Goal: Information Seeking & Learning: Learn about a topic

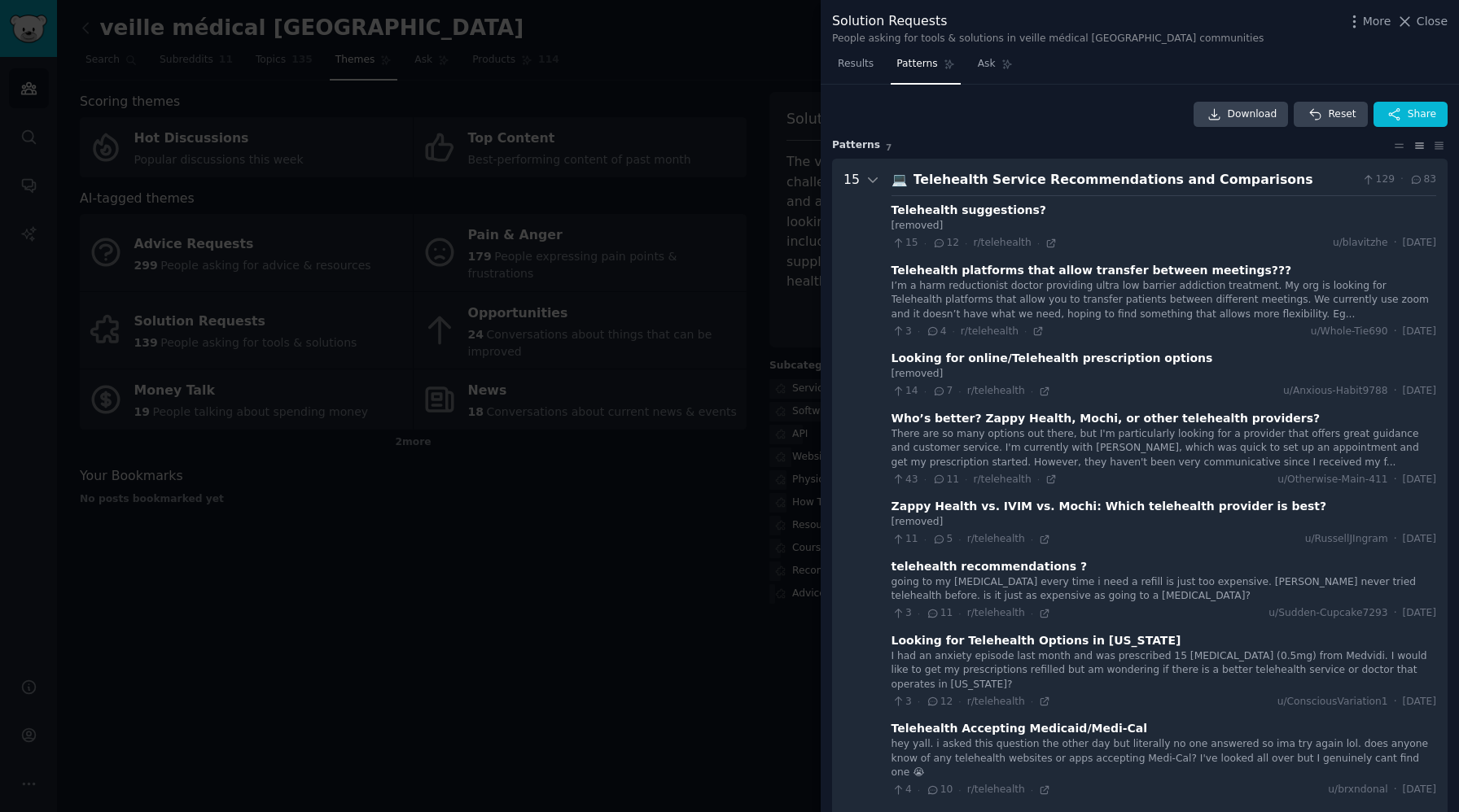
scroll to position [834, 0]
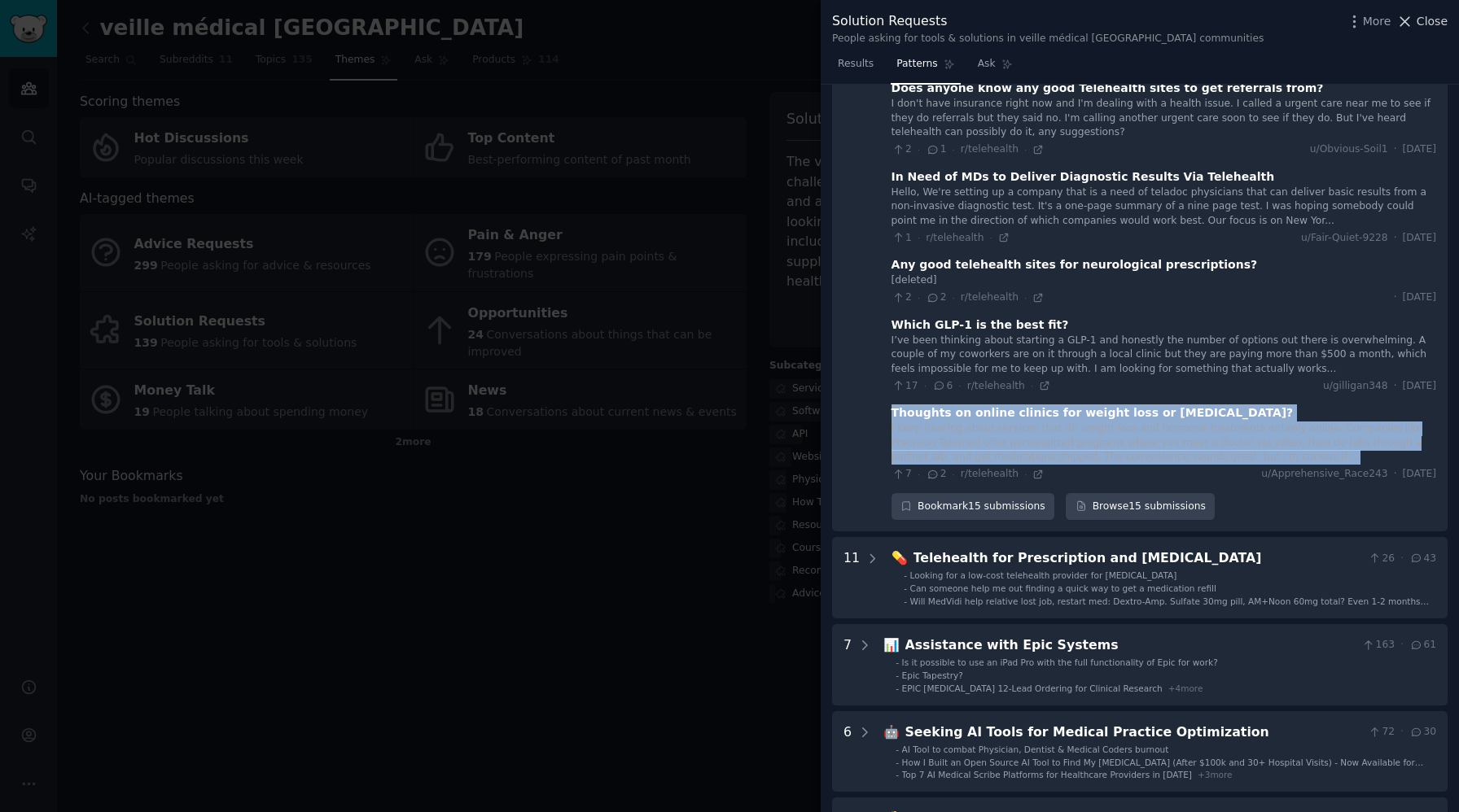
click at [1409, 18] on icon at bounding box center [1406, 22] width 9 height 9
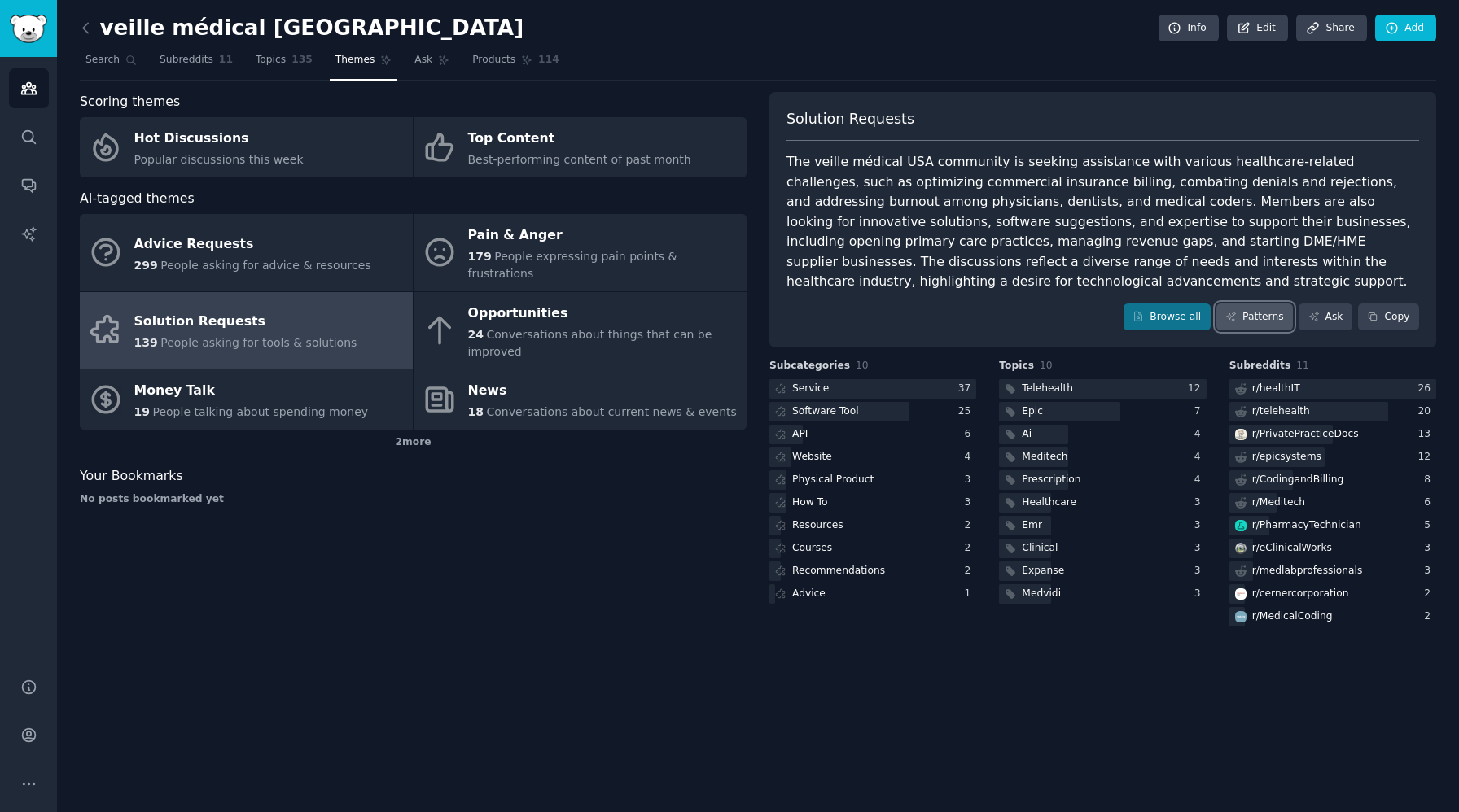
click at [1237, 319] on icon at bounding box center [1230, 316] width 11 height 11
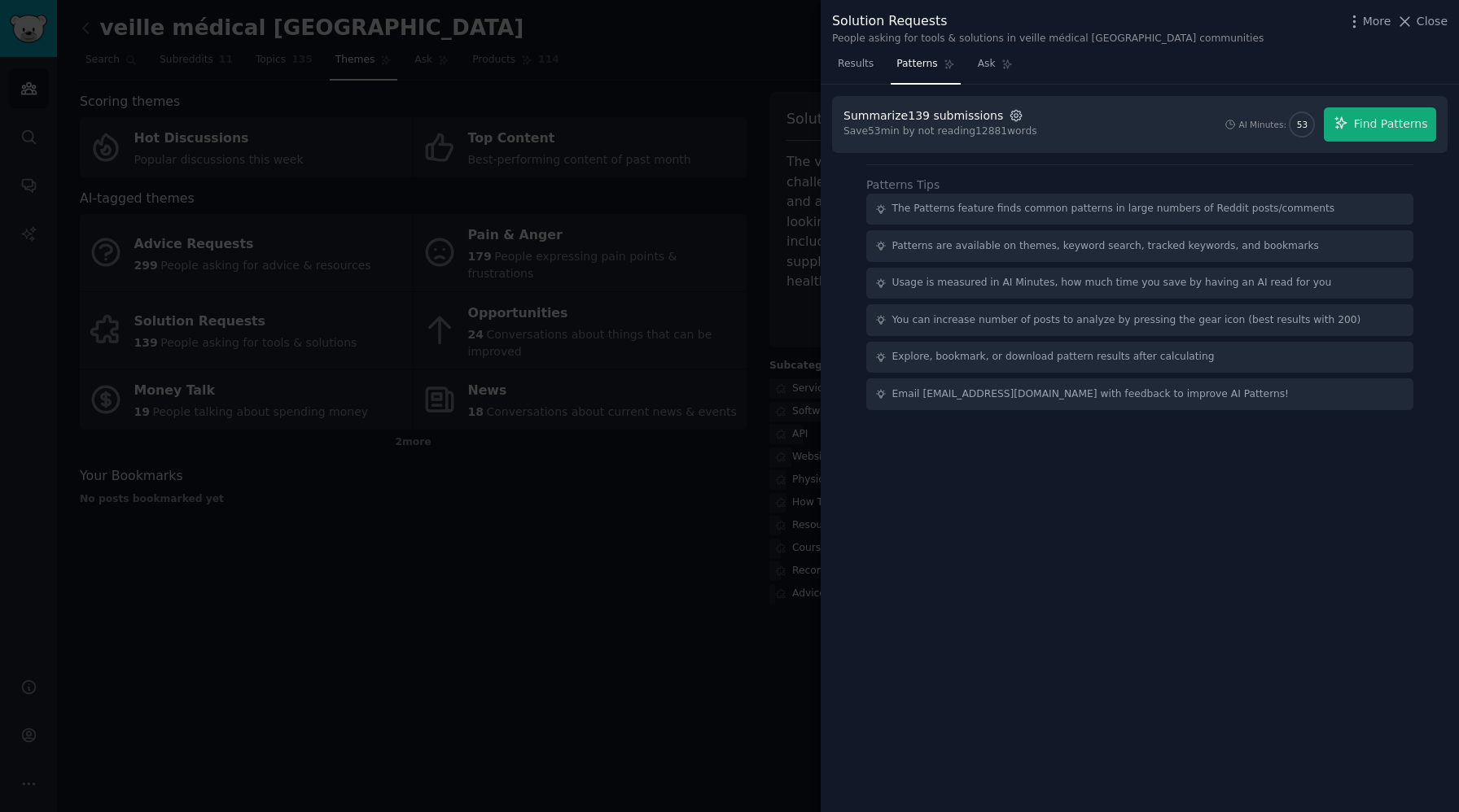
click at [1009, 113] on icon "button" at bounding box center [1016, 116] width 15 height 15
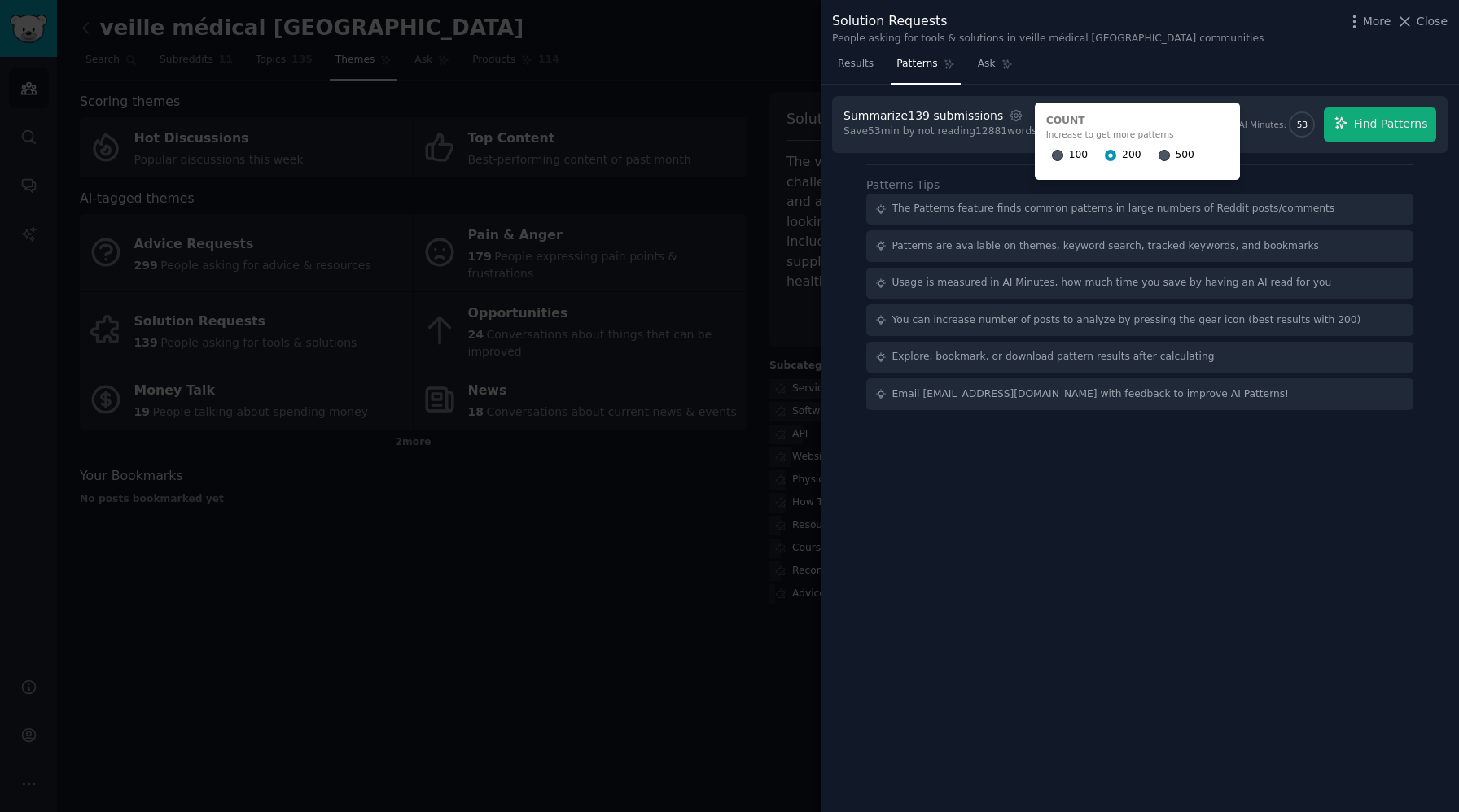
click at [1176, 156] on span "500" at bounding box center [1185, 155] width 19 height 15
click at [1170, 156] on input "500" at bounding box center [1164, 155] width 11 height 11
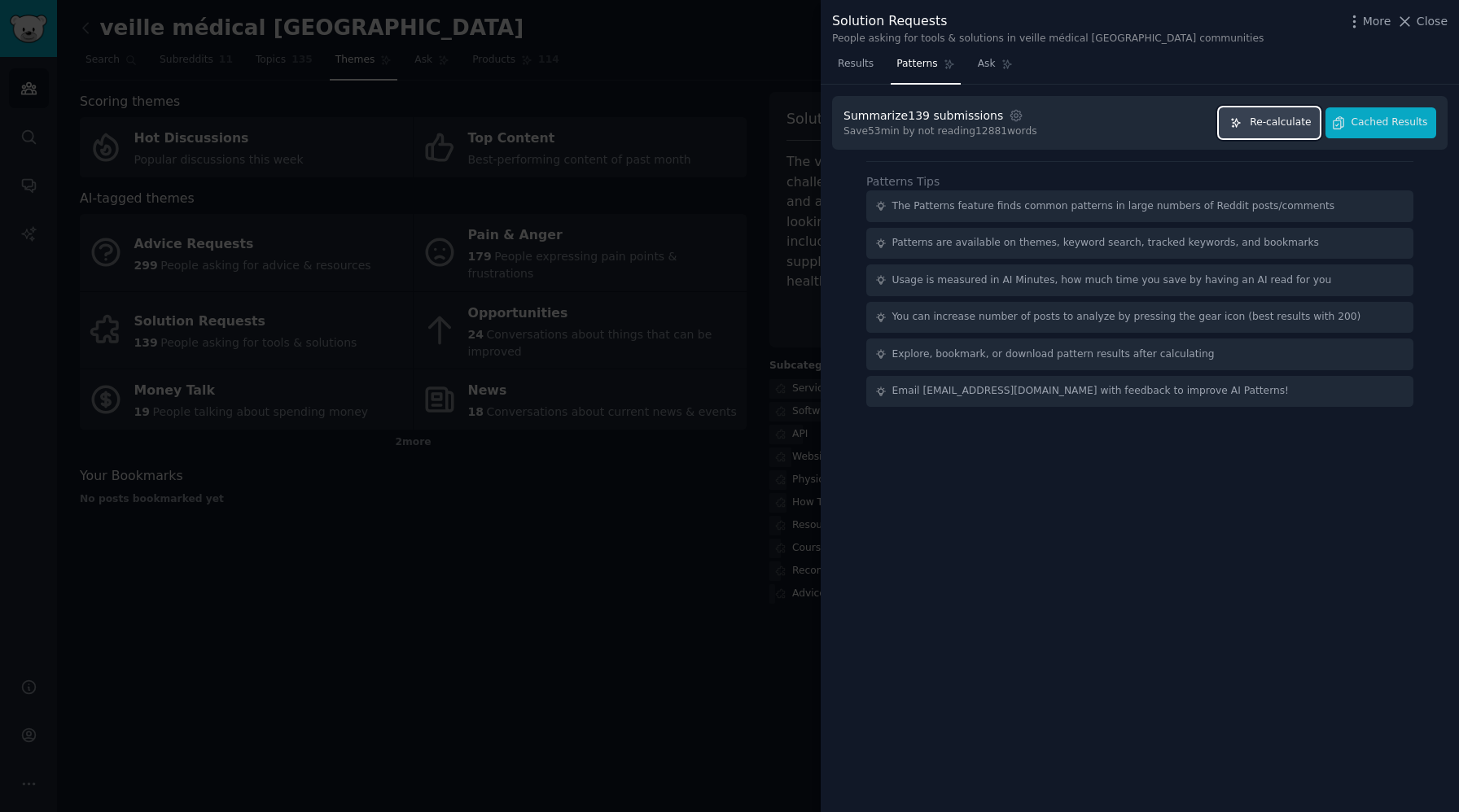
click at [1285, 127] on span "Re-calculate" at bounding box center [1280, 122] width 61 height 15
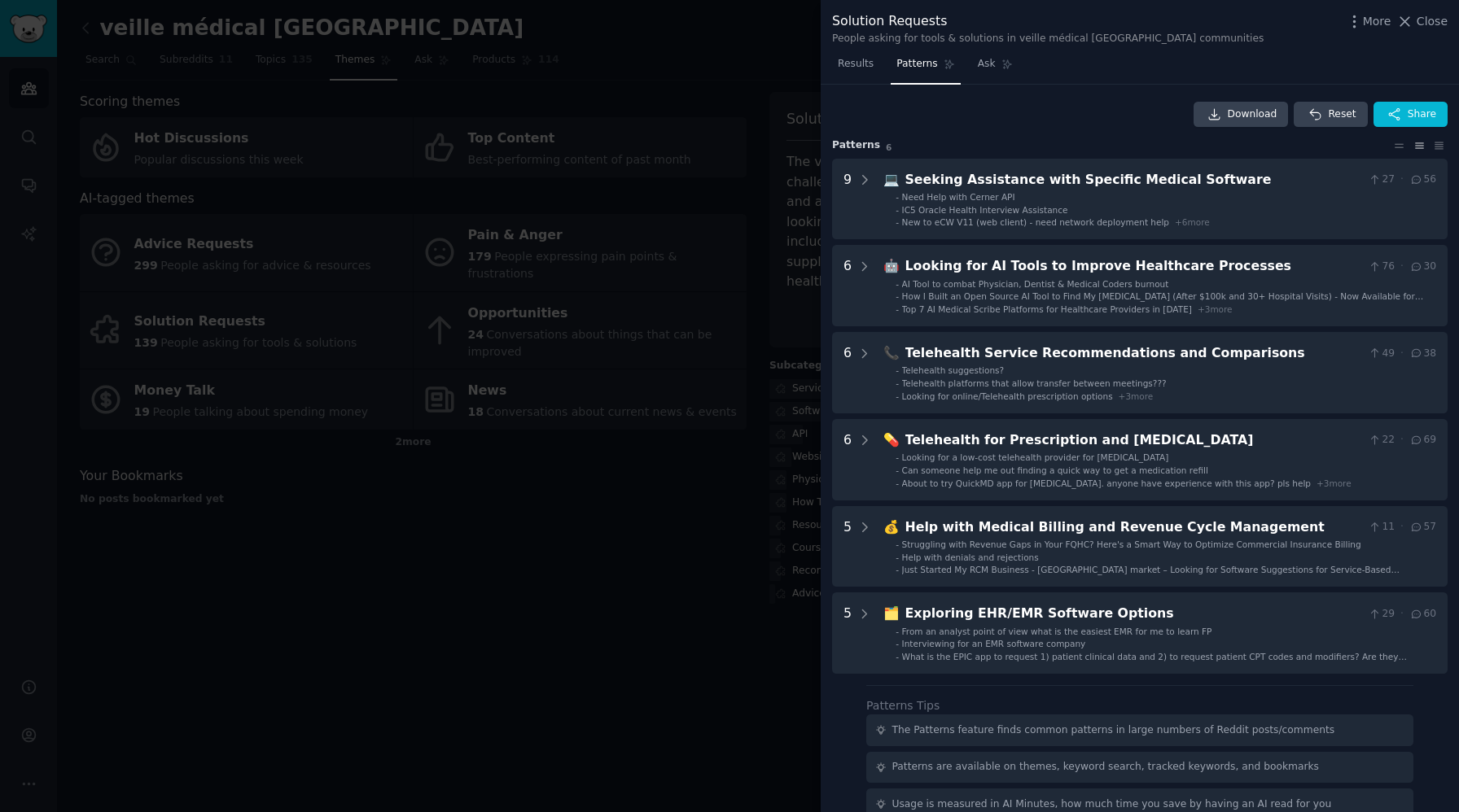
click at [925, 68] on span "Patterns" at bounding box center [917, 64] width 41 height 15
click at [1360, 13] on icon "button" at bounding box center [1355, 22] width 17 height 17
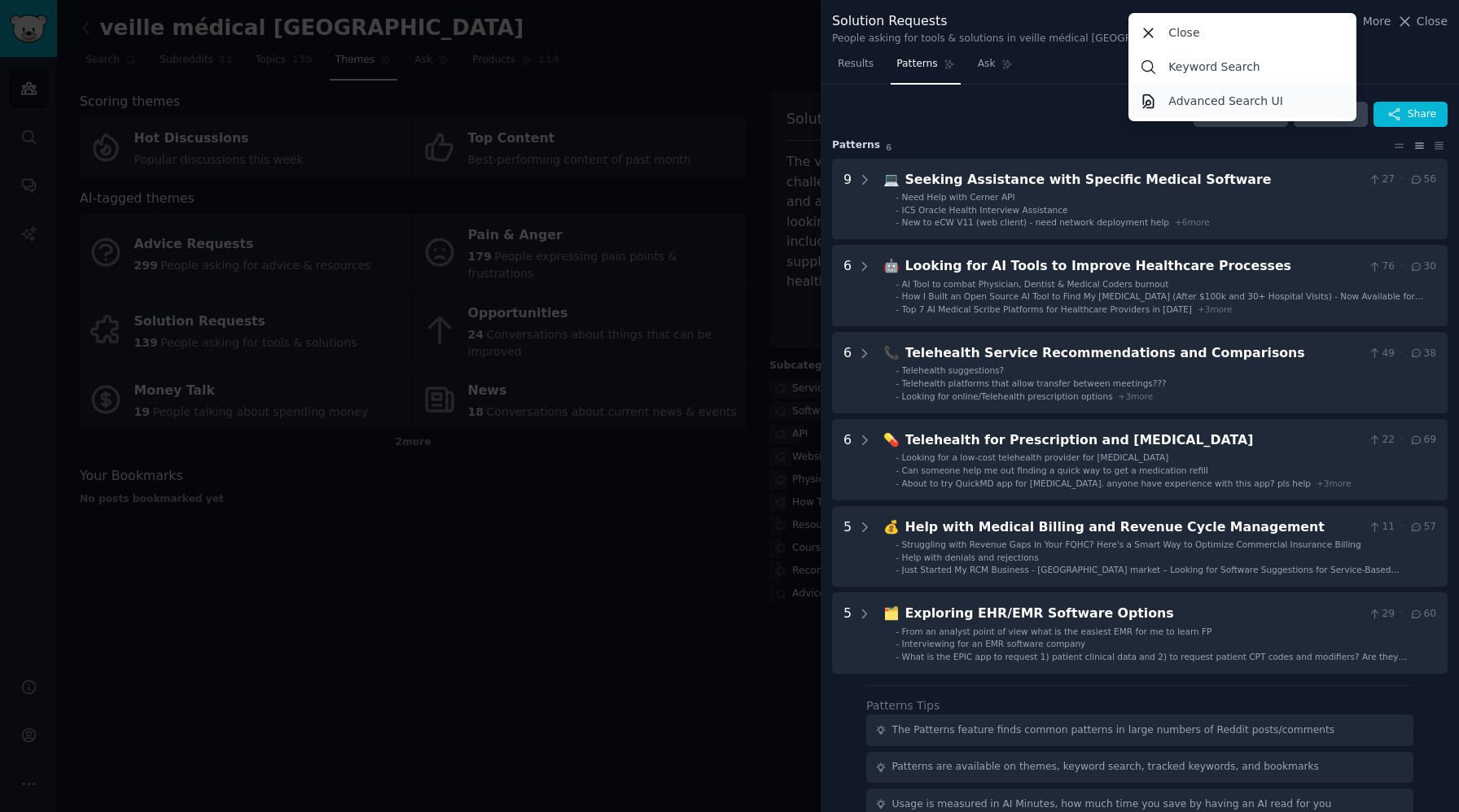
click at [1246, 102] on p "Advanced Search UI" at bounding box center [1226, 102] width 115 height 17
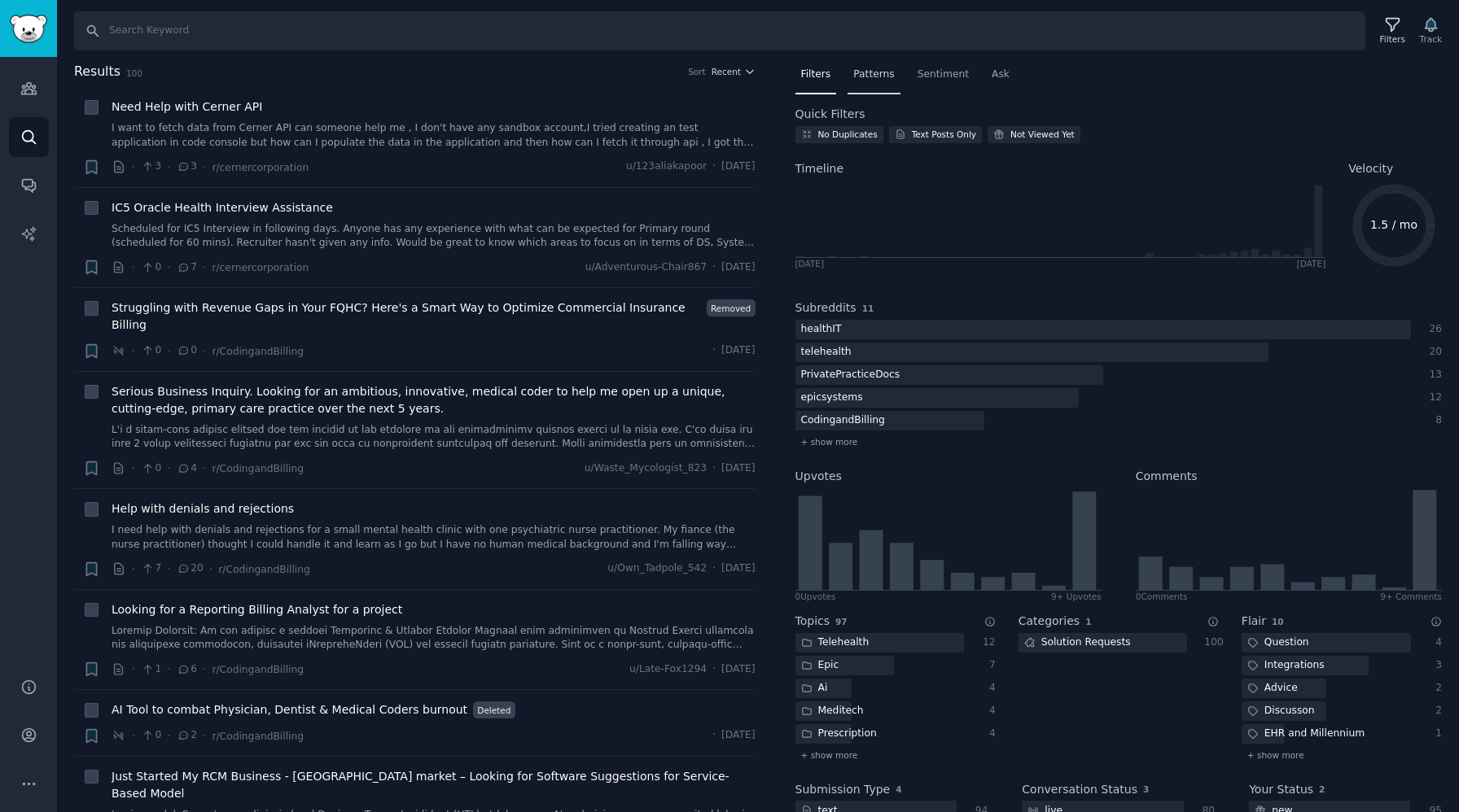
click at [859, 73] on span "Patterns" at bounding box center [873, 75] width 41 height 15
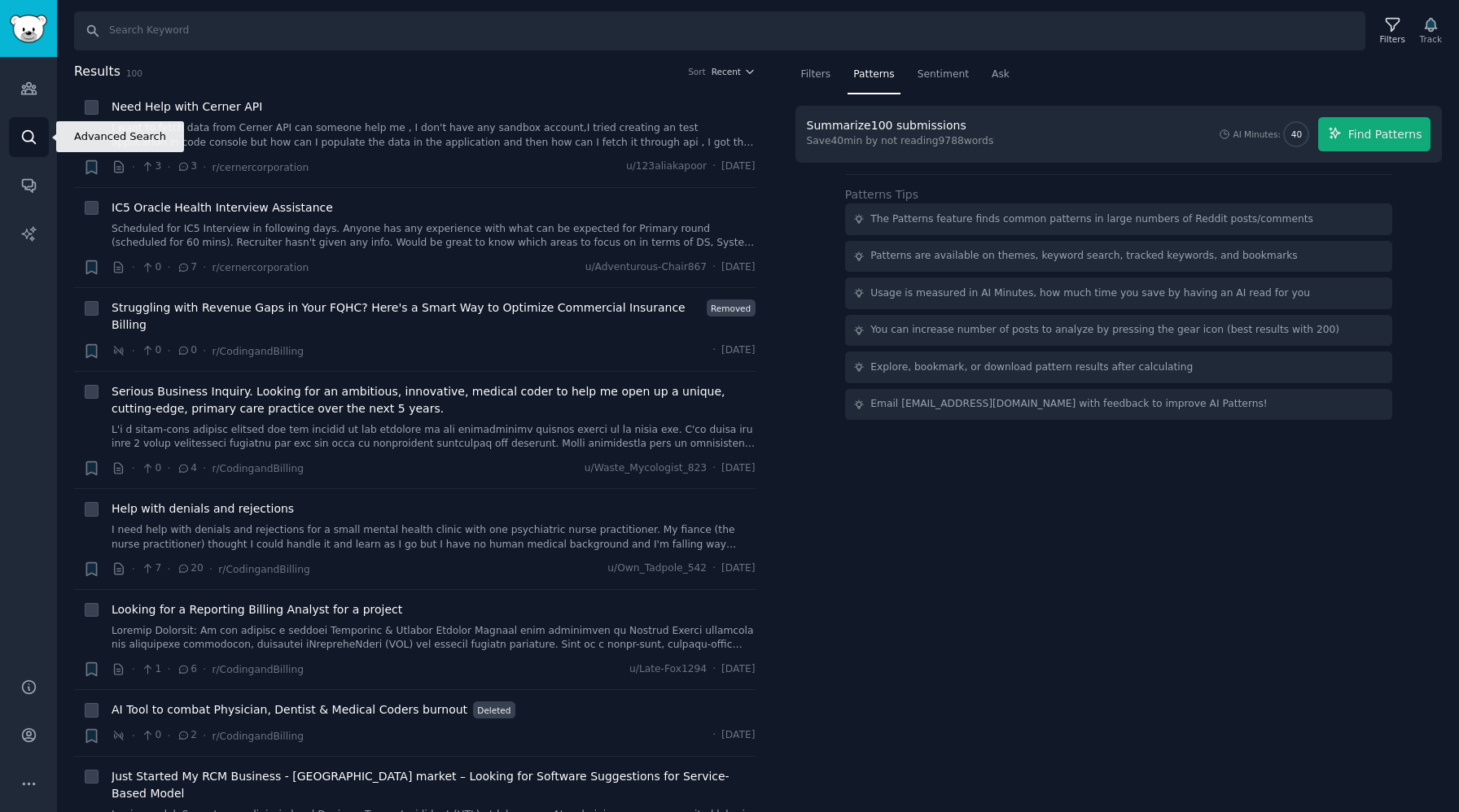
click at [22, 131] on icon "Sidebar" at bounding box center [29, 137] width 17 height 17
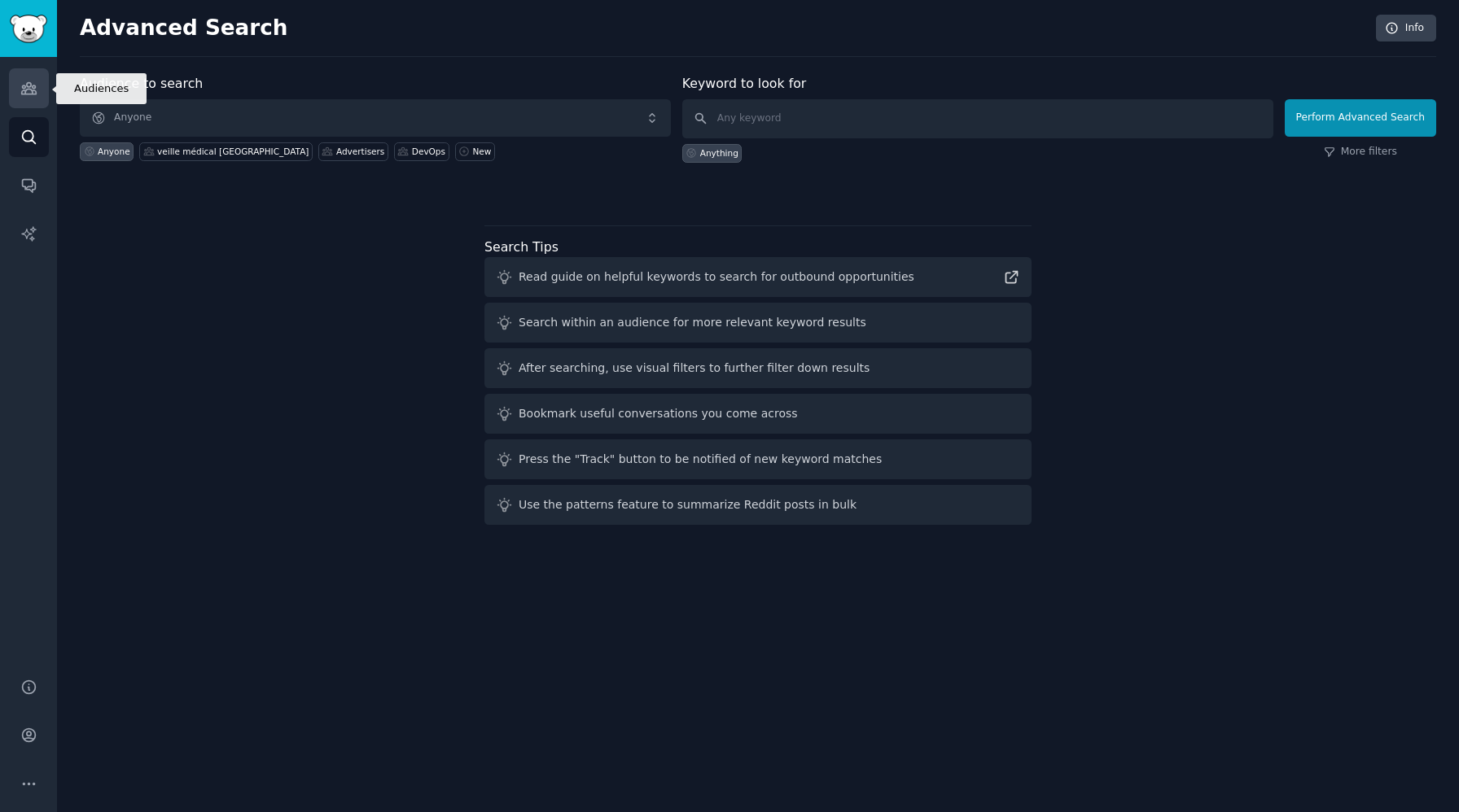
click at [29, 95] on icon "Sidebar" at bounding box center [28, 89] width 15 height 11
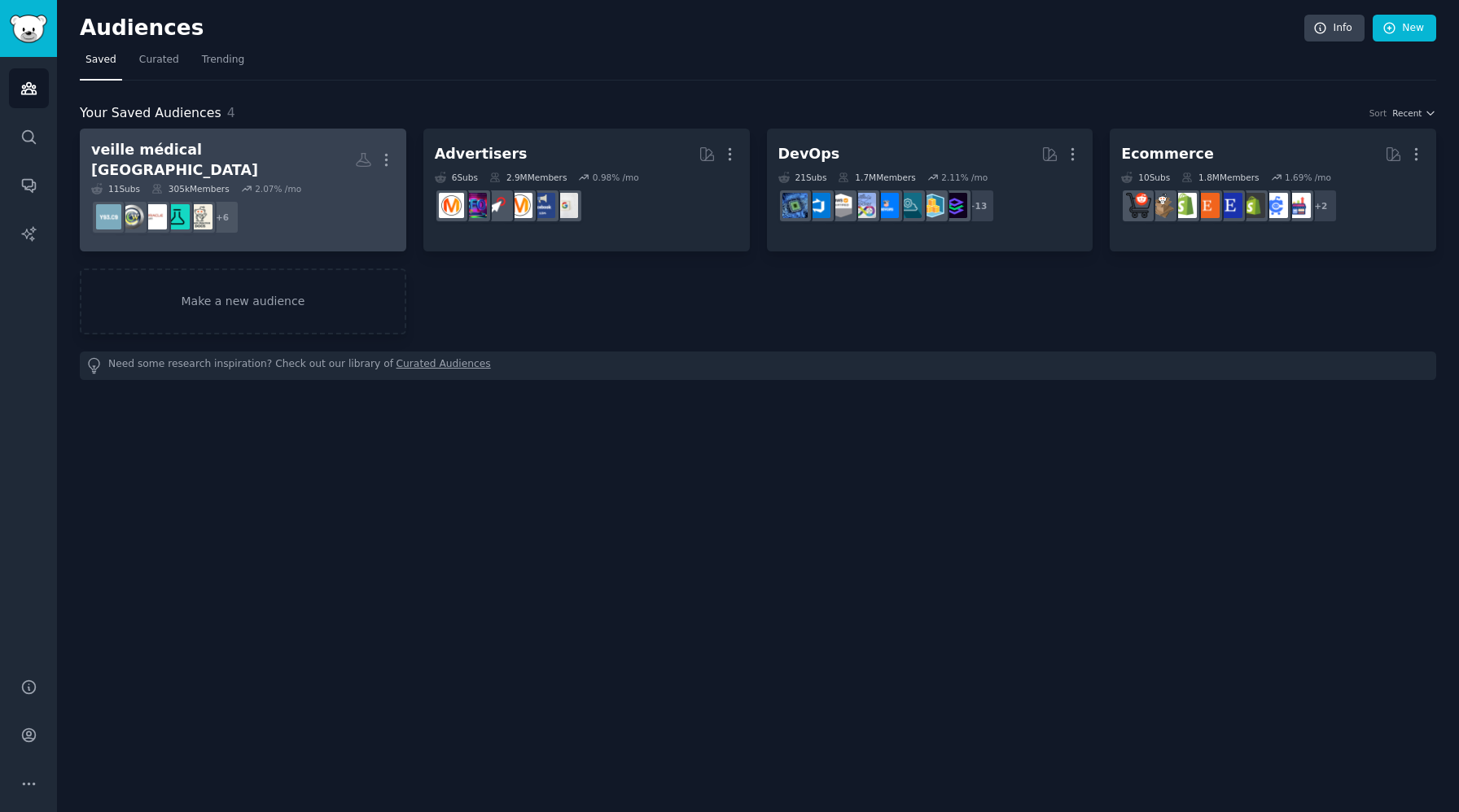
click at [315, 201] on dd "+ 6" at bounding box center [243, 217] width 304 height 45
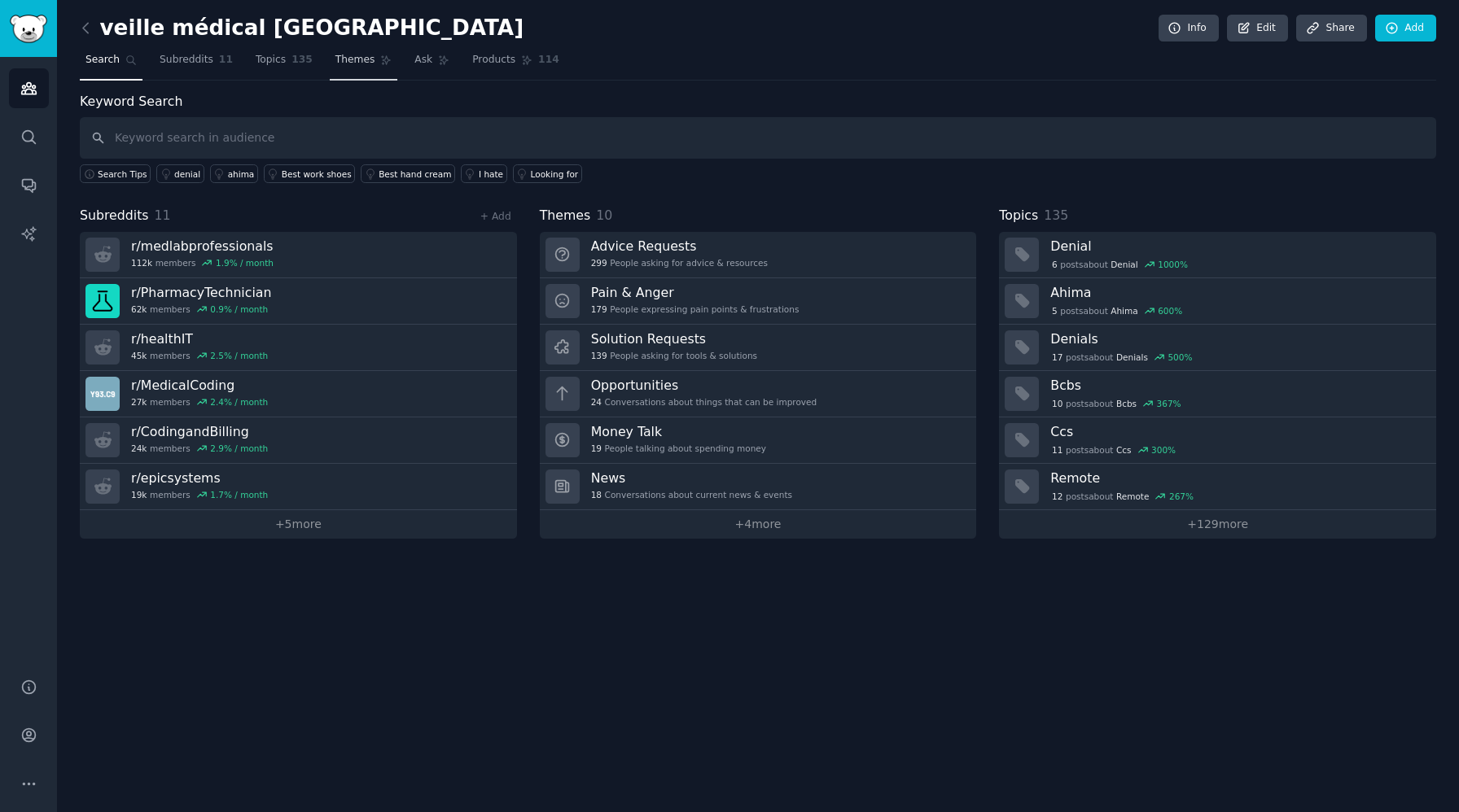
click at [354, 59] on span "Themes" at bounding box center [355, 60] width 40 height 15
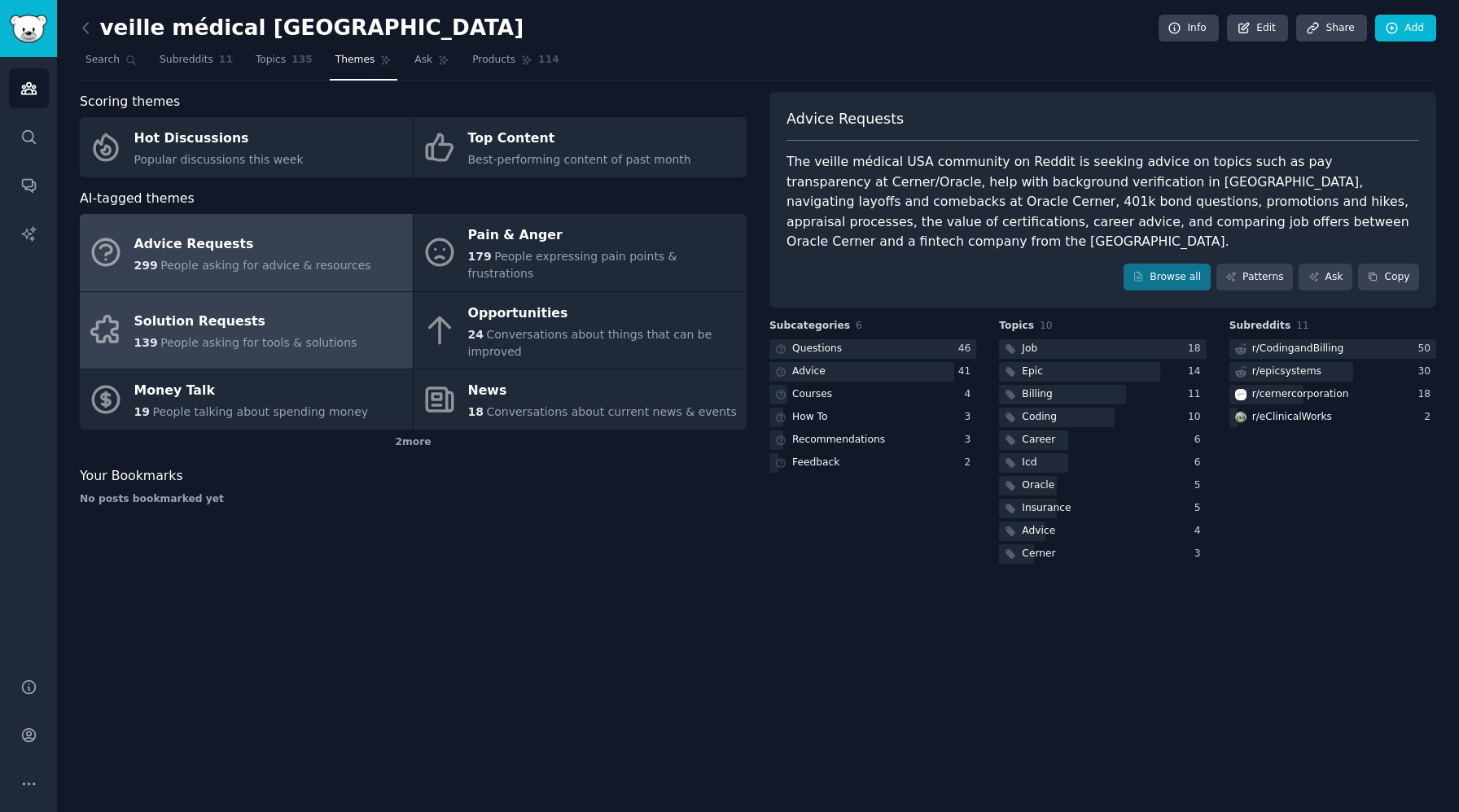
click at [329, 309] on div "Solution Requests" at bounding box center [246, 322] width 223 height 26
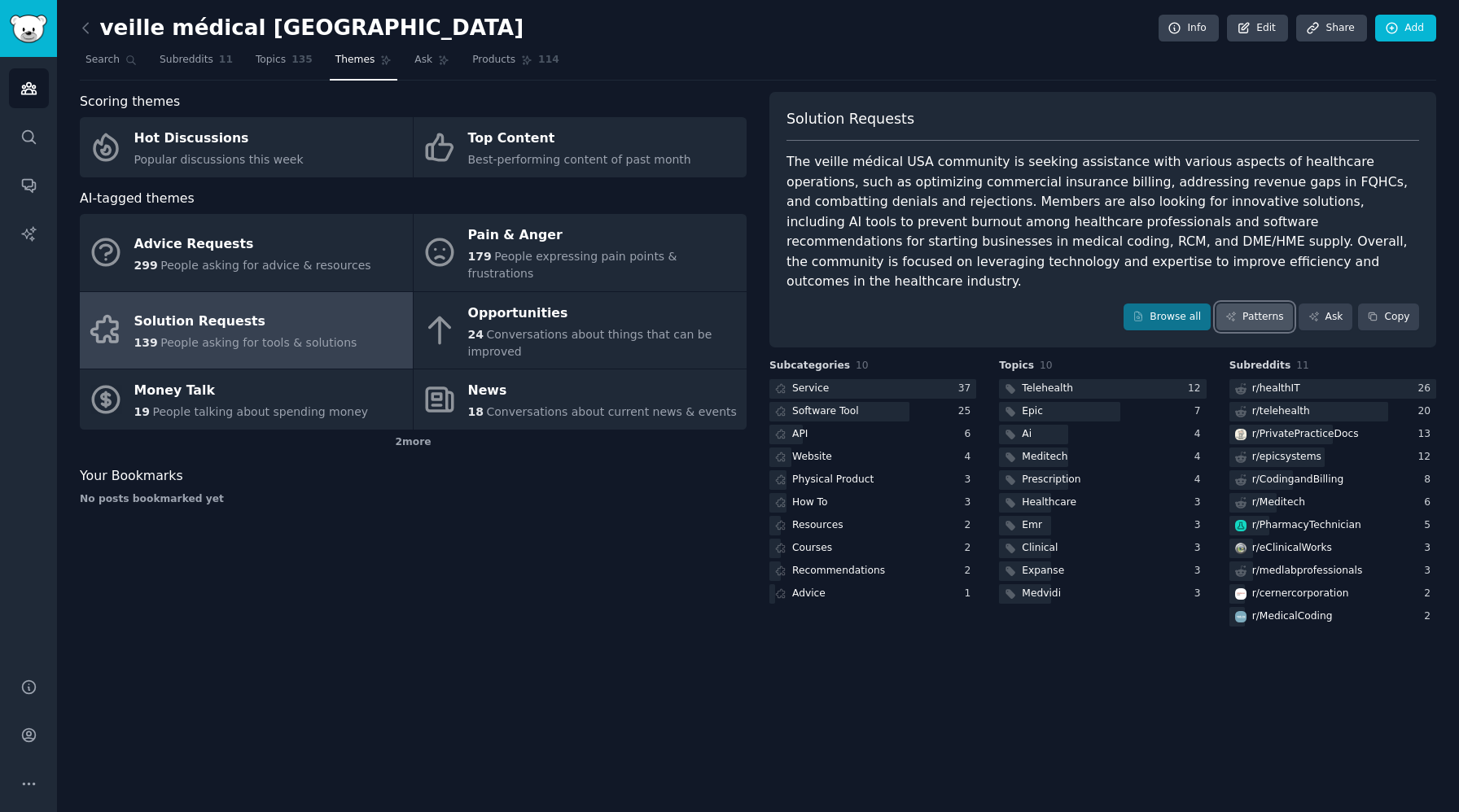
click at [1247, 304] on link "Patterns" at bounding box center [1255, 318] width 76 height 28
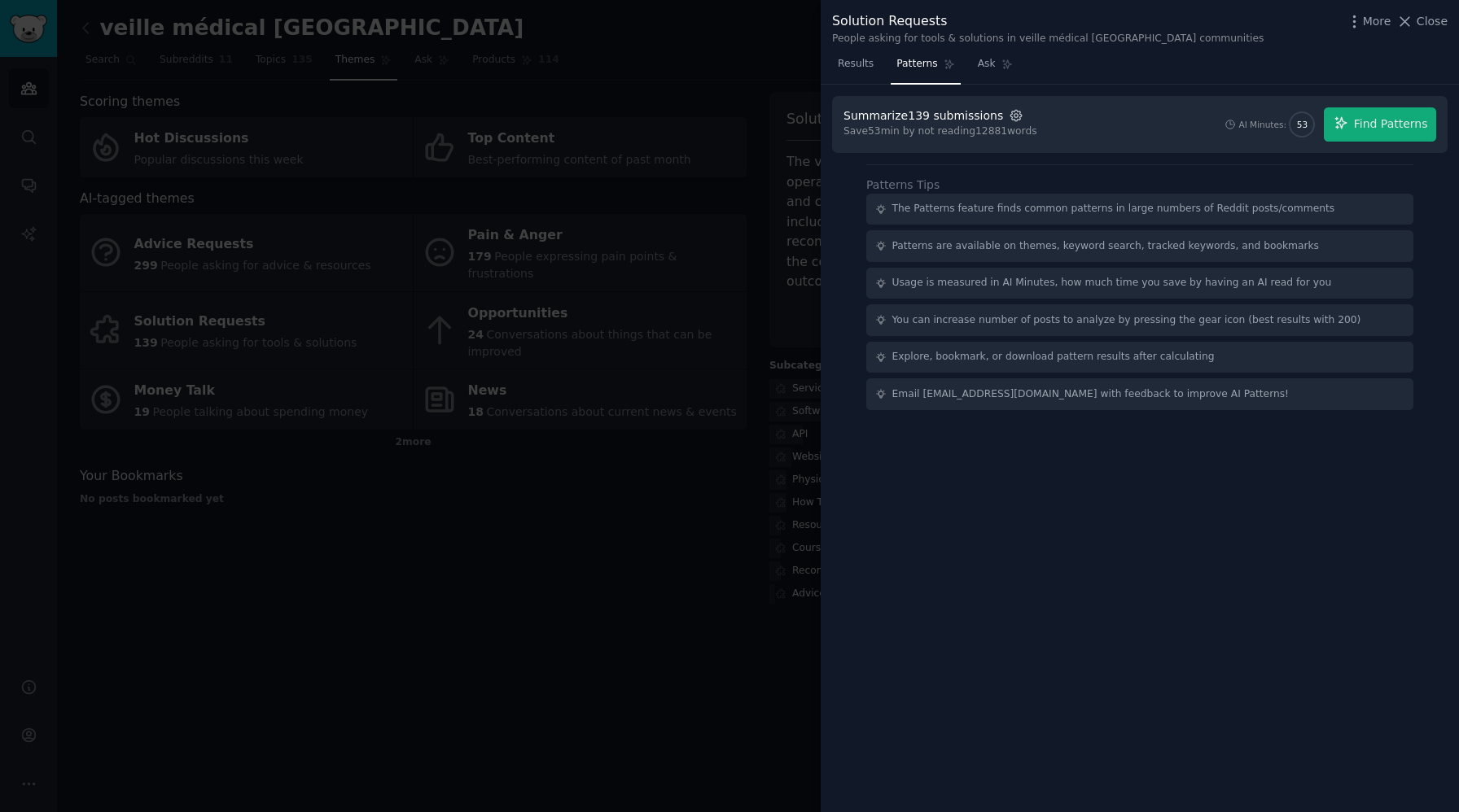
click at [1015, 114] on icon "button" at bounding box center [1017, 116] width 3 height 3
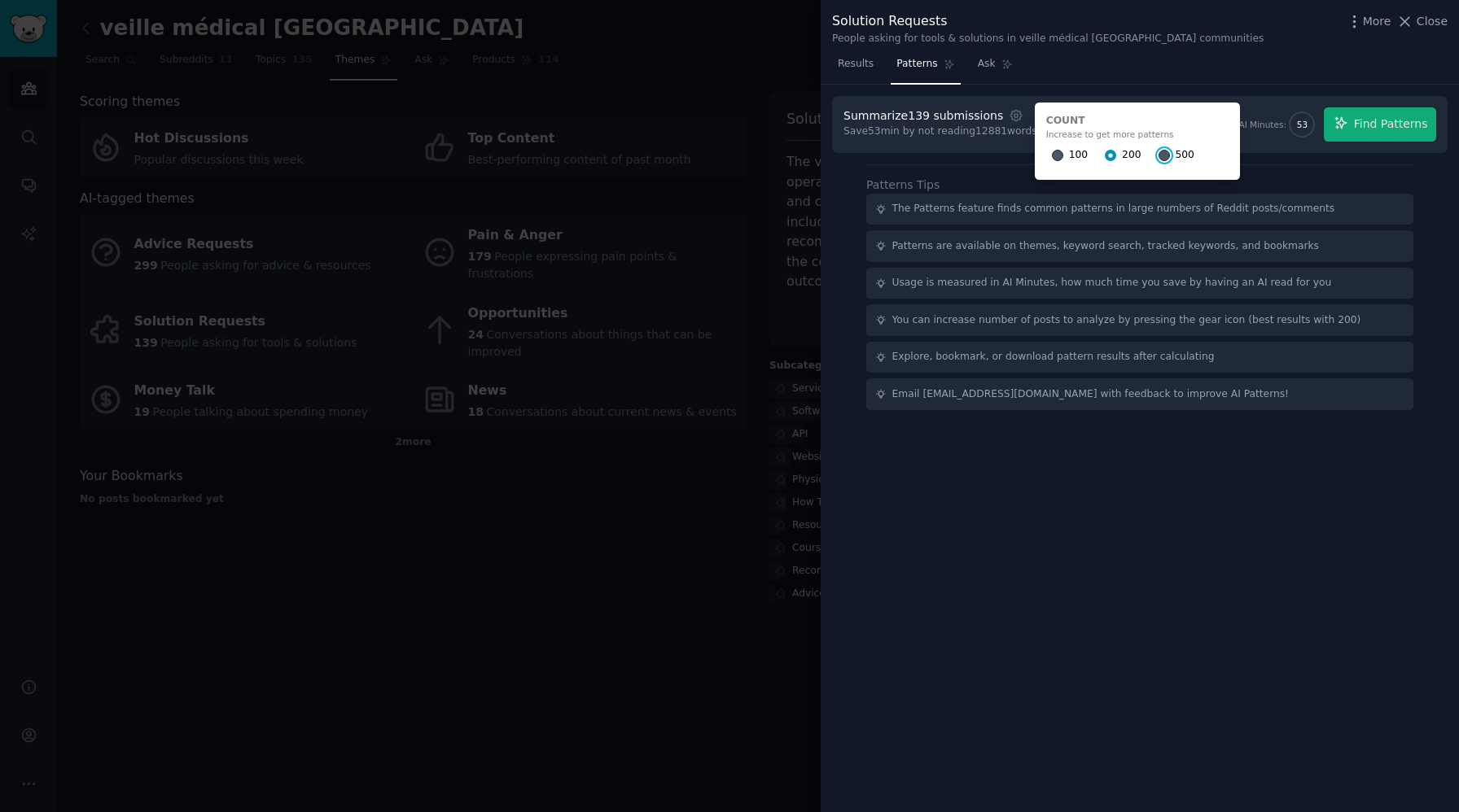
click at [1158, 158] on input "500" at bounding box center [1164, 155] width 11 height 11
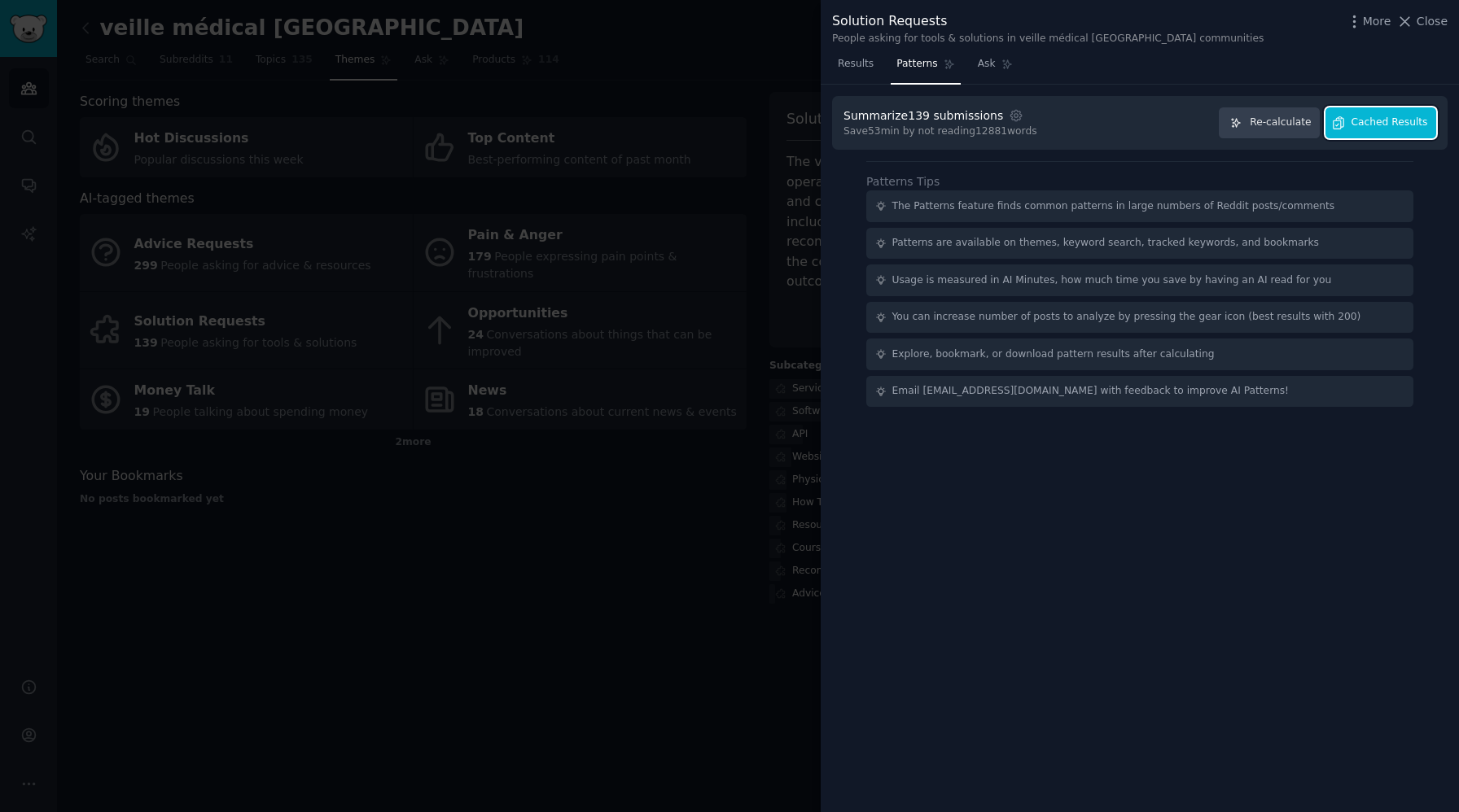
click at [1385, 125] on span "Cached Results" at bounding box center [1389, 122] width 76 height 15
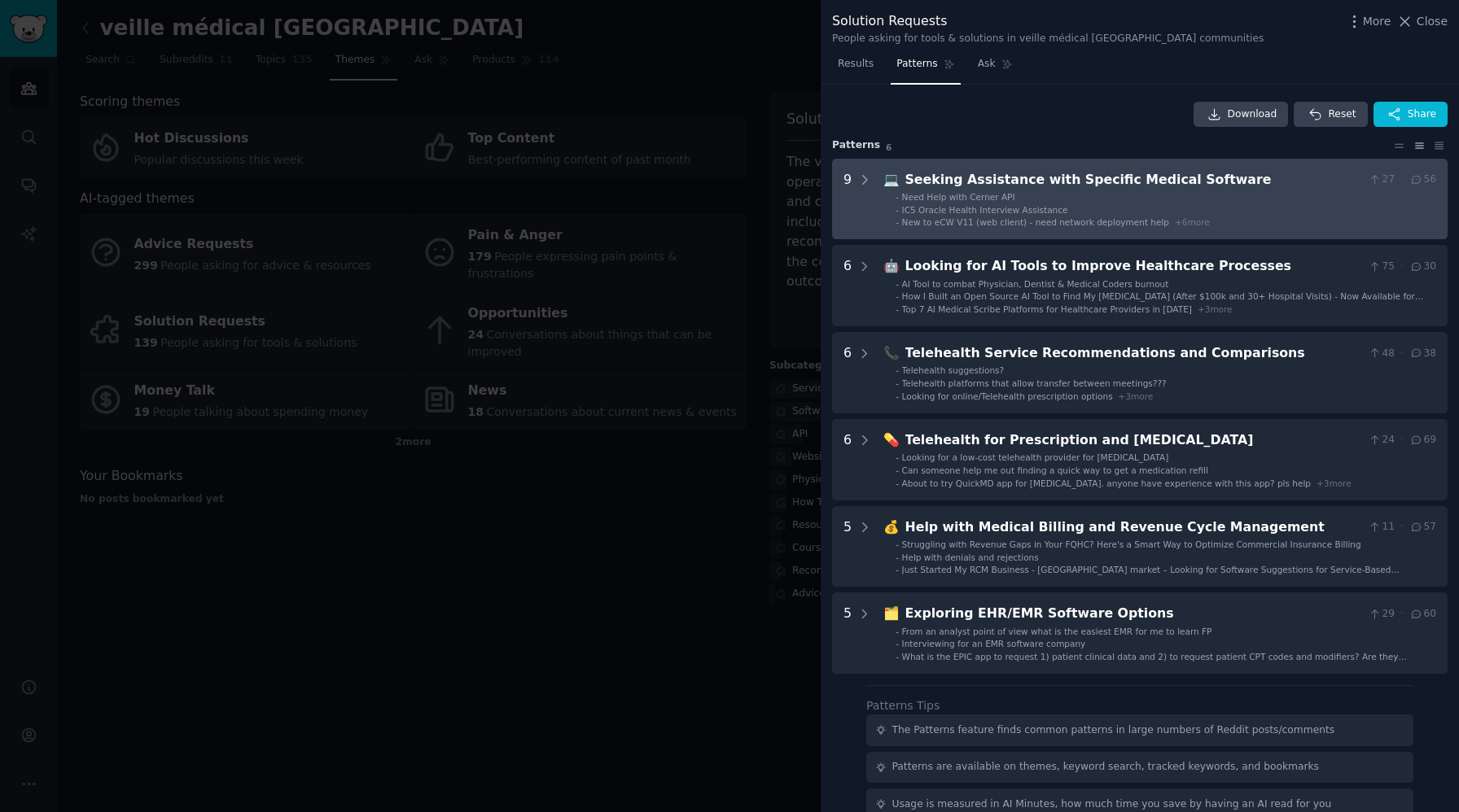
click at [1071, 216] on div "New to eCW V11 (web client) - need network deployment help + 6 more" at bounding box center [1056, 221] width 308 height 11
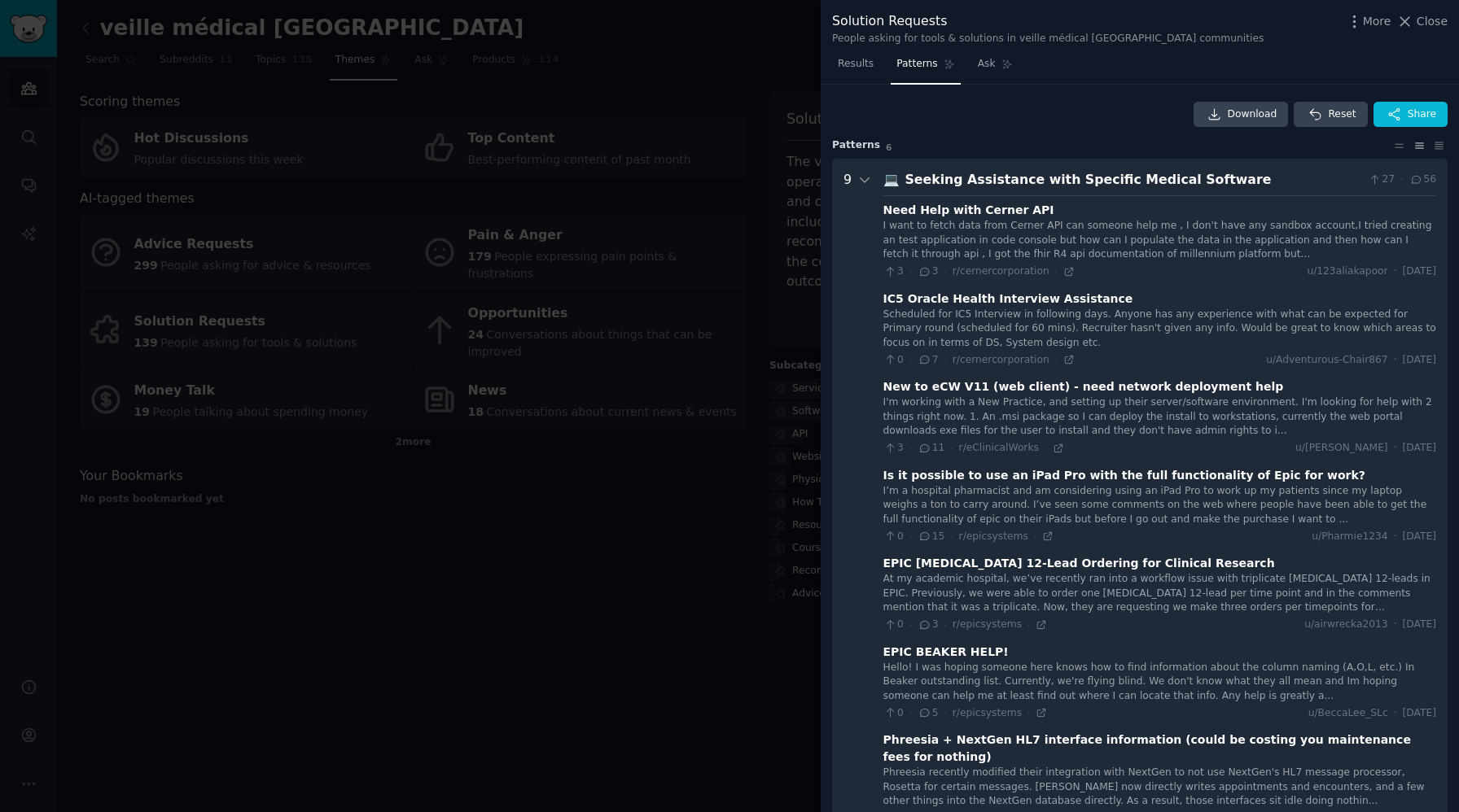
scroll to position [74, 0]
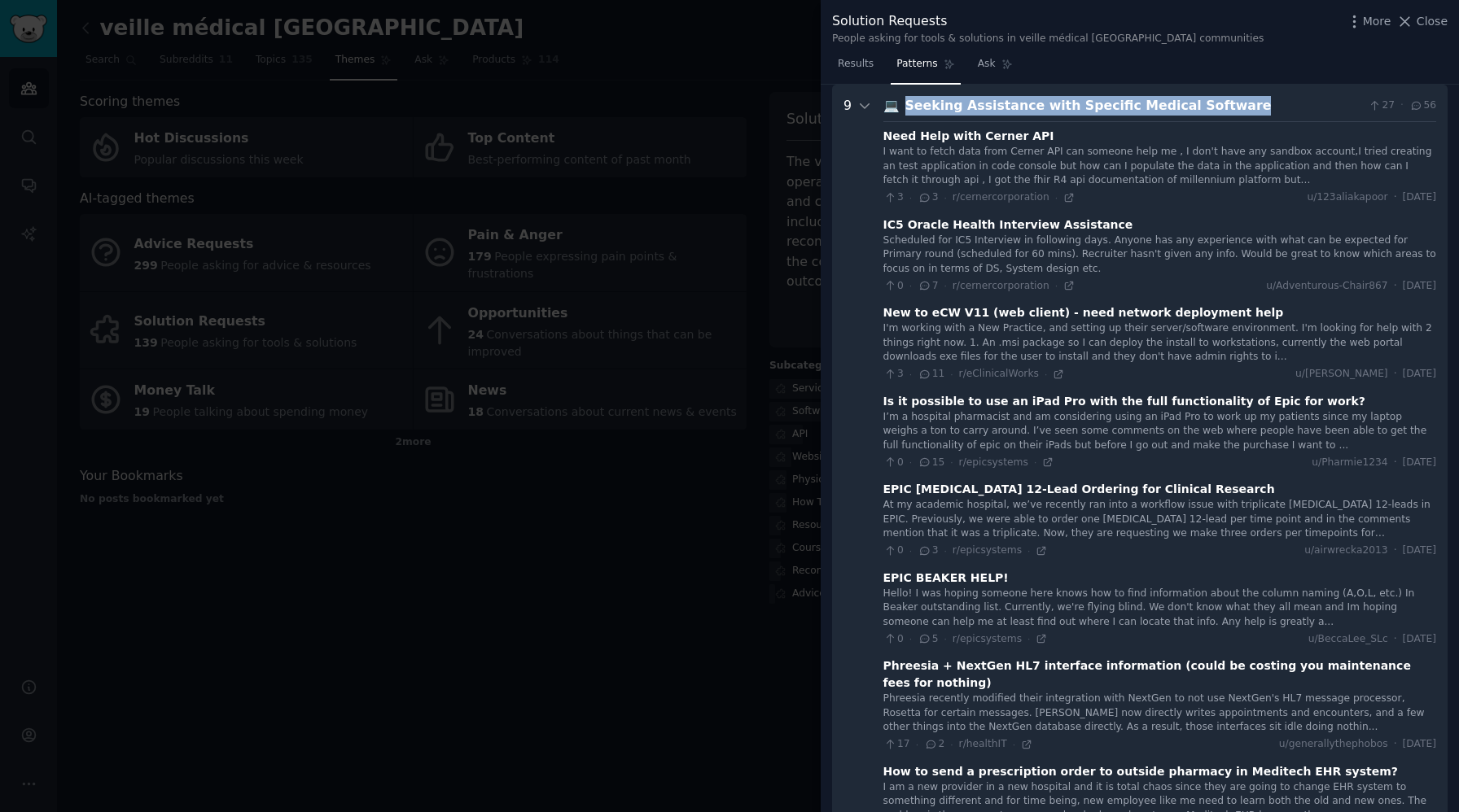
drag, startPoint x: 1236, startPoint y: 101, endPoint x: 894, endPoint y: 107, distance: 342.1
click at [894, 107] on div "💻 Seeking Assistance with Specific Medical Software 27 · 56" at bounding box center [1160, 106] width 553 height 20
copy div "💻 Seeking Assistance with Specific Medical Software"
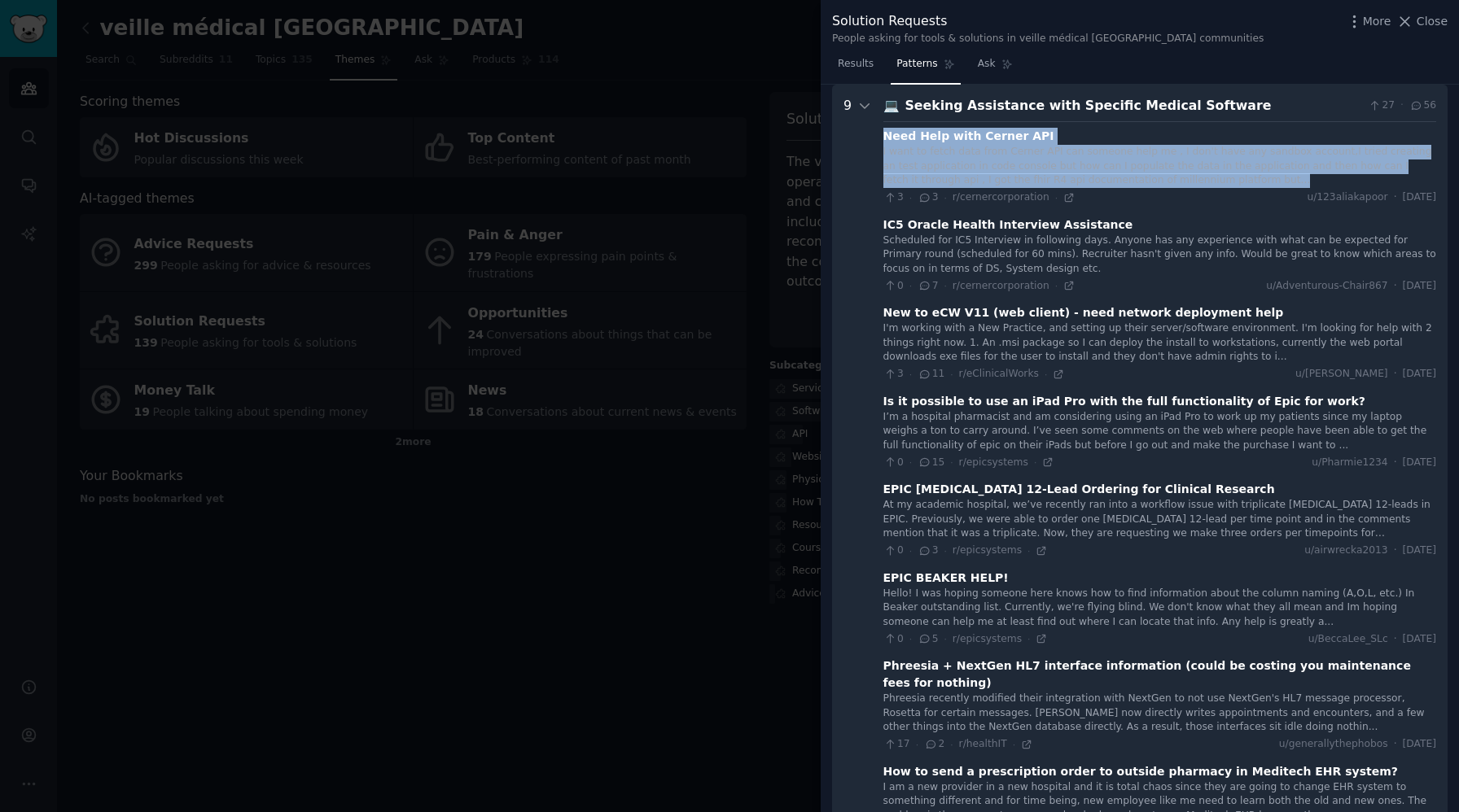
drag, startPoint x: 884, startPoint y: 135, endPoint x: 1236, endPoint y: 175, distance: 354.3
click at [1236, 175] on div "Need Help with Cerner API I want to fetch data from Cerner API can someone help…" at bounding box center [1160, 166] width 553 height 77
copy div "Need Help with Cerner API I want to fetch data from Cerner API can someone help…"
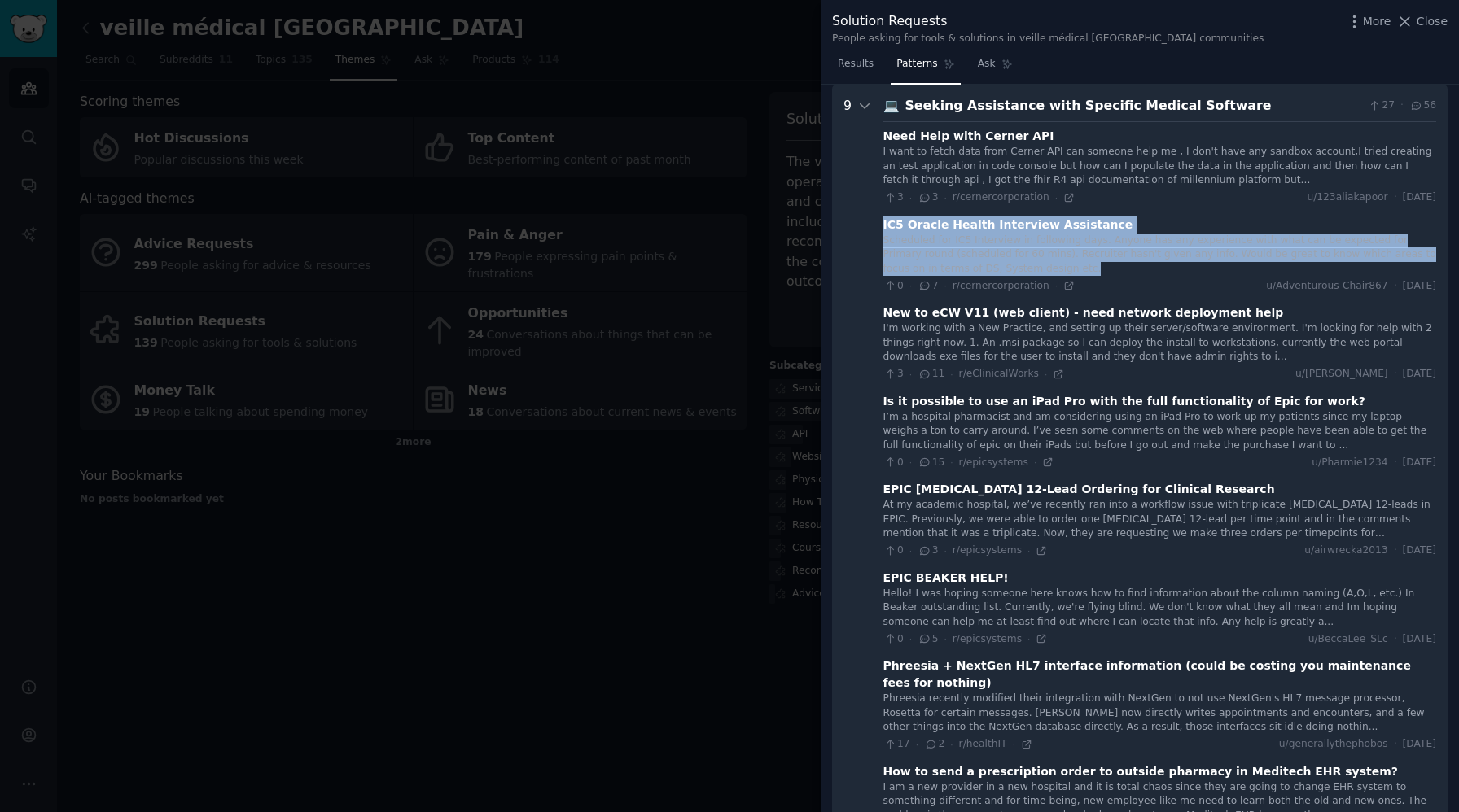
drag, startPoint x: 883, startPoint y: 225, endPoint x: 1107, endPoint y: 265, distance: 227.5
click at [1107, 265] on div "IC5 Oracle Health Interview Assistance Scheduled for IC5 Interview in following…" at bounding box center [1160, 254] width 553 height 77
copy div "IC5 Oracle Health Interview Assistance Scheduled for IC5 Interview in following…"
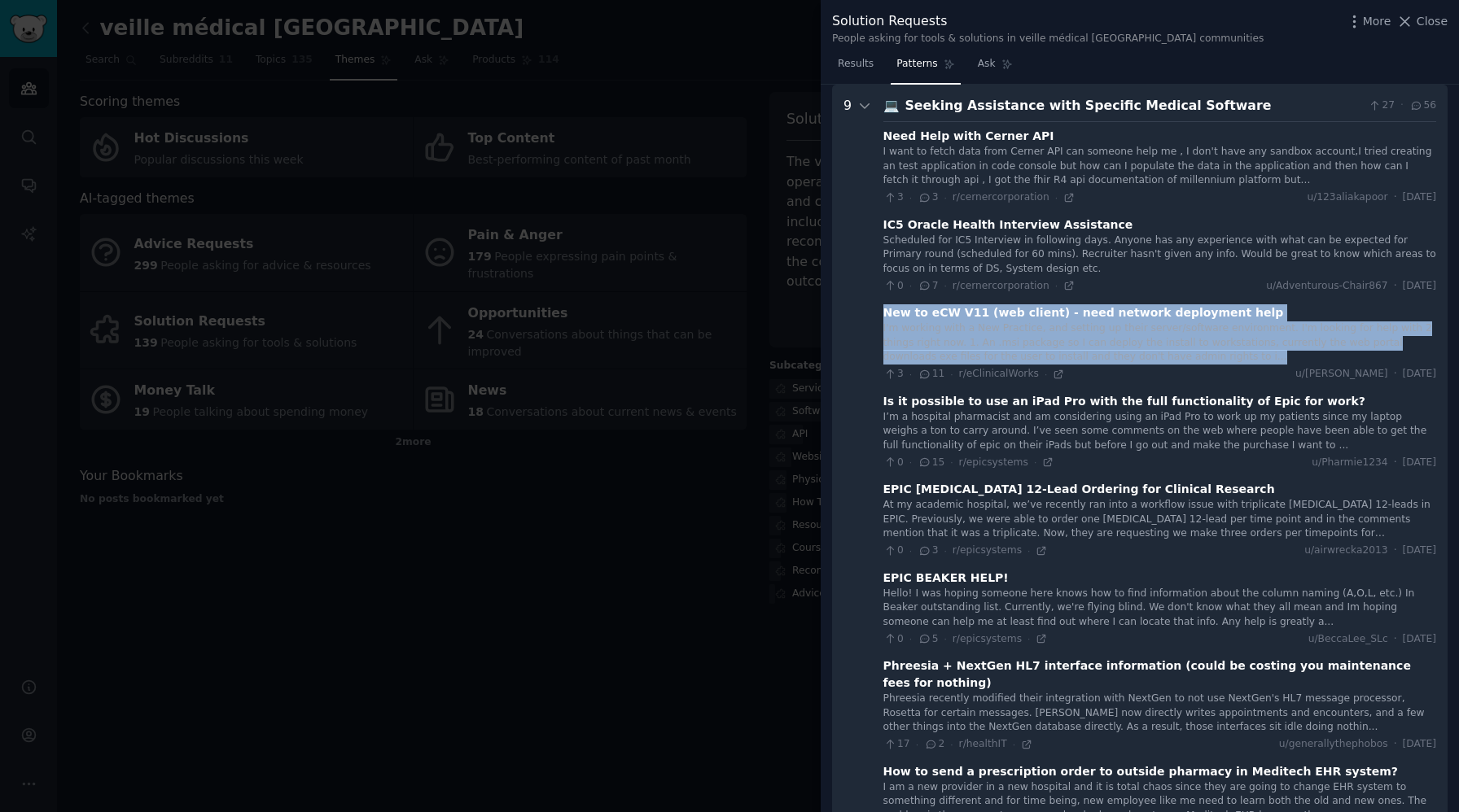
drag, startPoint x: 885, startPoint y: 314, endPoint x: 1171, endPoint y: 360, distance: 289.7
click at [1171, 360] on div "New to eCW V11 (web client) - need network deployment help I'm working with a N…" at bounding box center [1160, 342] width 553 height 77
copy div "New to eCW V11 (web client) - need network deployment help I'm working with a N…"
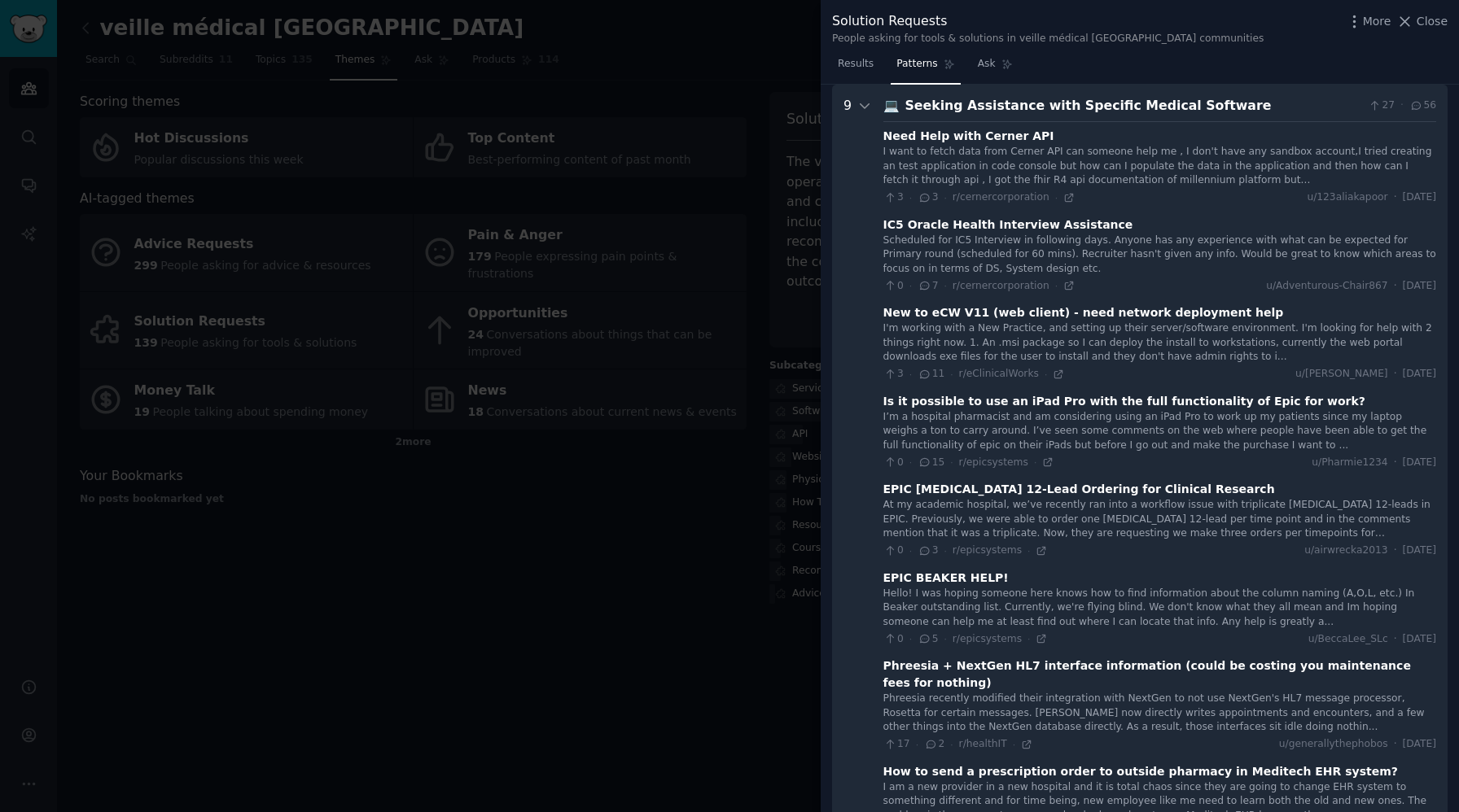
click at [882, 399] on Software "9 💻 Seeking Assistance with Specific Medical Software 27 · 56 Need Help with Ce…" at bounding box center [1140, 531] width 615 height 895
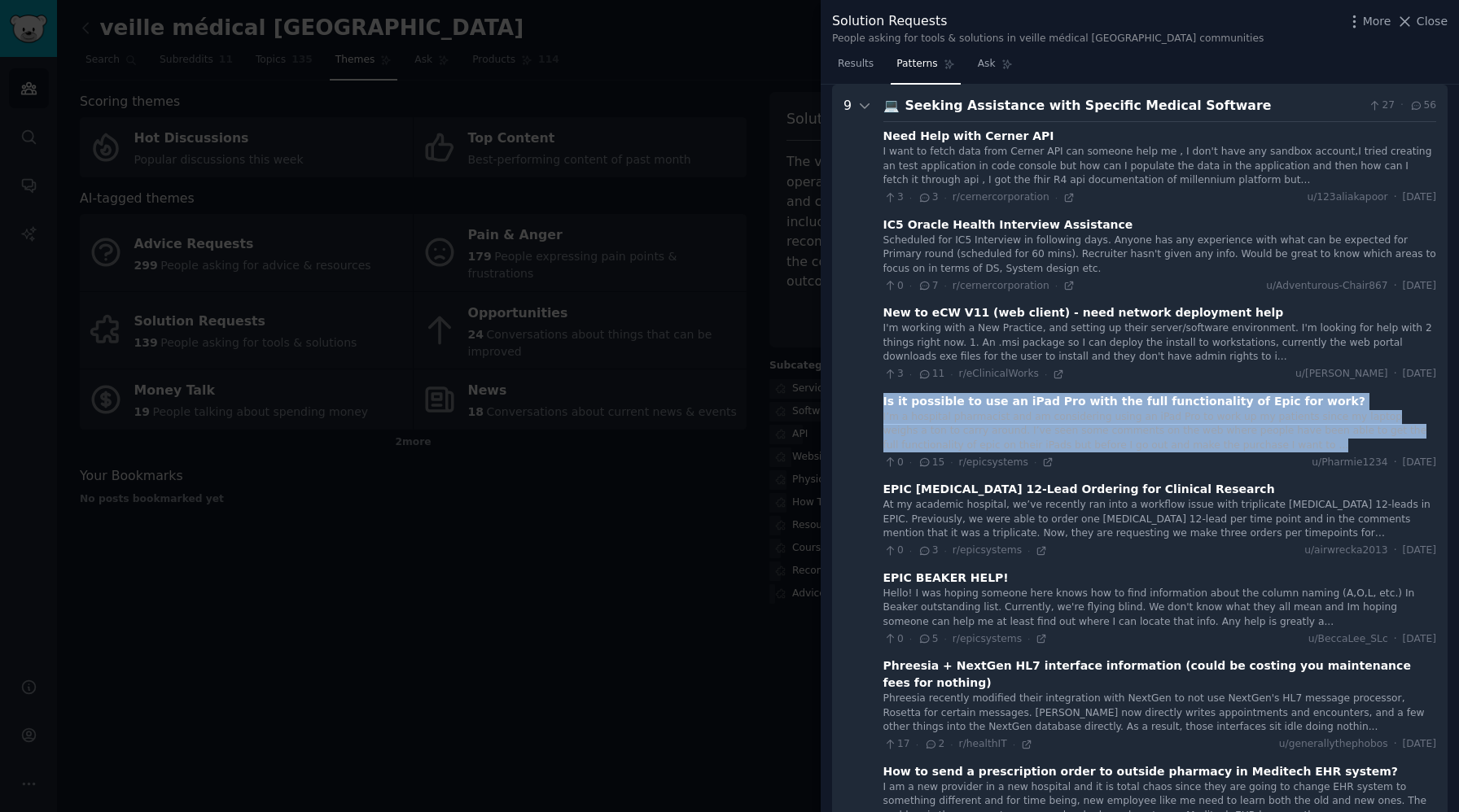
drag, startPoint x: 884, startPoint y: 400, endPoint x: 1248, endPoint y: 446, distance: 366.9
click at [1248, 446] on div "Is it possible to use an iPad Pro with the full functionality of Epic for work?…" at bounding box center [1160, 432] width 553 height 77
copy div "Is it possible to use an iPad Pro with the full functionality of Epic for work?…"
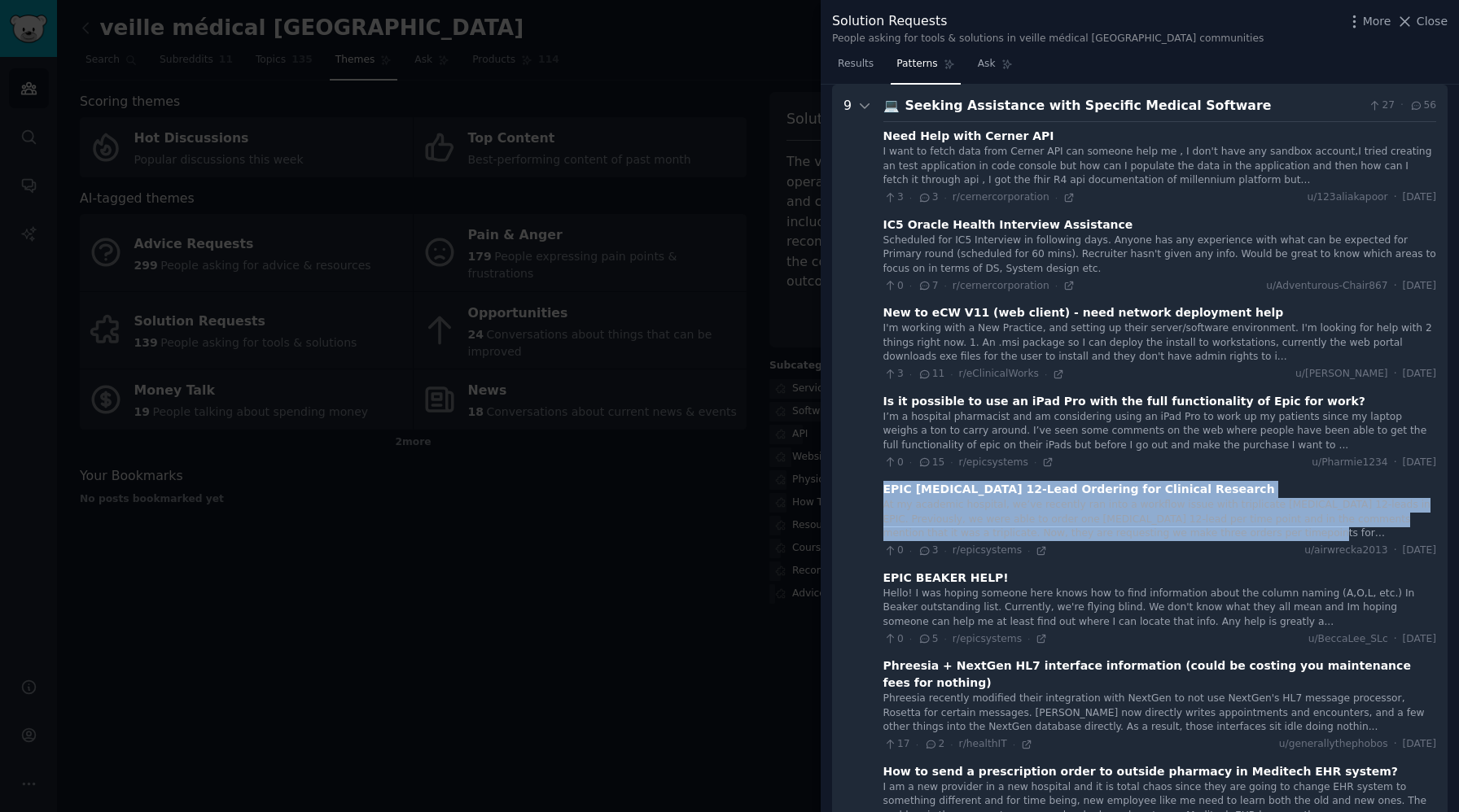
drag, startPoint x: 885, startPoint y: 492, endPoint x: 1217, endPoint y: 534, distance: 334.6
click at [1217, 534] on div "EPIC [MEDICAL_DATA] 12-Lead Ordering for Clinical Research At my academic hospi…" at bounding box center [1160, 519] width 553 height 77
copy div "EPIC [MEDICAL_DATA] 12-Lead Ordering for Clinical Research At my academic hospi…"
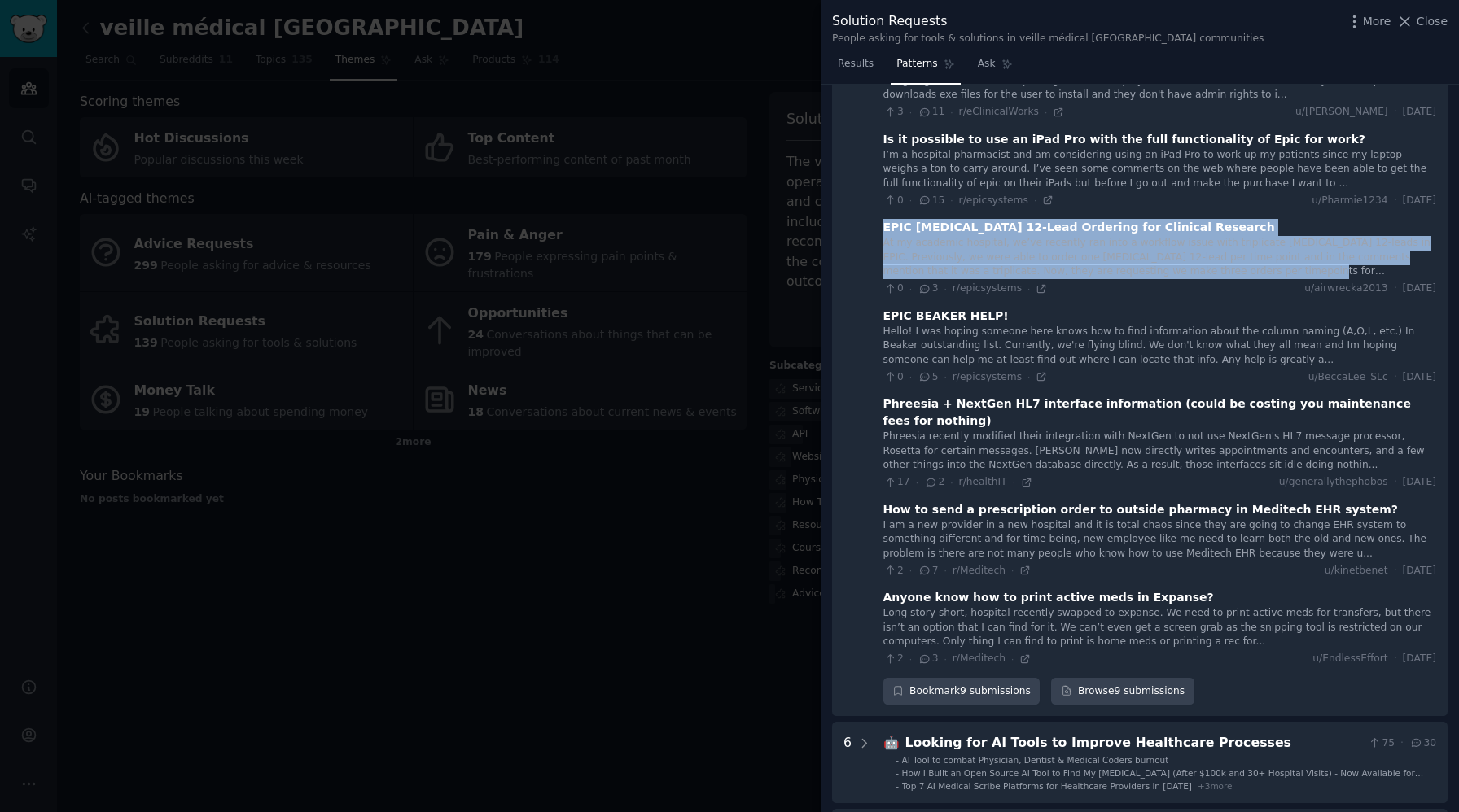
scroll to position [345, 0]
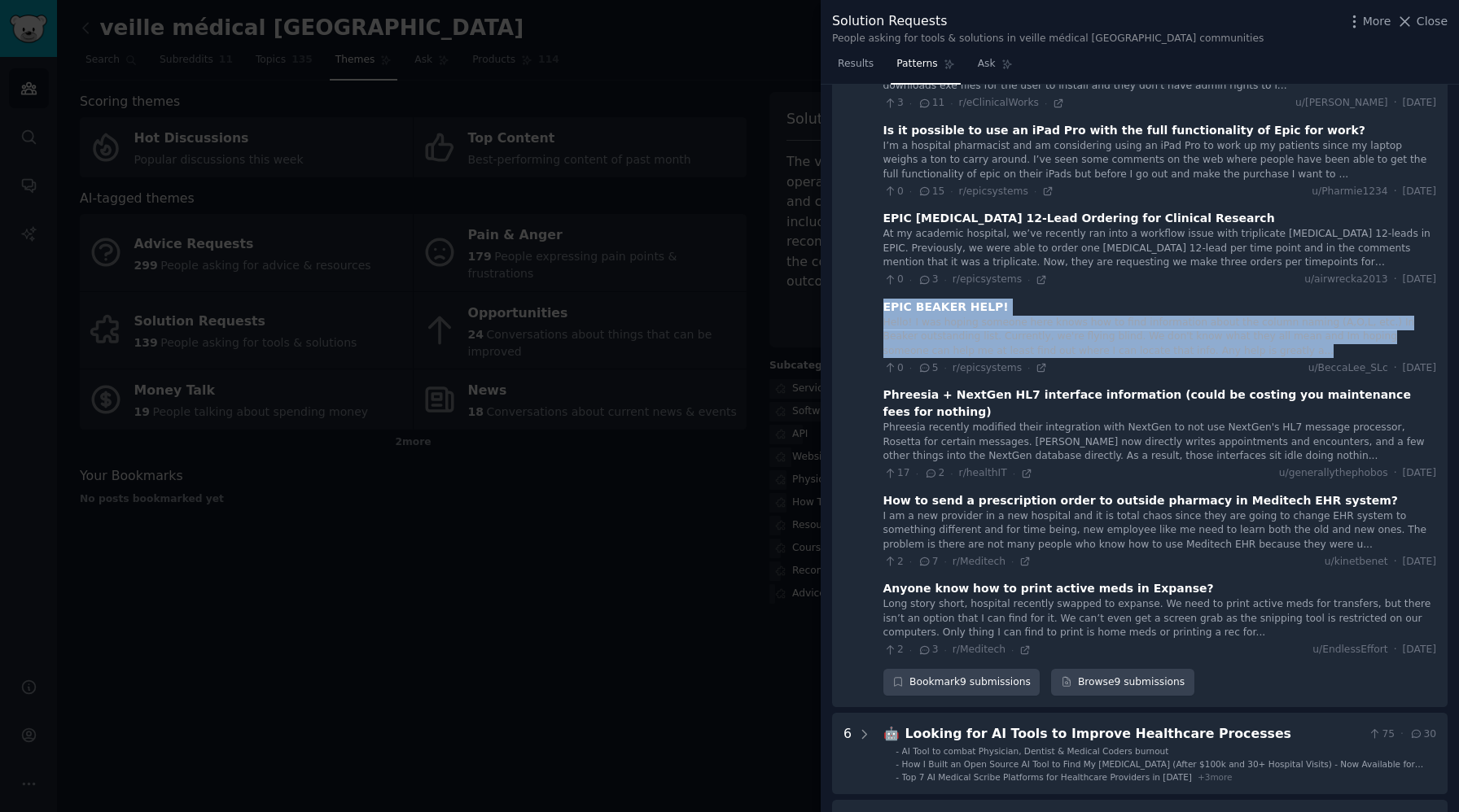
drag, startPoint x: 885, startPoint y: 306, endPoint x: 1212, endPoint y: 349, distance: 329.8
click at [1212, 349] on div "EPIC BEAKER HELP! Hello! I was hoping someone here knows how to find informatio…" at bounding box center [1160, 337] width 553 height 77
copy div "EPIC BEAKER HELP! Hello! I was hoping someone here knows how to find informatio…"
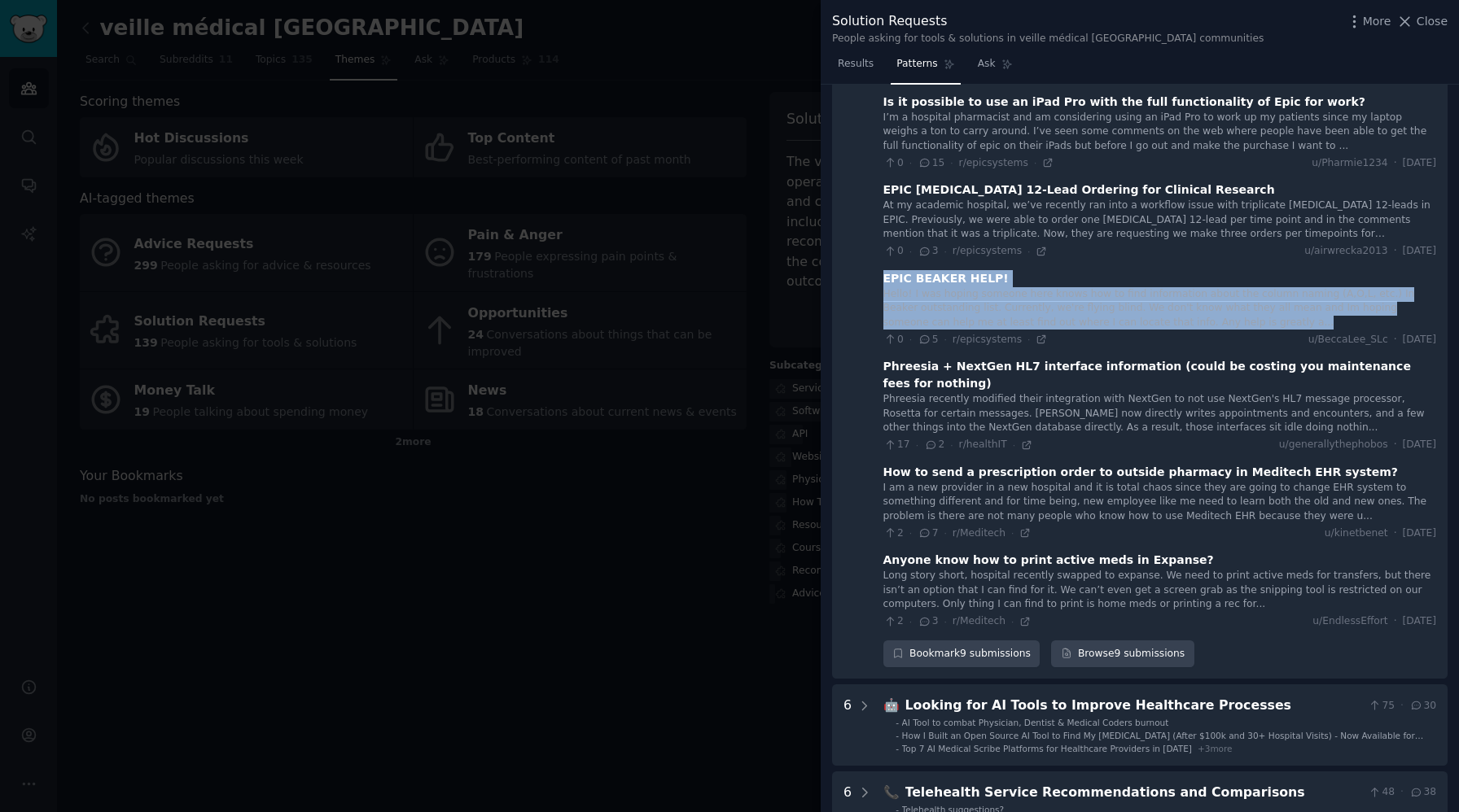
scroll to position [379, 0]
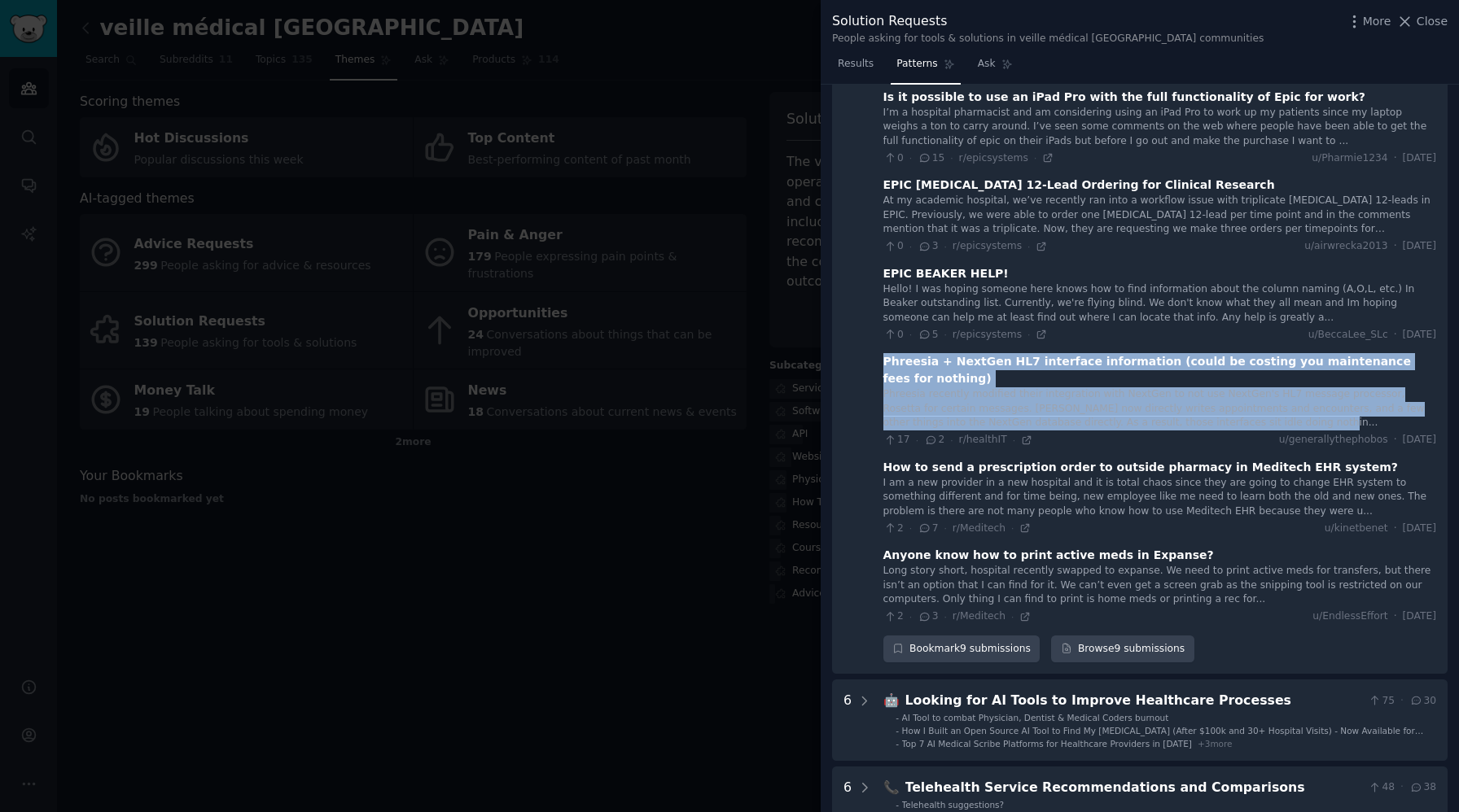
drag, startPoint x: 884, startPoint y: 361, endPoint x: 1323, endPoint y: 404, distance: 441.1
click at [1323, 404] on div "Phreesia + NextGen HL7 interface information (could be costing you maintenance …" at bounding box center [1160, 400] width 553 height 95
copy div "Phreesia + NextGen HL7 interface information (could be costing you maintenance …"
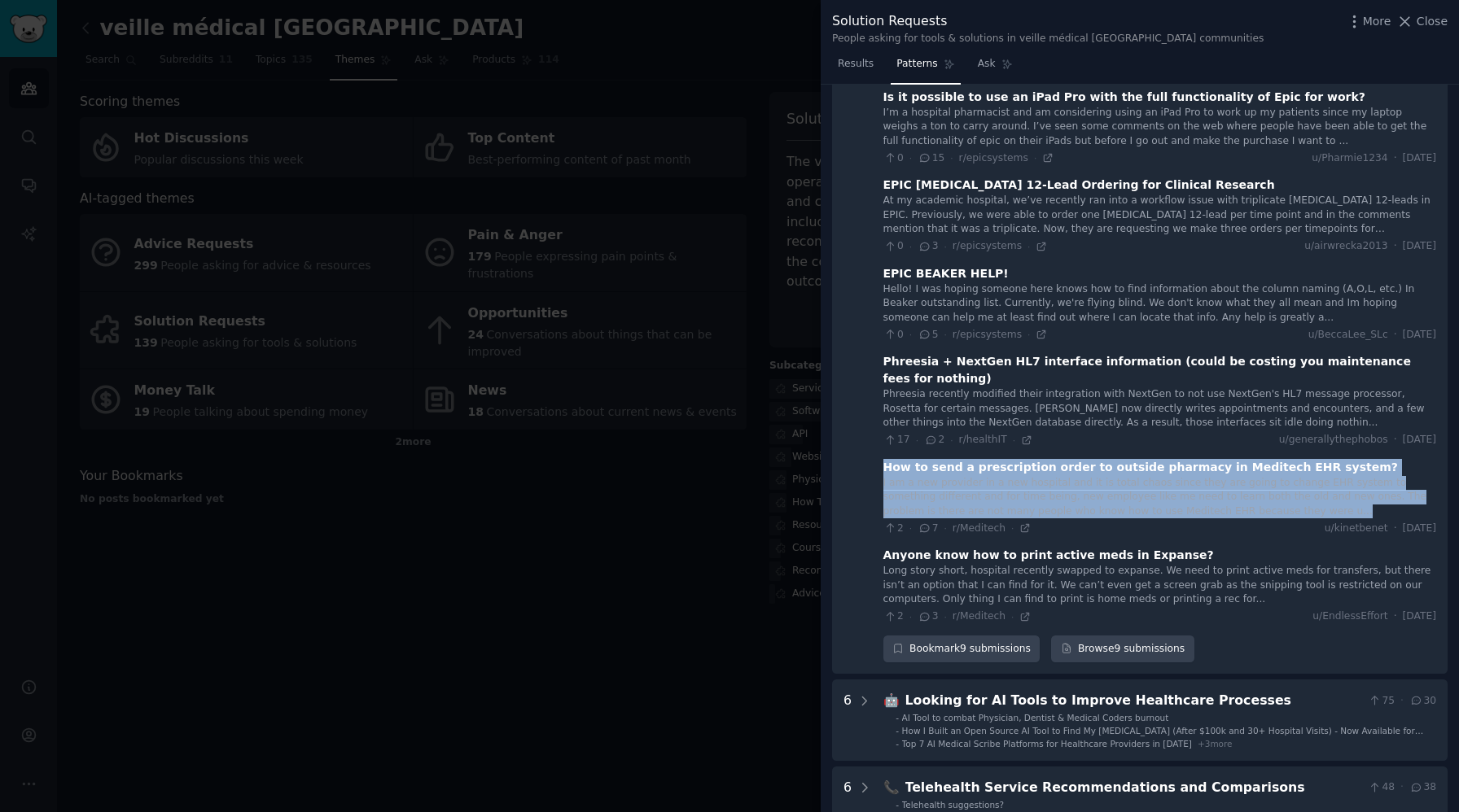
drag, startPoint x: 883, startPoint y: 452, endPoint x: 1260, endPoint y: 498, distance: 379.8
click at [1260, 498] on div "How to send a prescription order to outside pharmacy in Meditech EHR system? I …" at bounding box center [1160, 497] width 553 height 77
copy div "How to send a prescription order to outside pharmacy in Meditech EHR system? I …"
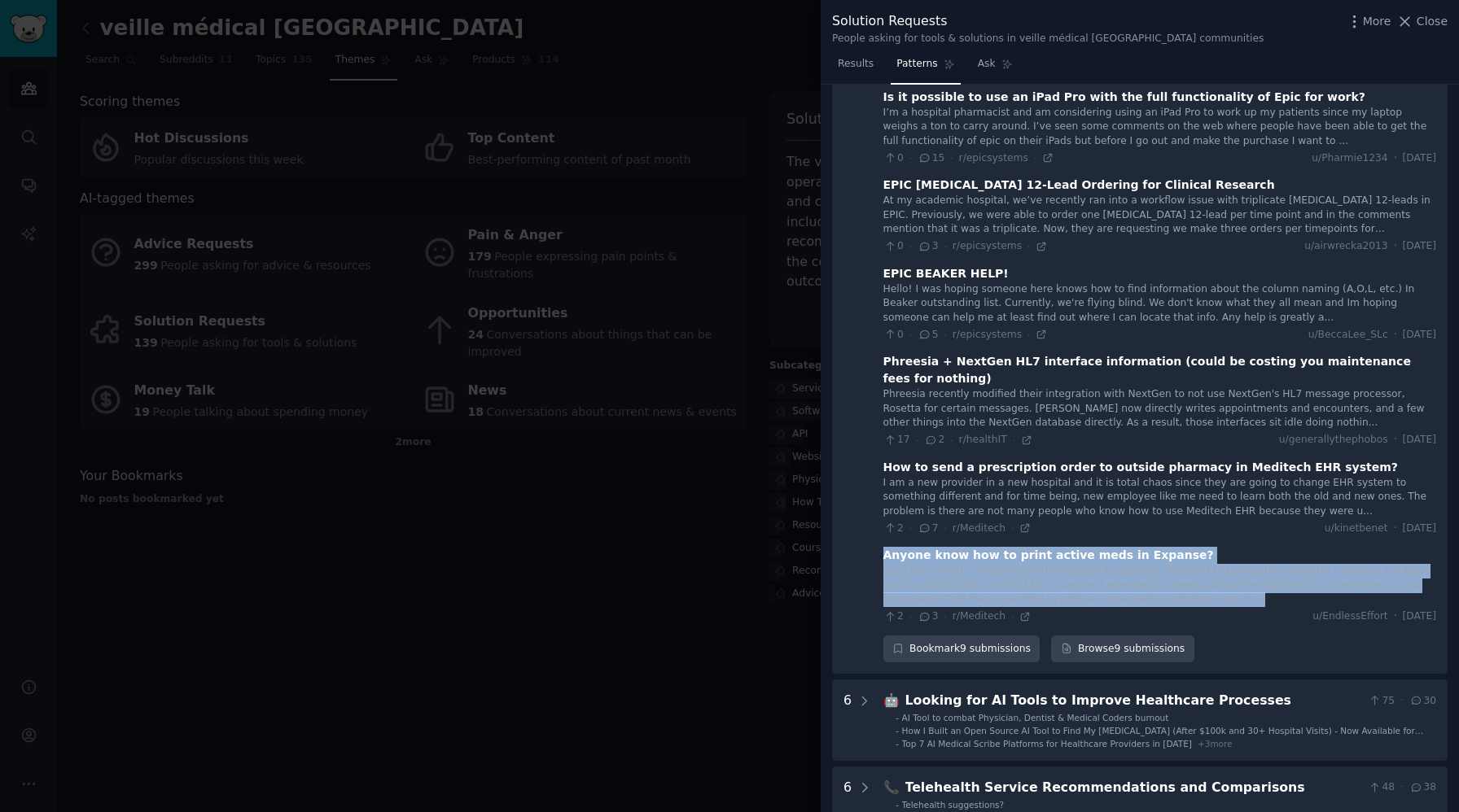
drag, startPoint x: 882, startPoint y: 538, endPoint x: 1212, endPoint y: 582, distance: 332.9
click at [1212, 582] on Software "9 💻 Seeking Assistance with Specific Medical Software 27 · 56 Need Help with Ce…" at bounding box center [1140, 228] width 615 height 895
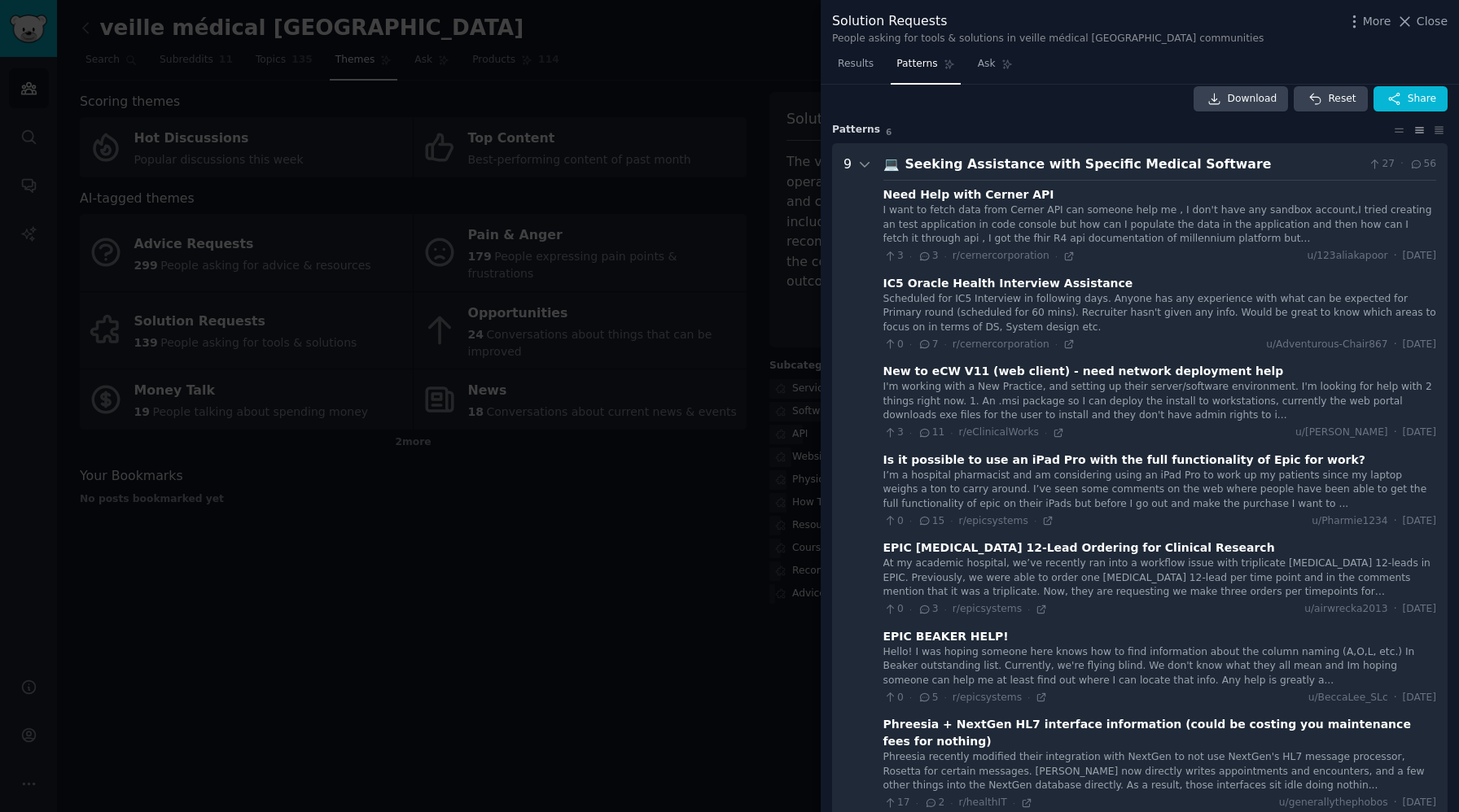
scroll to position [12, 0]
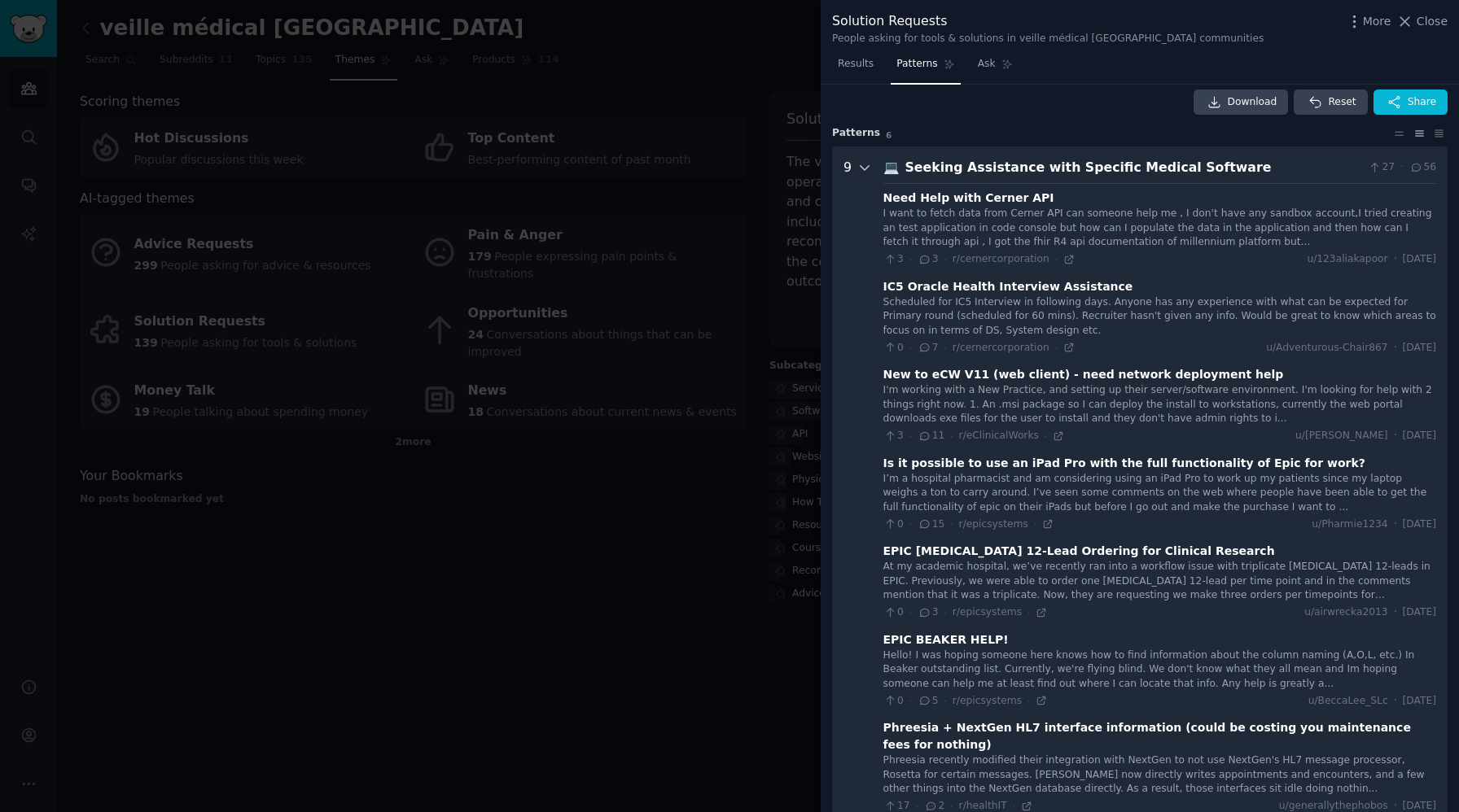
click at [865, 162] on icon at bounding box center [865, 168] width 15 height 15
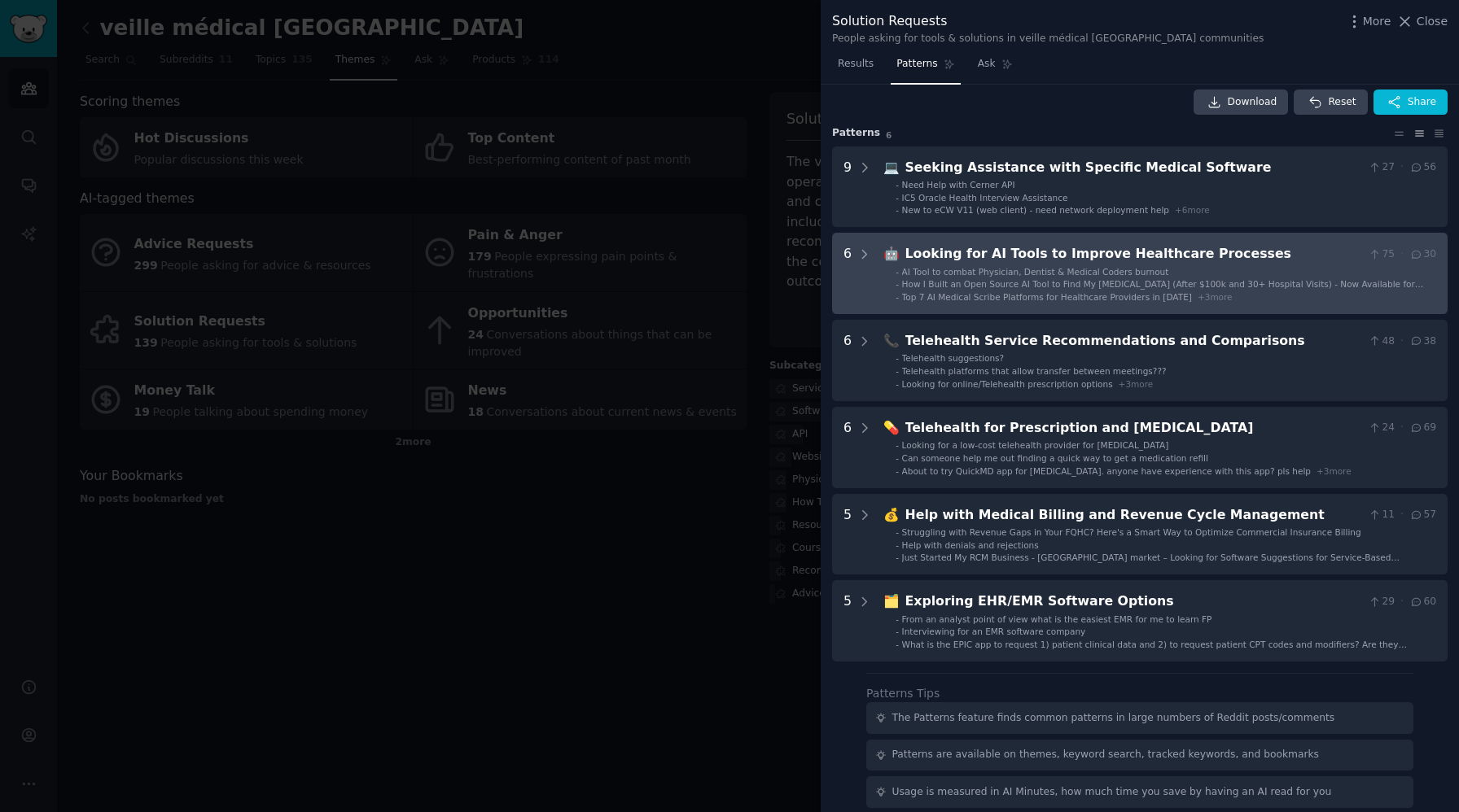
click at [957, 271] on span "AI Tool to combat Physician, Dentist & Medical Coders burnout" at bounding box center [1035, 271] width 267 height 10
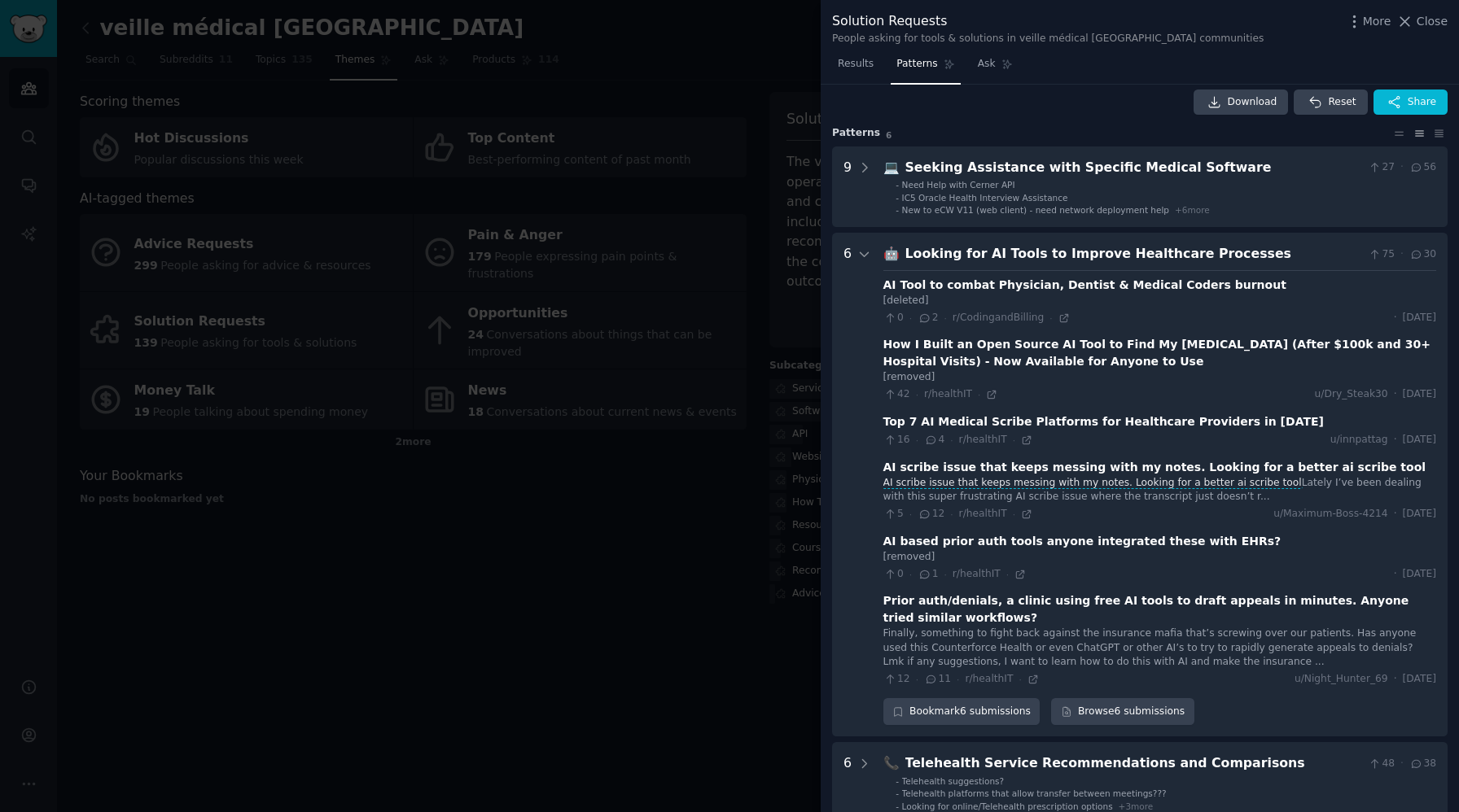
scroll to position [162, 0]
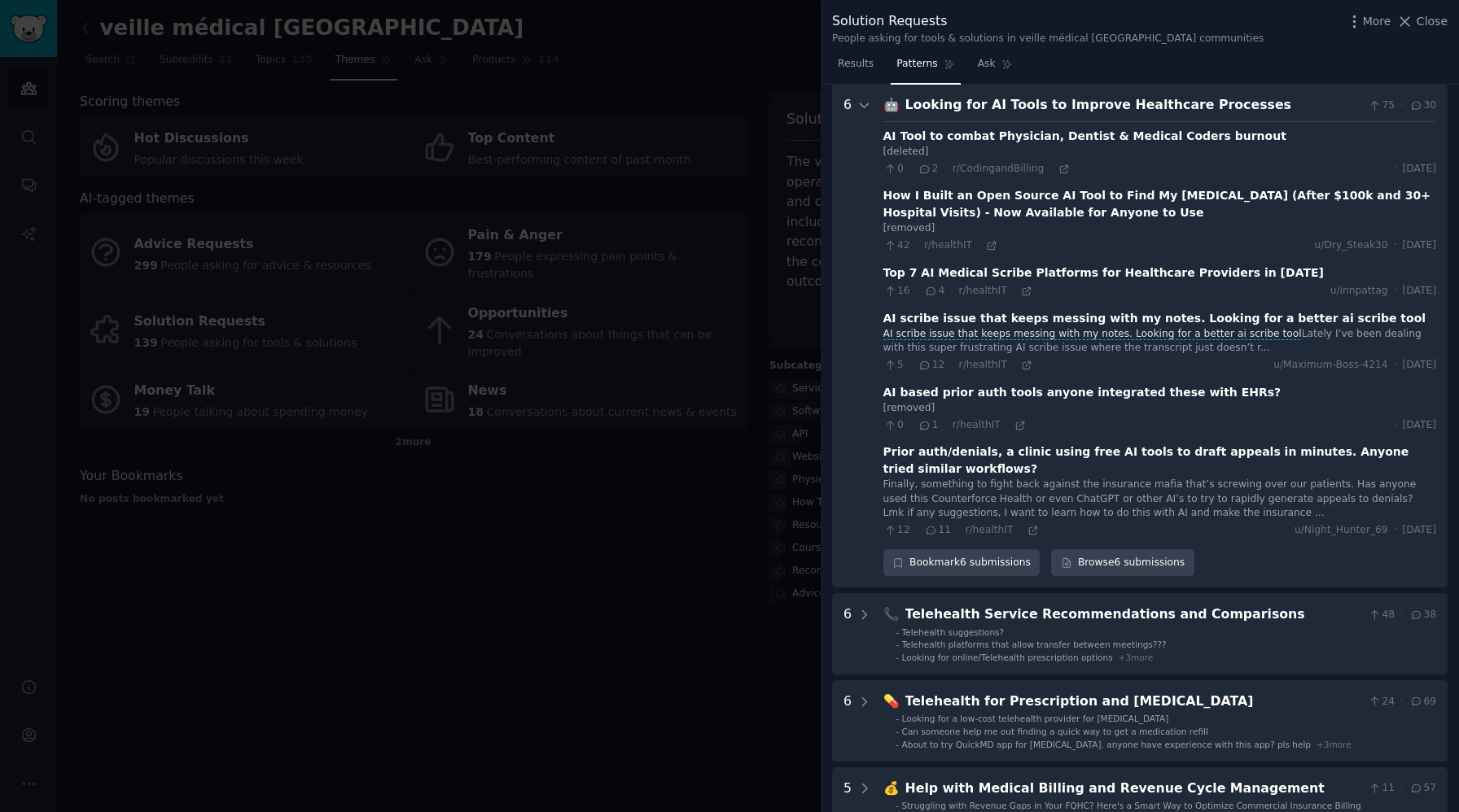
click at [1148, 351] on div "AI scribe issue that keeps messing with my notes. Looking for a better ai scrib…" at bounding box center [1160, 341] width 553 height 29
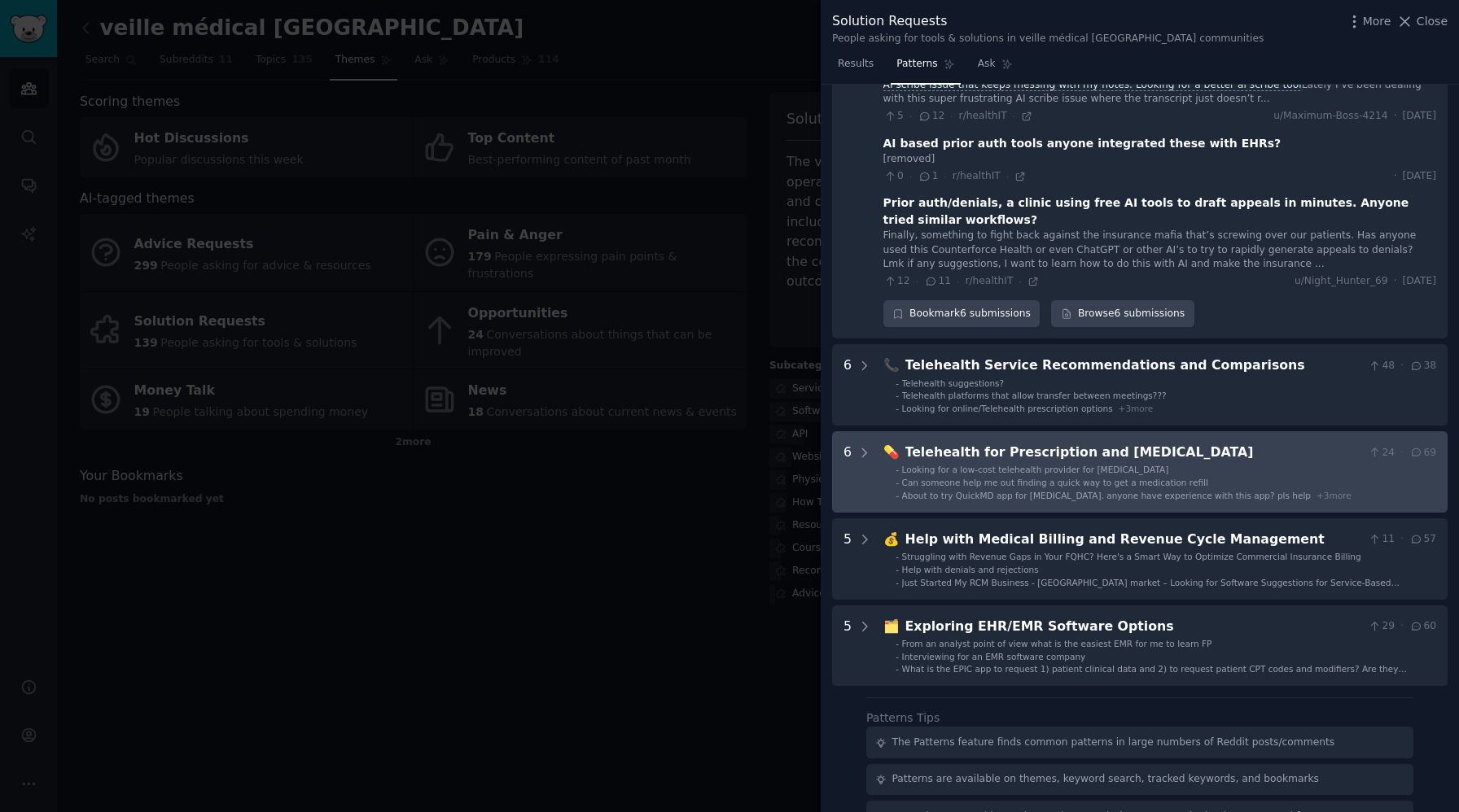
scroll to position [401, 0]
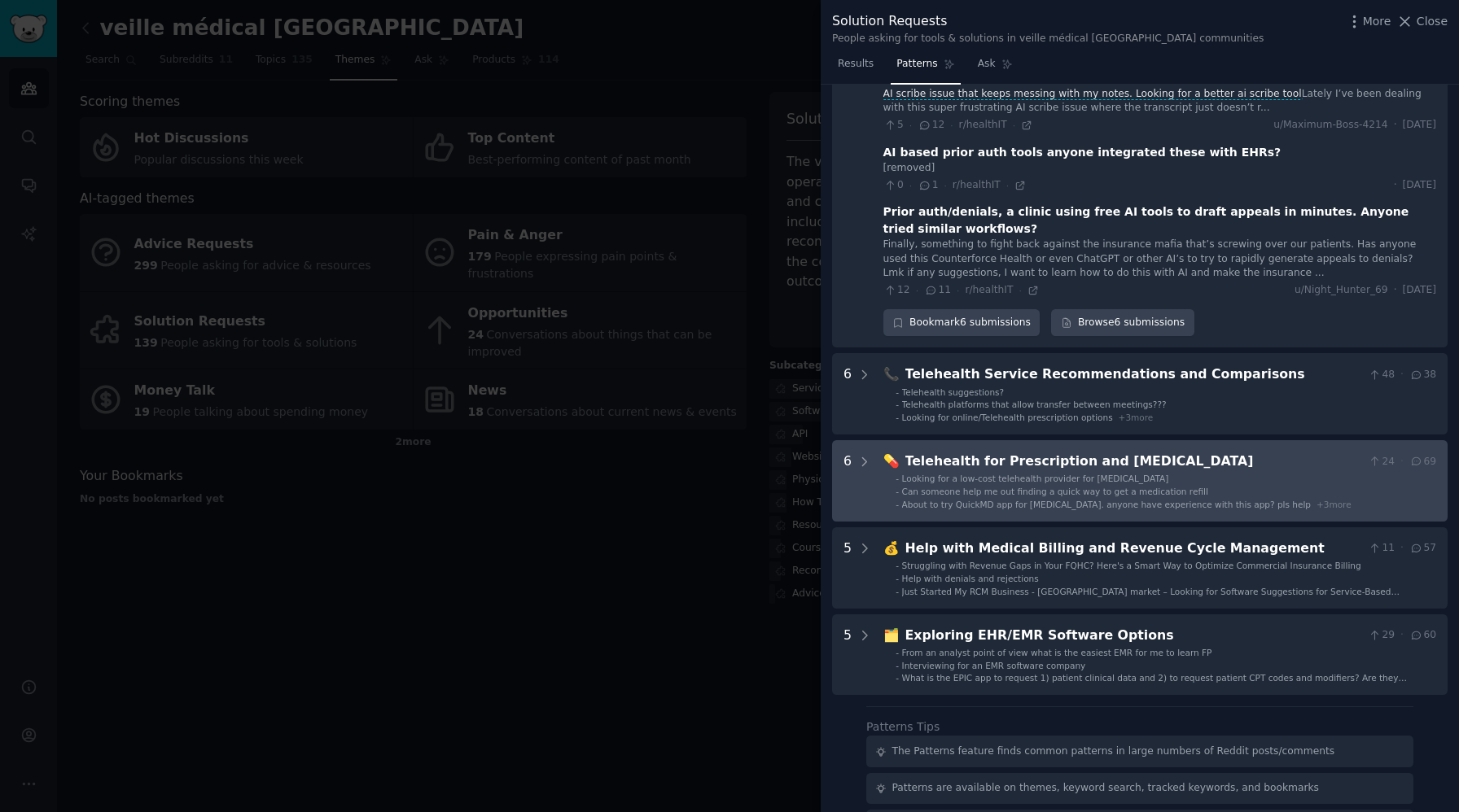
click at [1066, 506] on span "About to try QuickMD app for [MEDICAL_DATA]. anyone have experience with this a…" at bounding box center [1106, 504] width 408 height 10
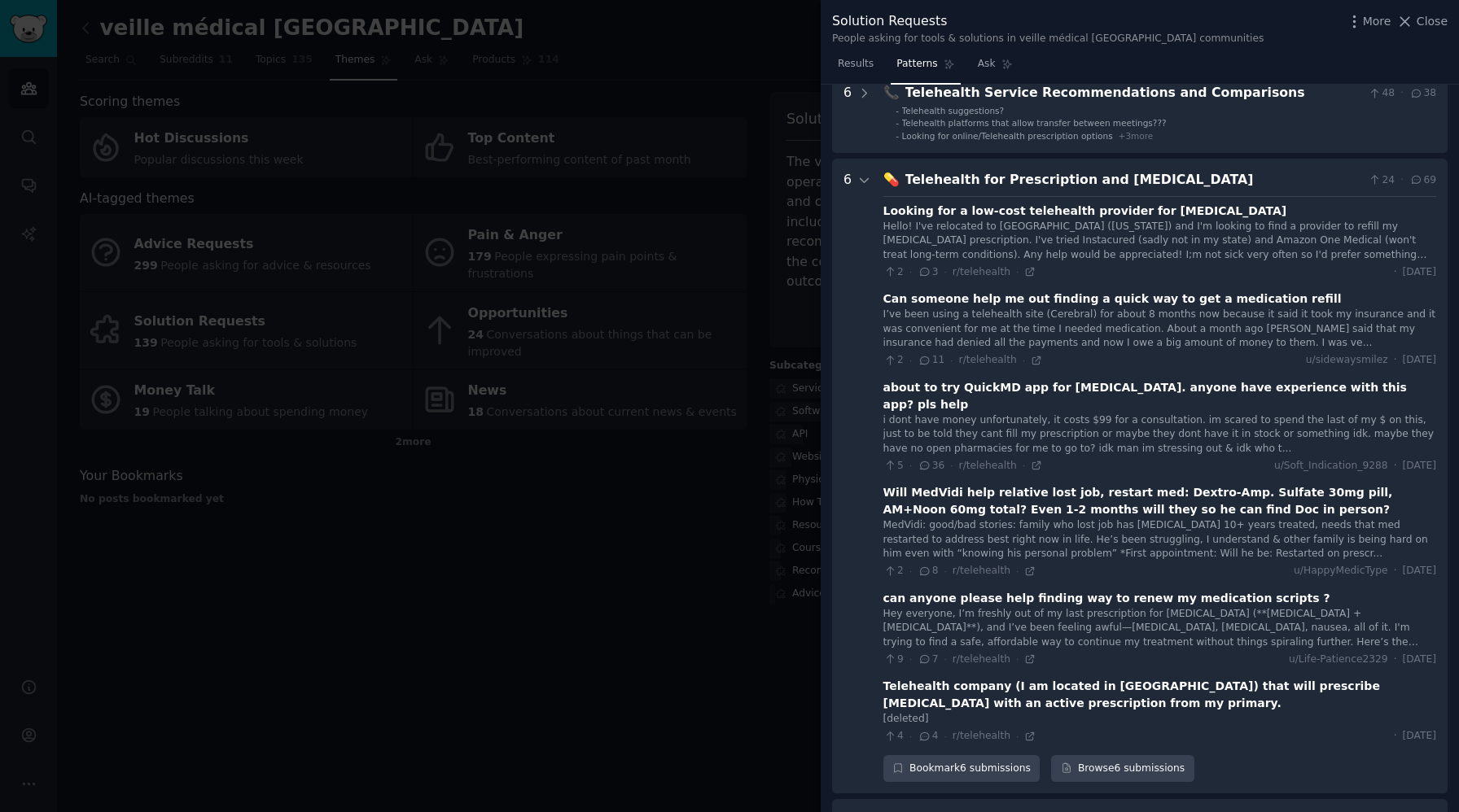
scroll to position [680, 0]
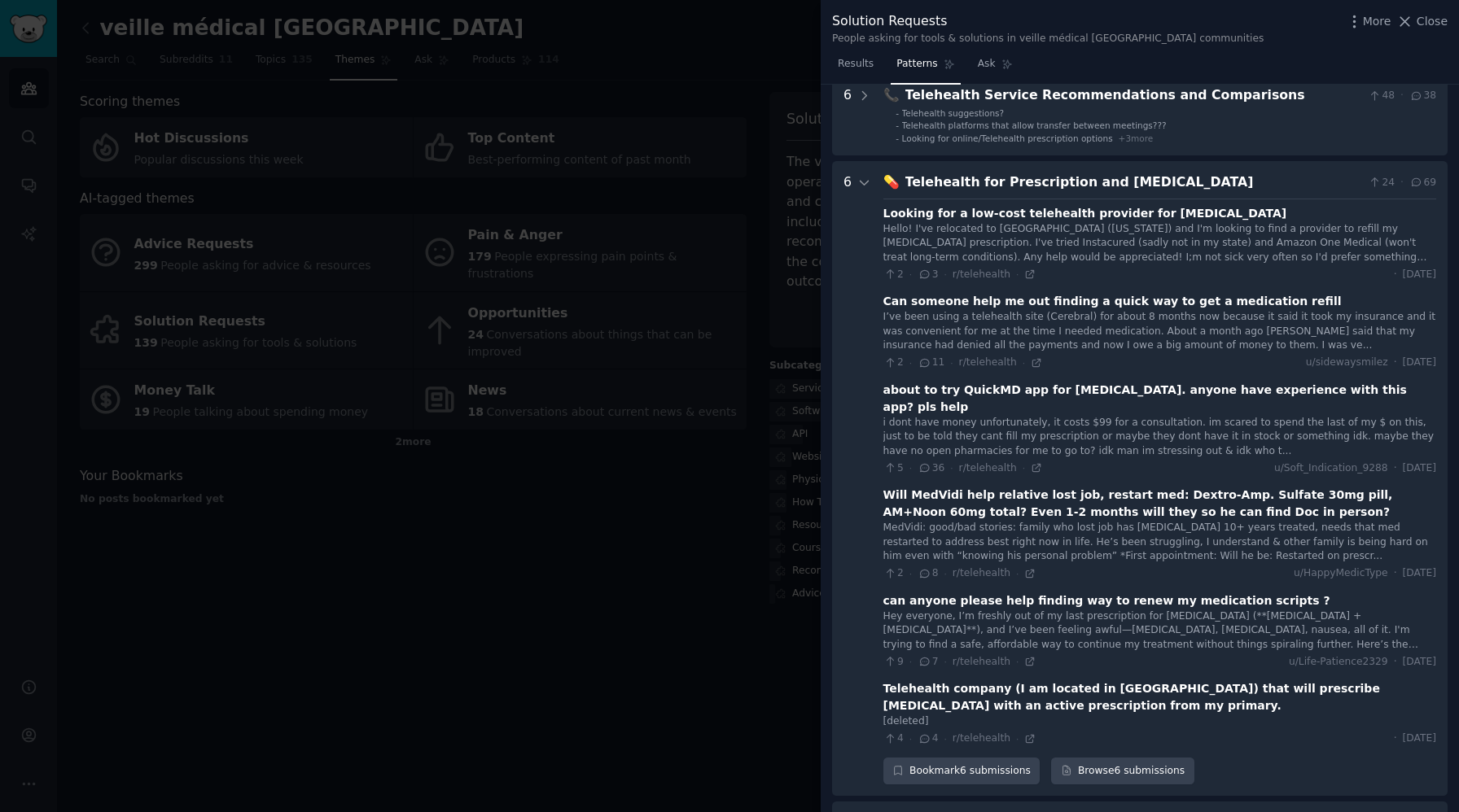
drag, startPoint x: 1249, startPoint y: 184, endPoint x: 898, endPoint y: 183, distance: 351.0
click at [898, 183] on div "💊 Telehealth for Prescription and [MEDICAL_DATA] 24 · 69" at bounding box center [1160, 182] width 553 height 20
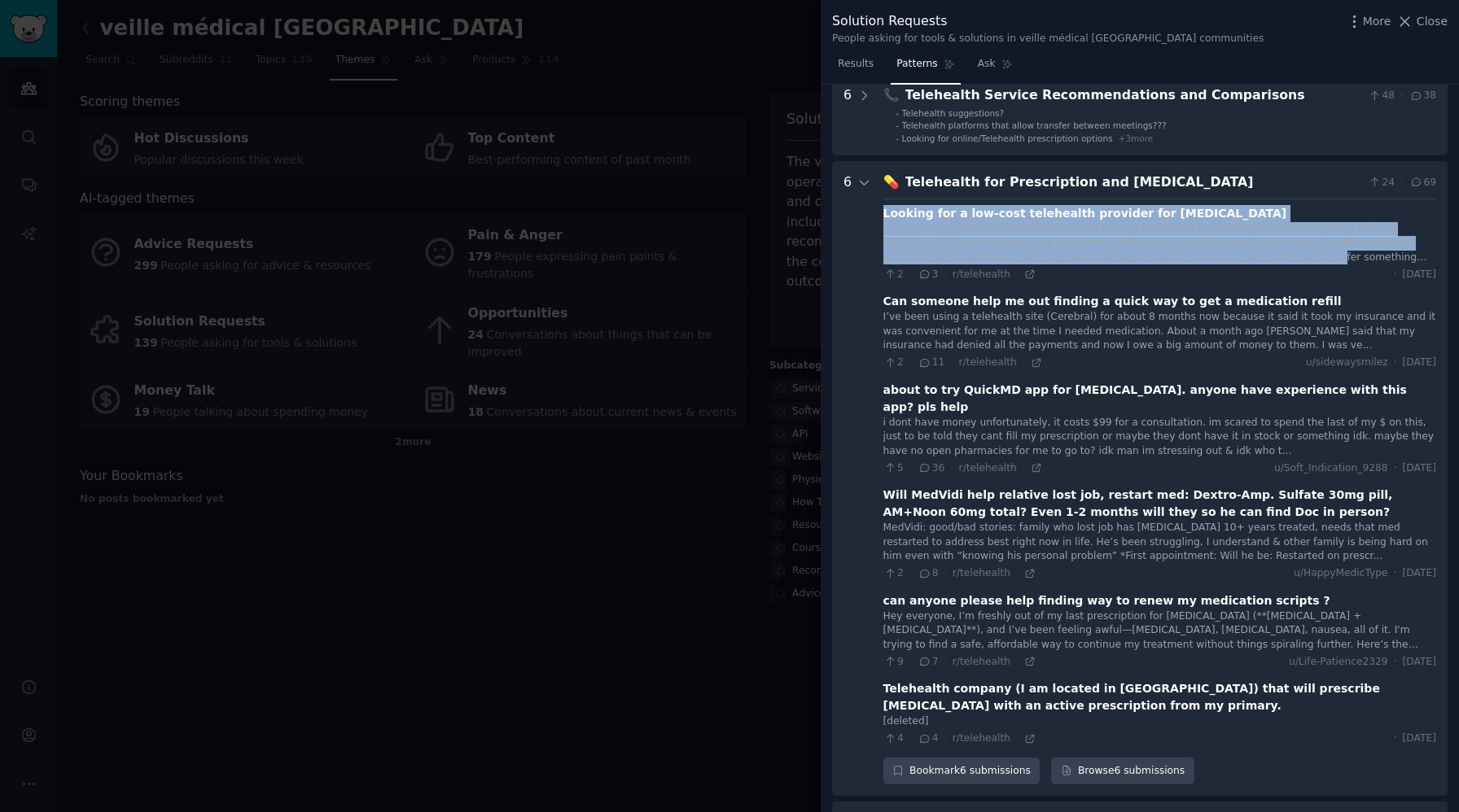
drag, startPoint x: 883, startPoint y: 214, endPoint x: 1210, endPoint y: 263, distance: 330.7
click at [1210, 263] on div "Looking for a low-cost telehealth provider for [MEDICAL_DATA] Hello! I've reloc…" at bounding box center [1160, 243] width 553 height 77
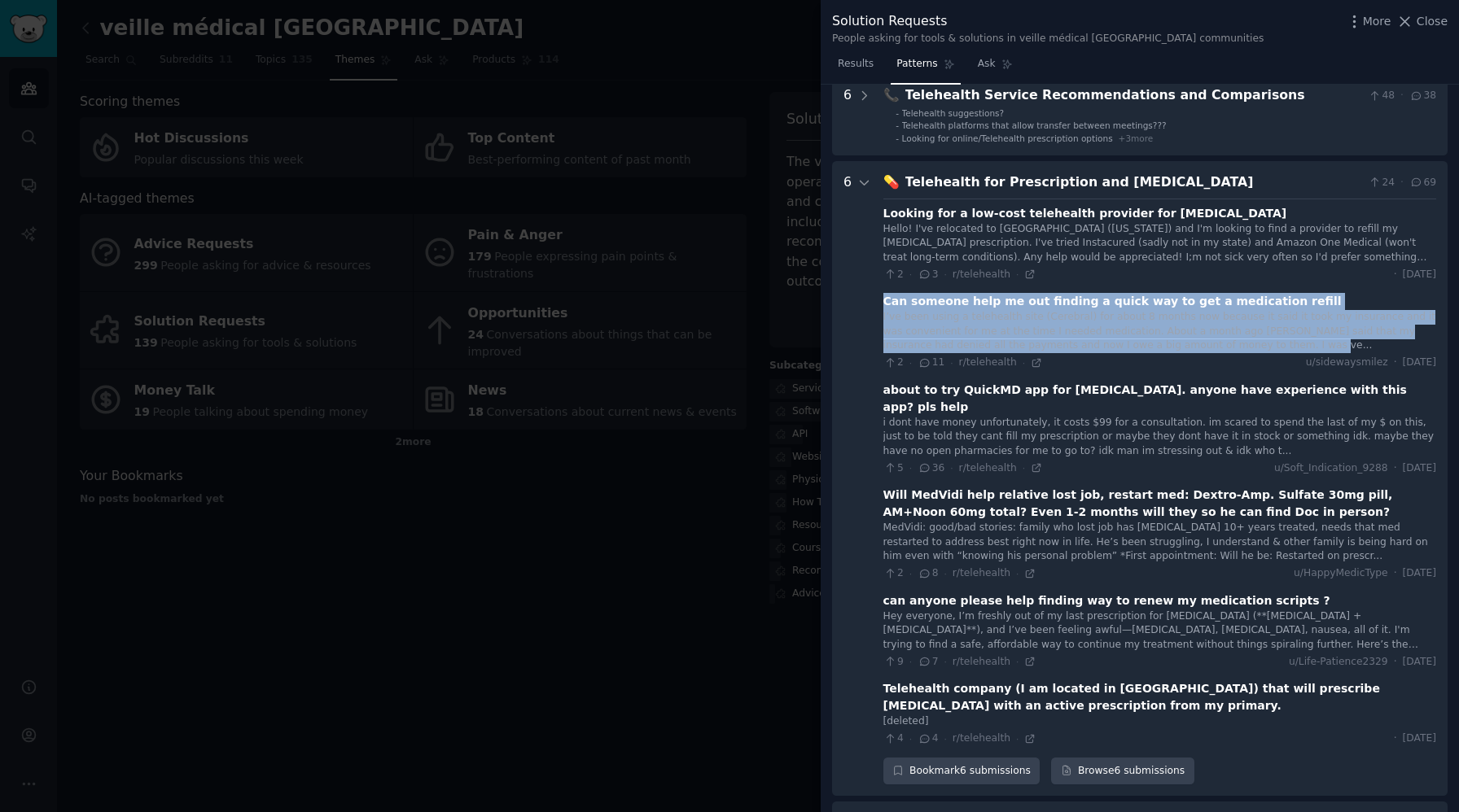
drag, startPoint x: 882, startPoint y: 300, endPoint x: 1247, endPoint y: 347, distance: 368.0
click at [1247, 347] on div "Can someone help me out finding a quick way to get a medication refill I’ve bee…" at bounding box center [1160, 331] width 553 height 77
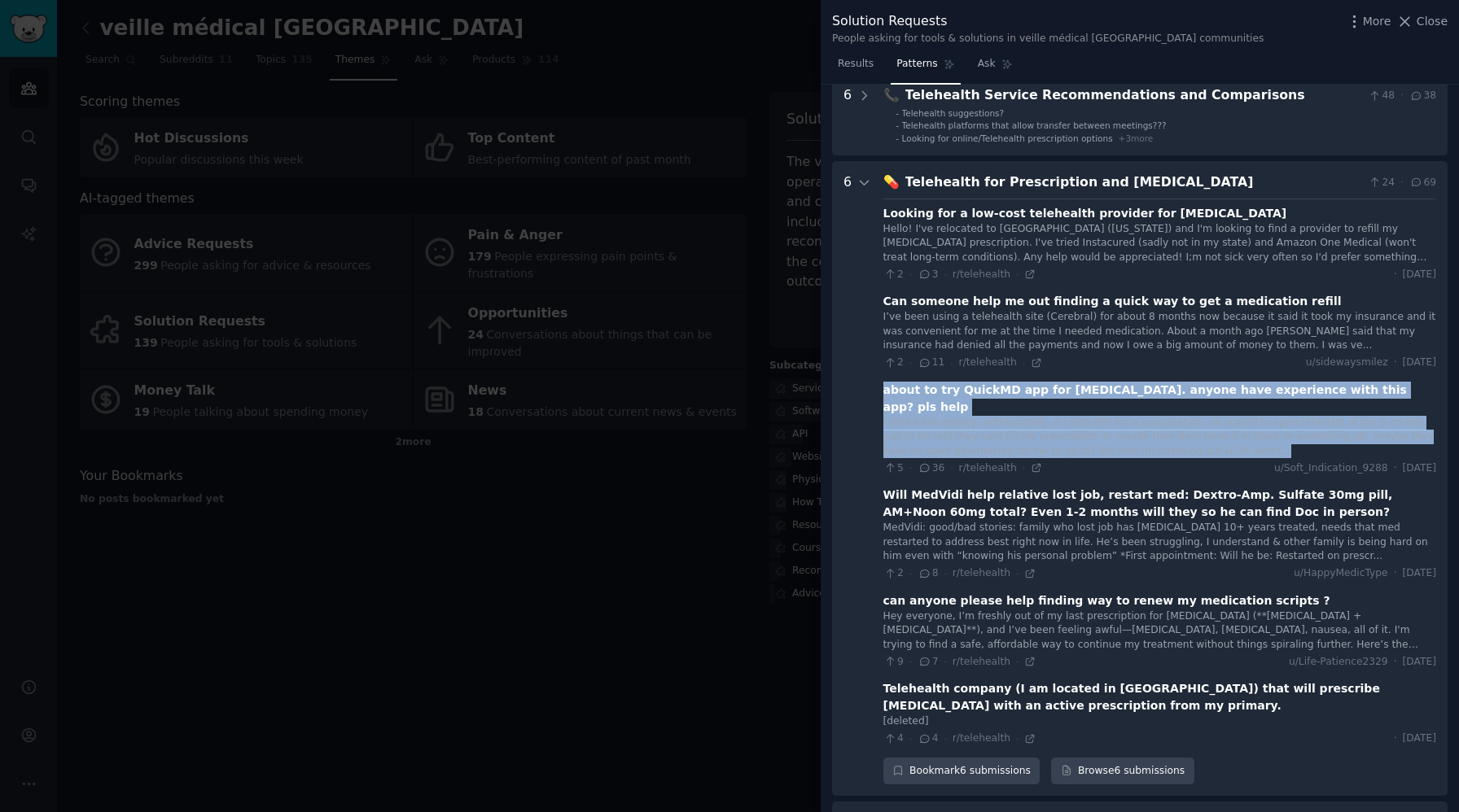
drag, startPoint x: 885, startPoint y: 390, endPoint x: 1269, endPoint y: 431, distance: 386.2
click at [1269, 431] on div "about to try QuickMD app for [MEDICAL_DATA]. anyone have experience with this a…" at bounding box center [1160, 428] width 553 height 95
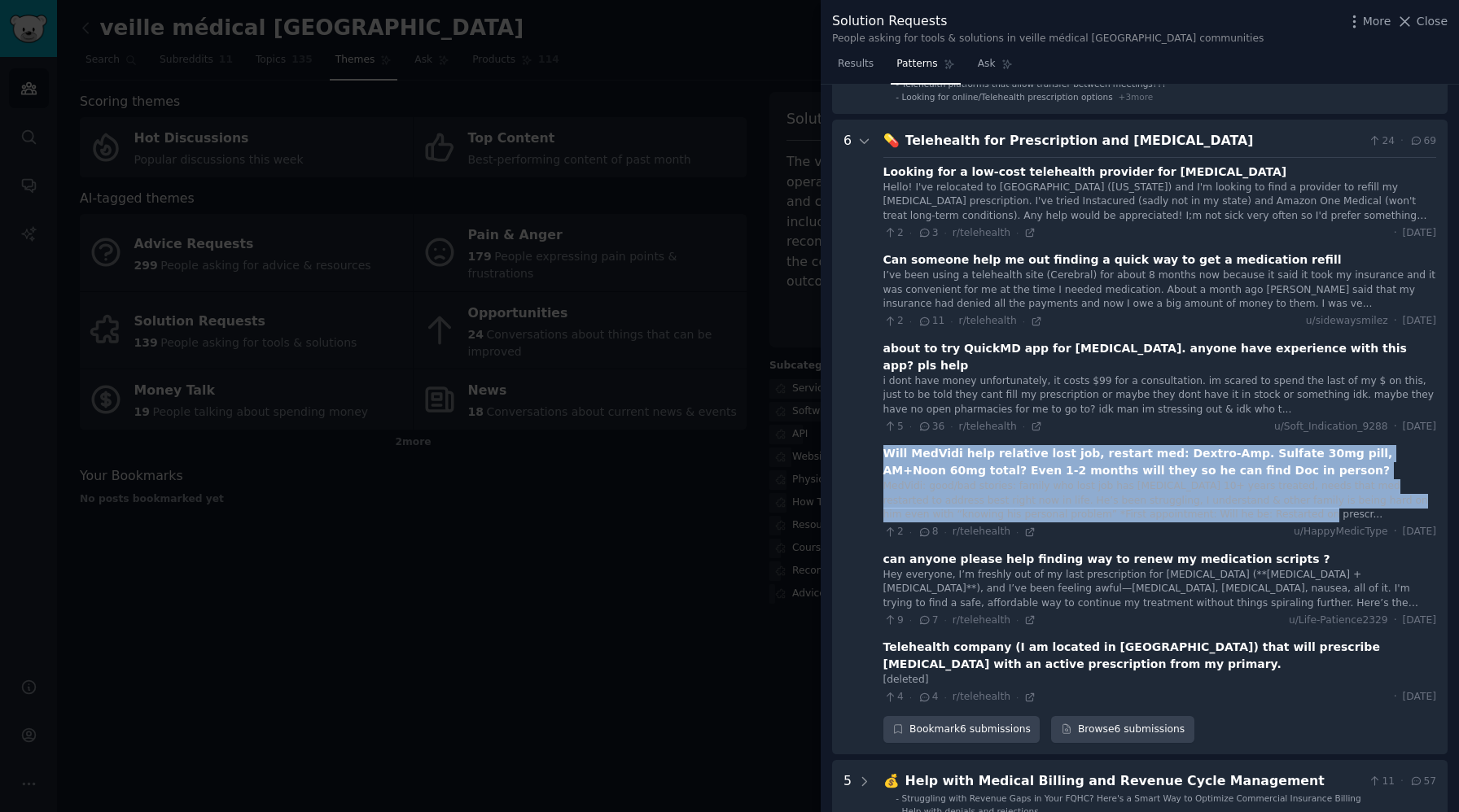
drag, startPoint x: 884, startPoint y: 437, endPoint x: 1227, endPoint y: 496, distance: 348.0
click at [1227, 496] on div "Will MedVidi help relative lost job, restart med: Dextro-Amp. Sulfate 30mg pill…" at bounding box center [1160, 492] width 553 height 95
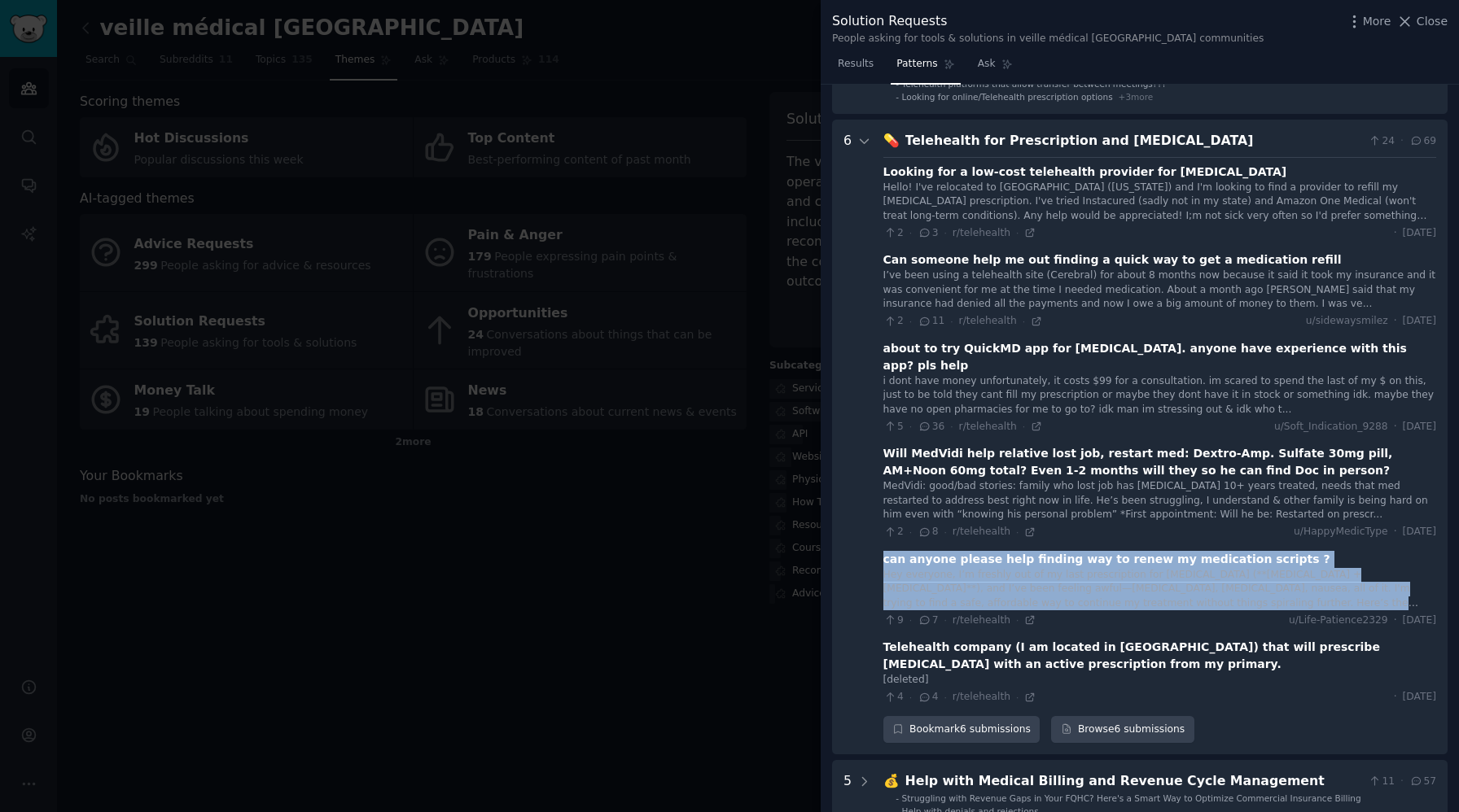
drag, startPoint x: 885, startPoint y: 542, endPoint x: 1207, endPoint y: 590, distance: 325.6
click at [1207, 590] on div "can anyone please help finding way to renew my medication scripts ? Hey everyon…" at bounding box center [1160, 589] width 553 height 77
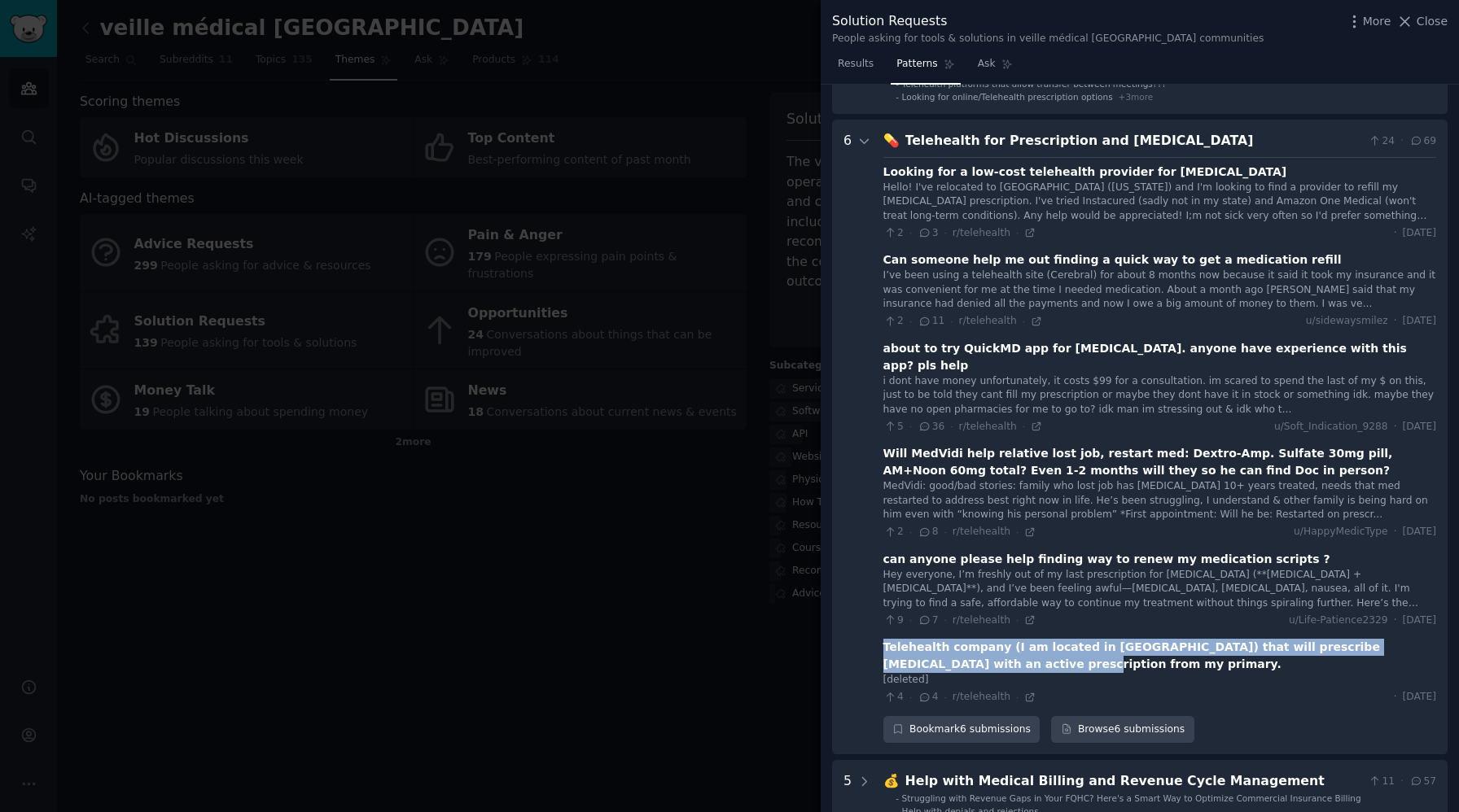
drag, startPoint x: 885, startPoint y: 629, endPoint x: 1011, endPoint y: 651, distance: 127.9
click at [1011, 651] on div "Telehealth company (I am located in [GEOGRAPHIC_DATA]) that will prescribe [MED…" at bounding box center [1160, 656] width 553 height 34
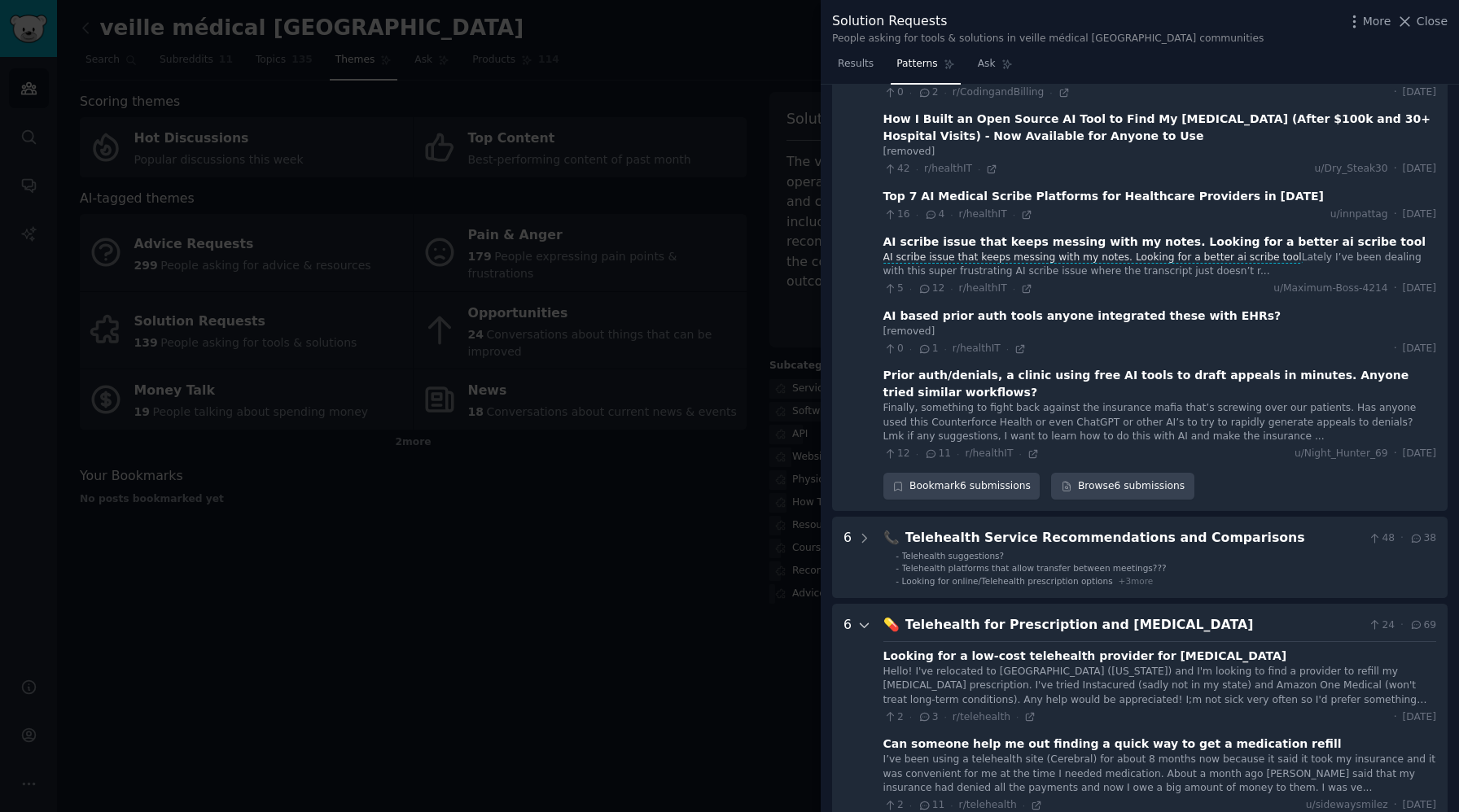
scroll to position [0, 0]
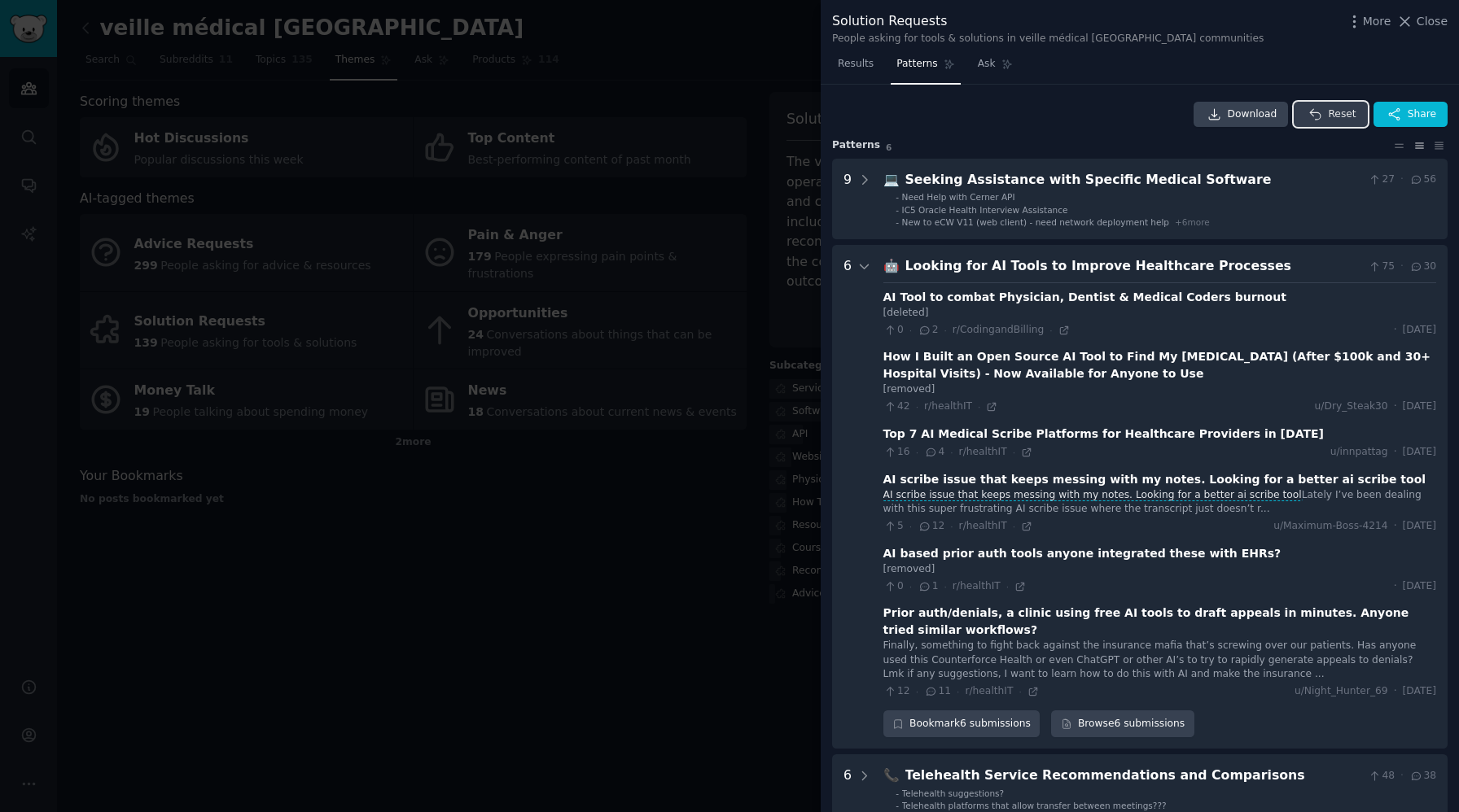
click at [1332, 116] on span "Reset" at bounding box center [1342, 115] width 28 height 15
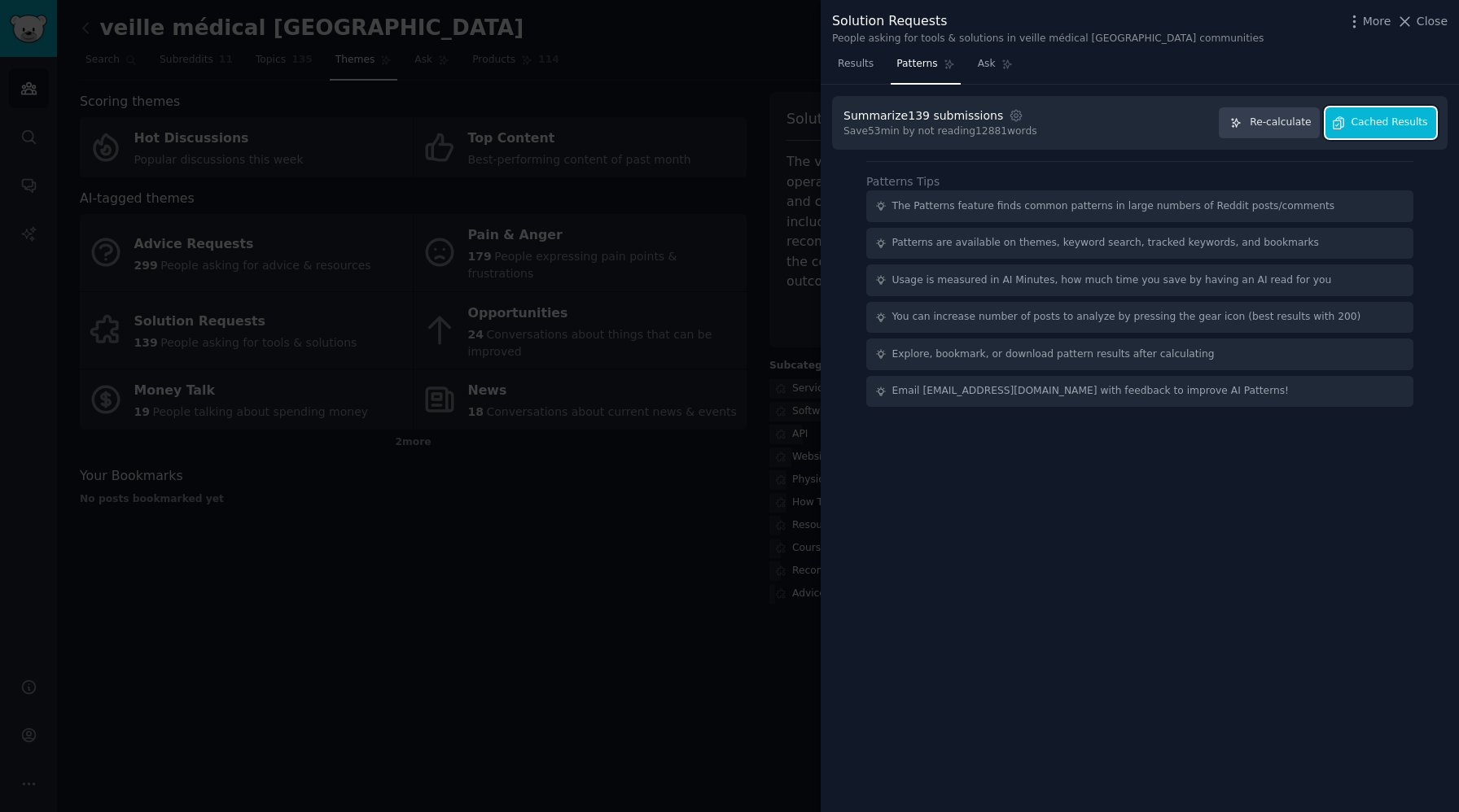
click at [1344, 131] on button "Cached Results" at bounding box center [1380, 123] width 110 height 32
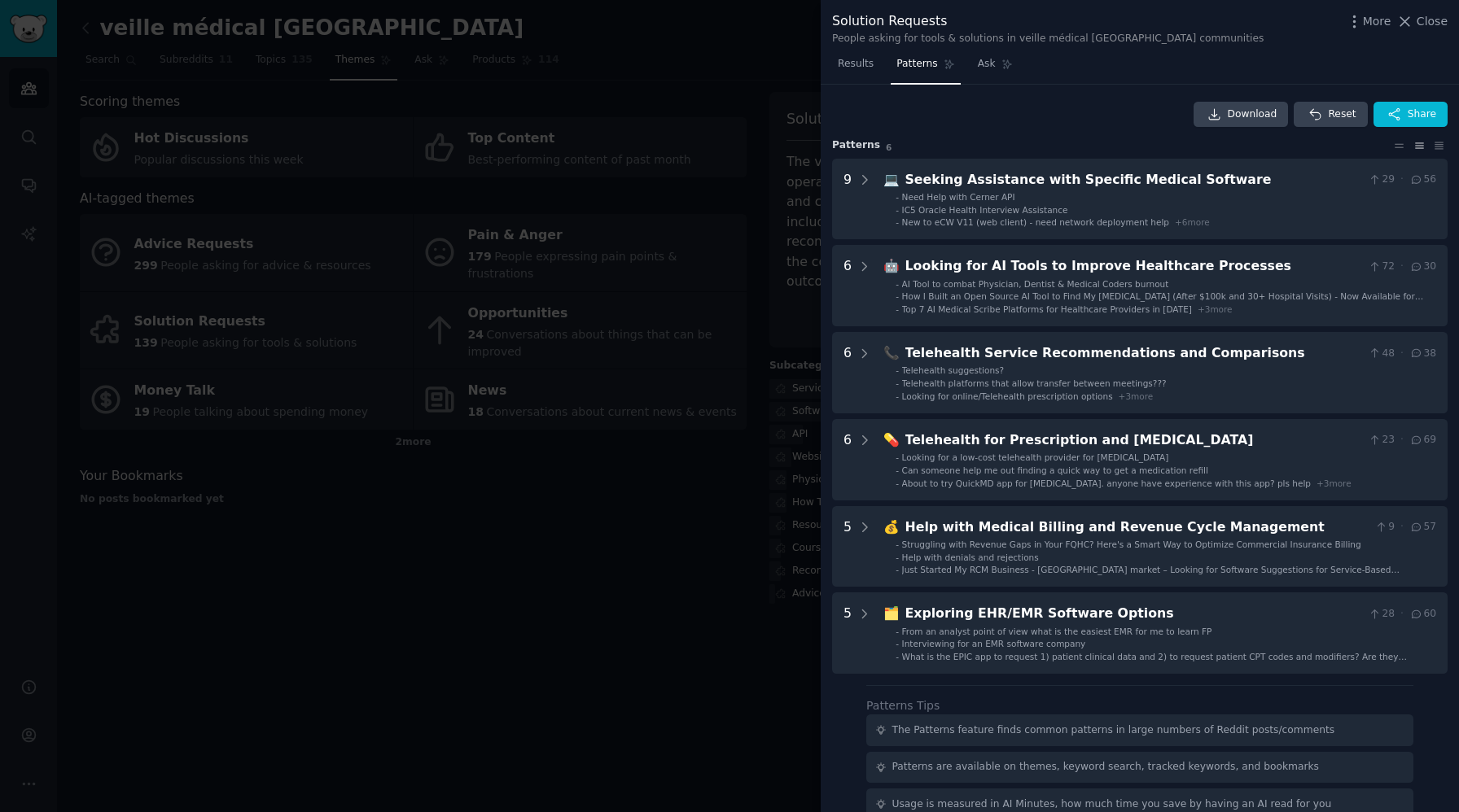
click at [692, 381] on div at bounding box center [729, 406] width 1459 height 812
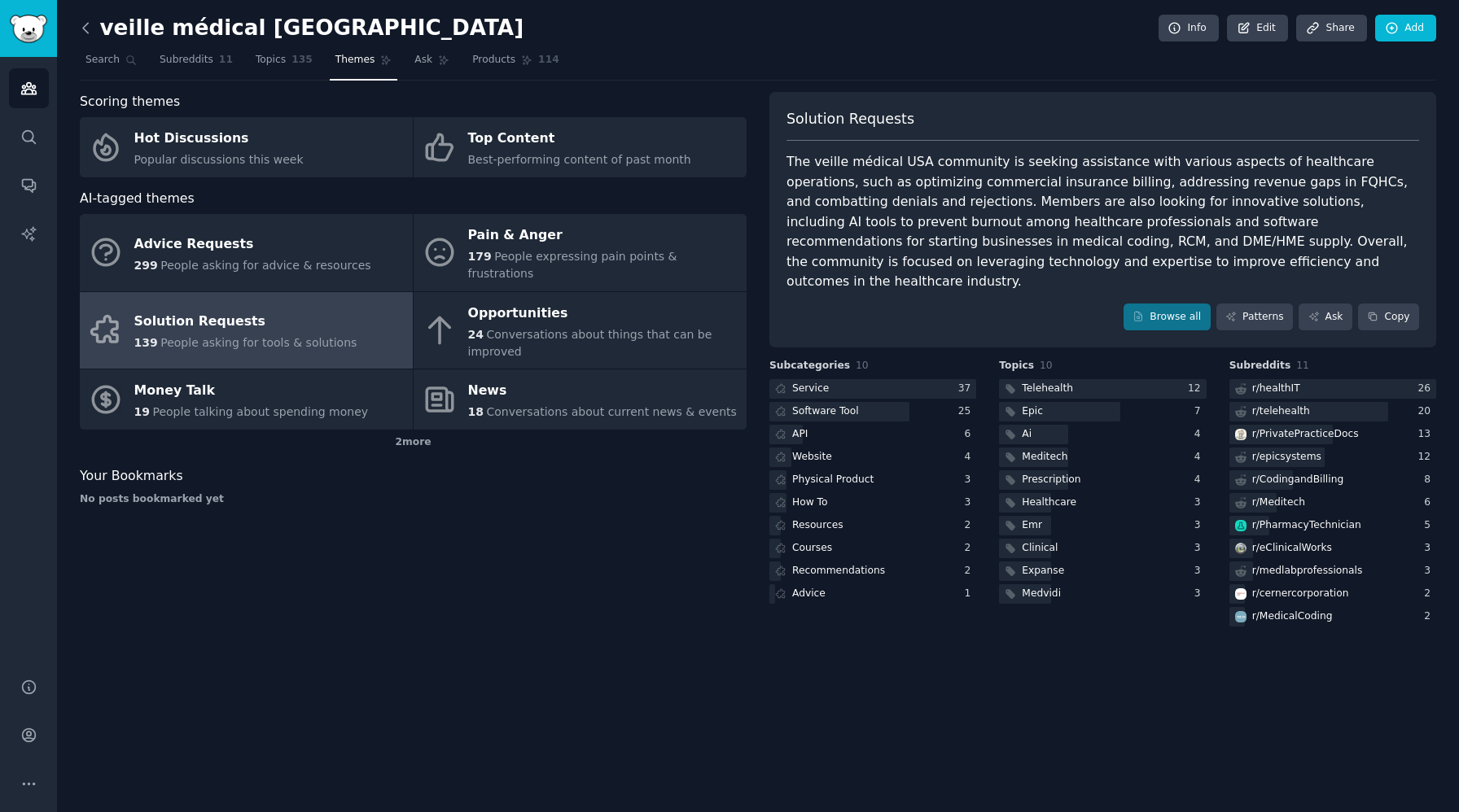
click at [90, 30] on icon at bounding box center [86, 28] width 17 height 17
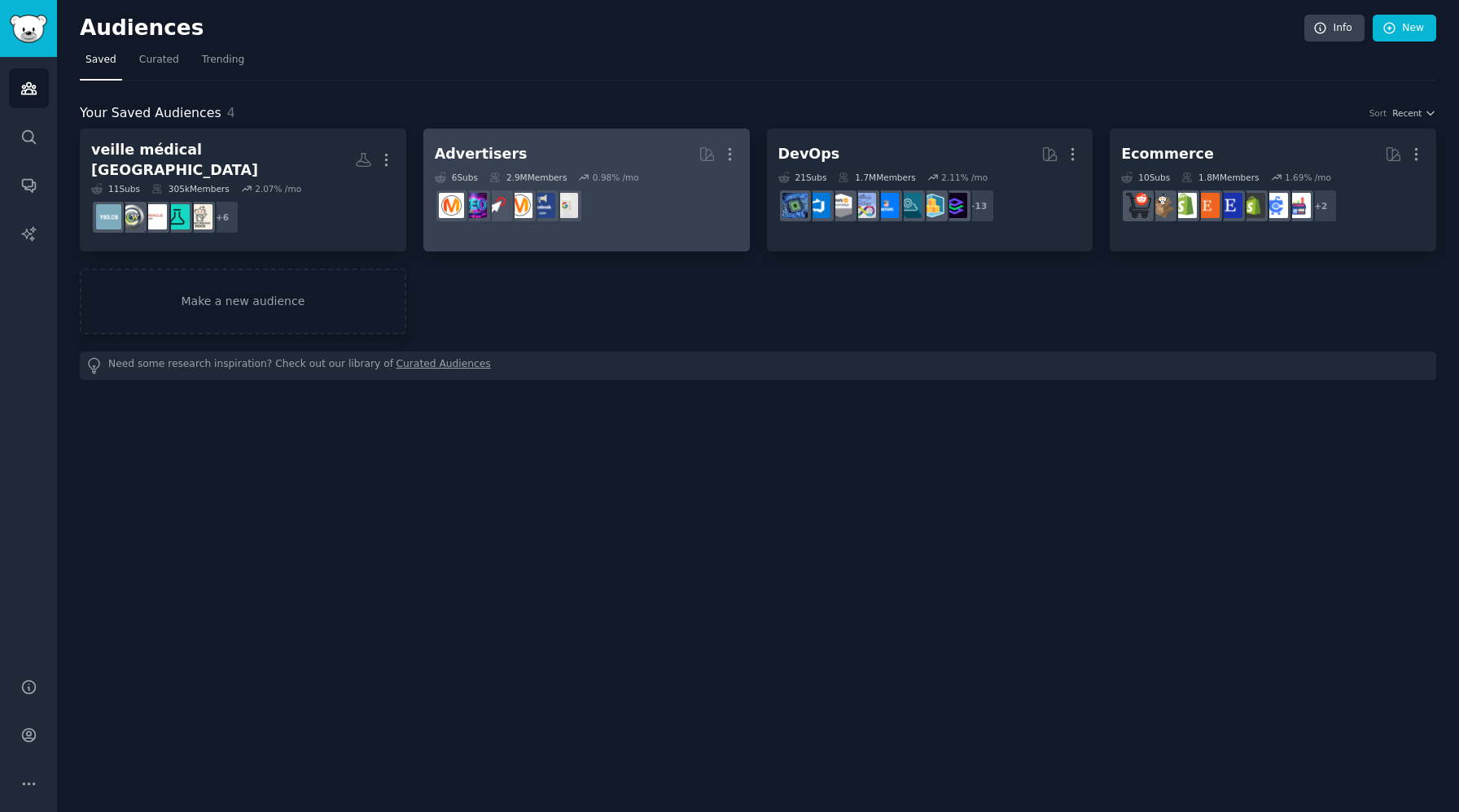
click at [594, 158] on h2 "Advertisers More" at bounding box center [587, 154] width 304 height 29
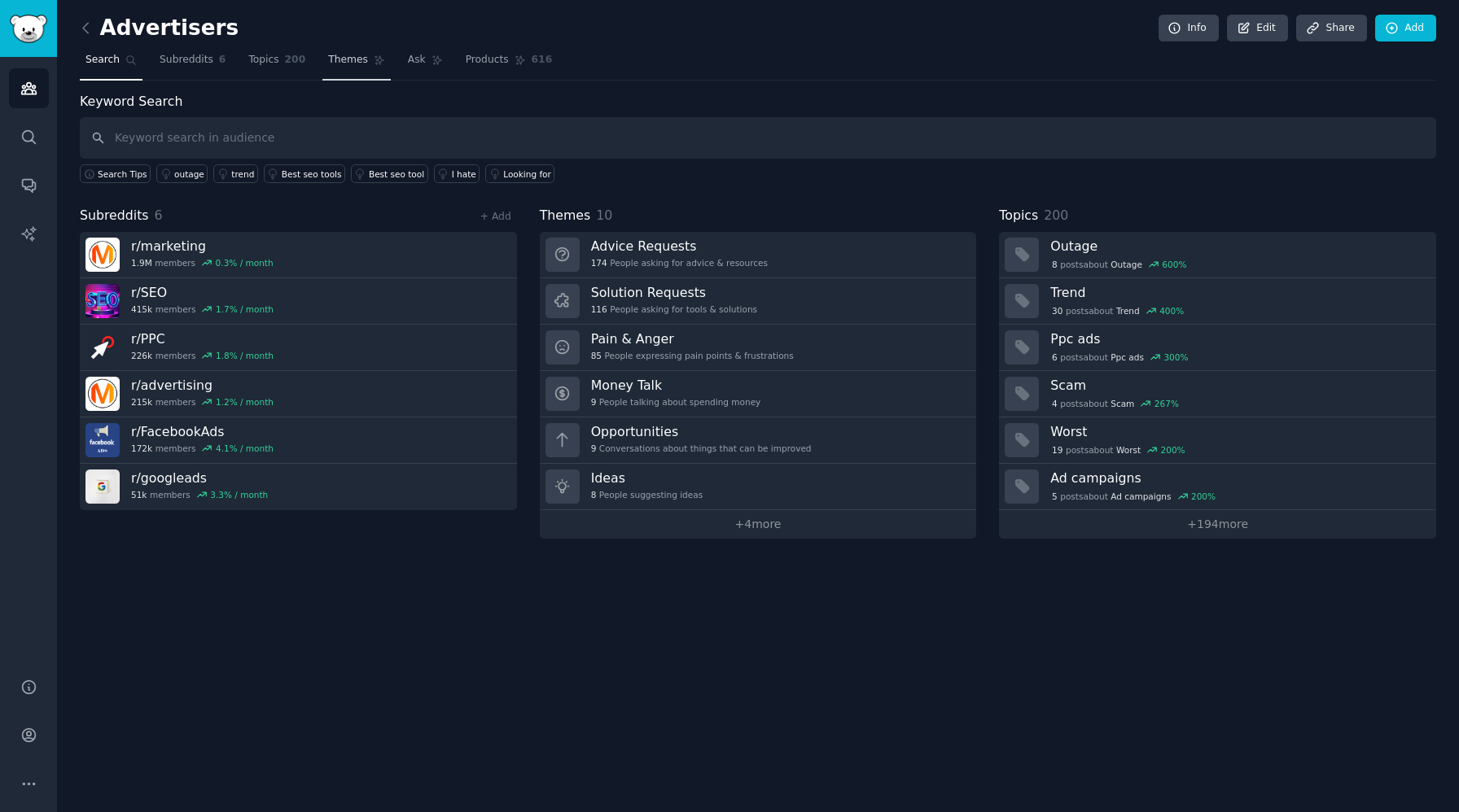
click at [347, 63] on span "Themes" at bounding box center [348, 60] width 40 height 15
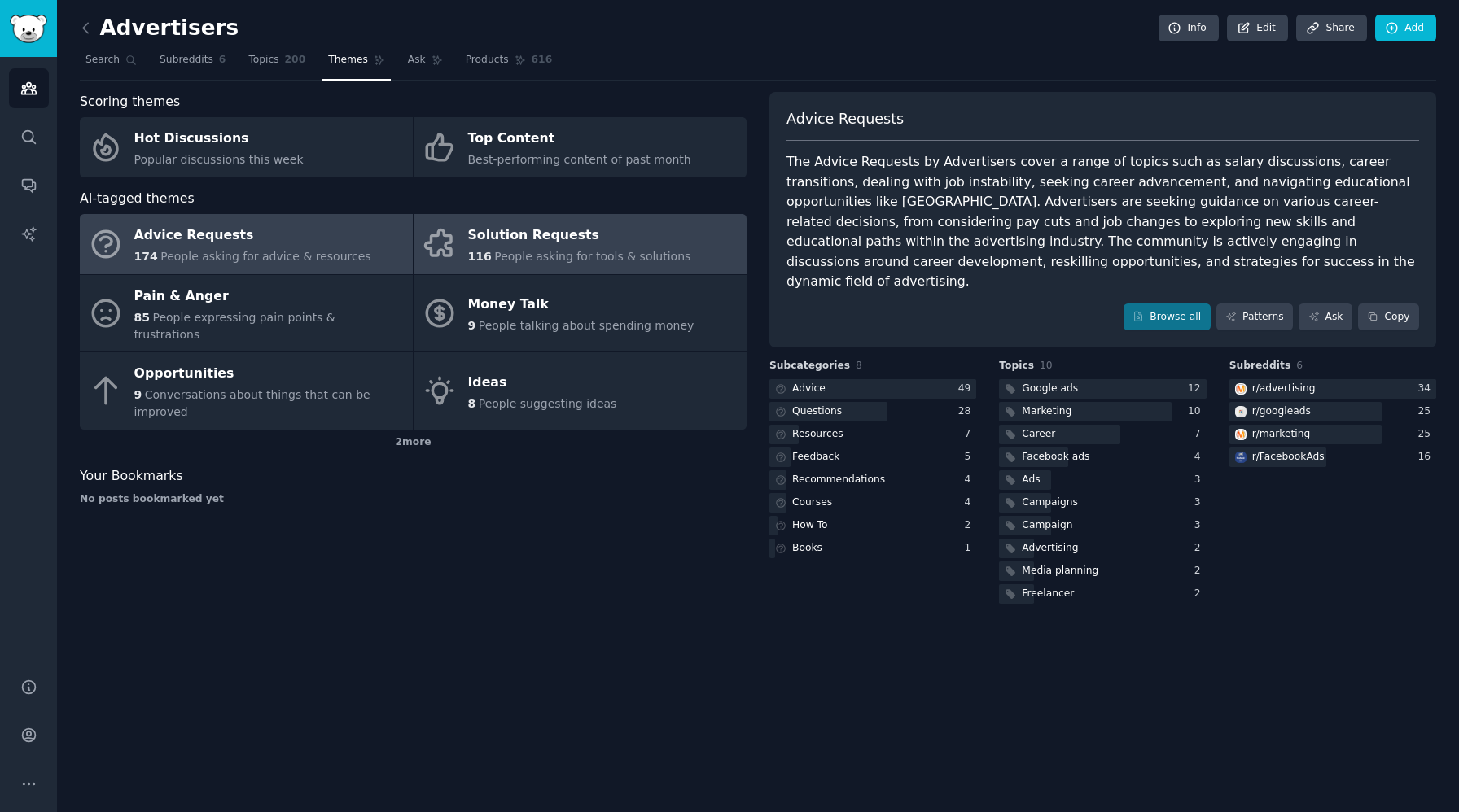
click at [575, 249] on div "116 People asking for tools & solutions" at bounding box center [580, 257] width 223 height 17
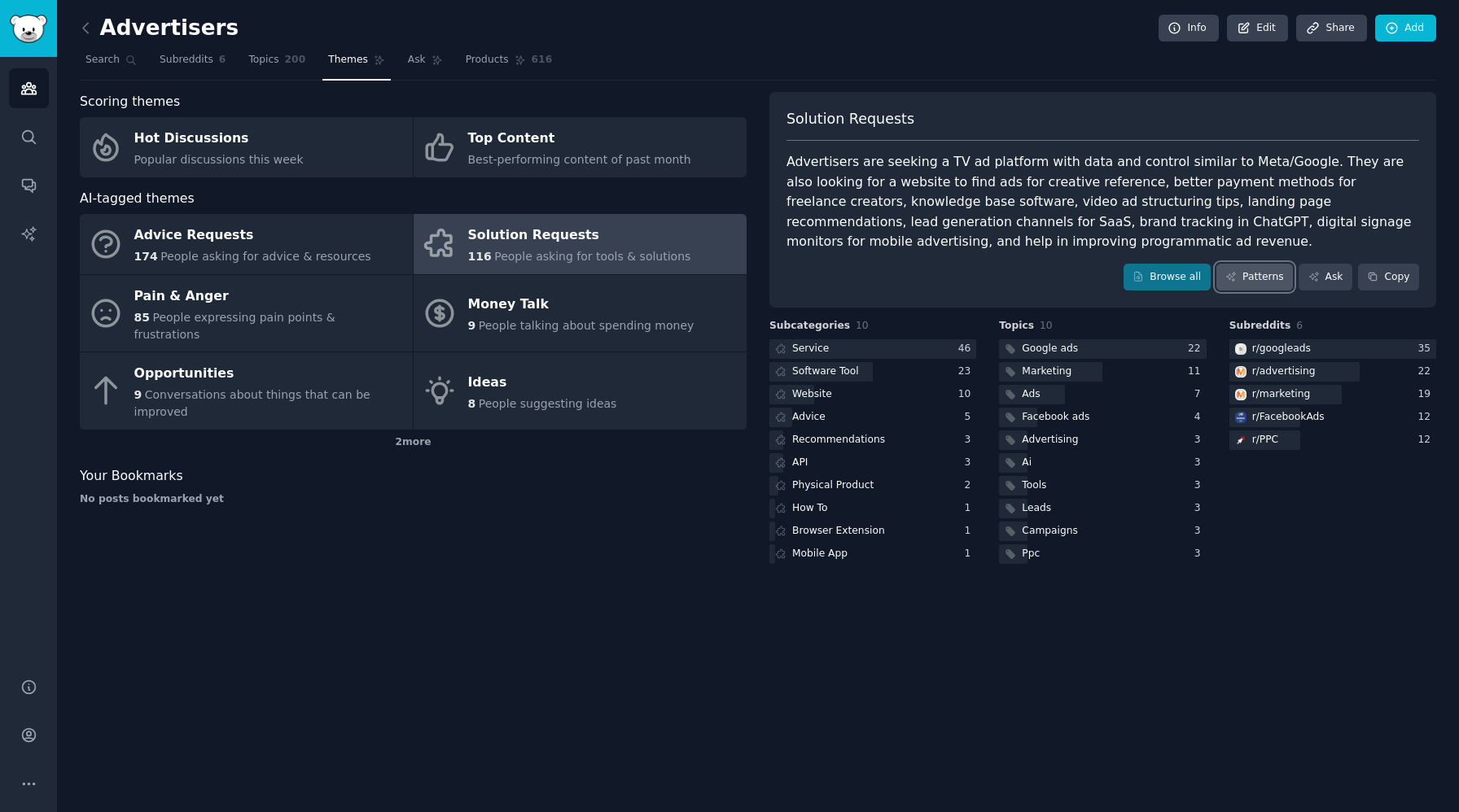
click at [1248, 278] on link "Patterns" at bounding box center [1255, 278] width 76 height 28
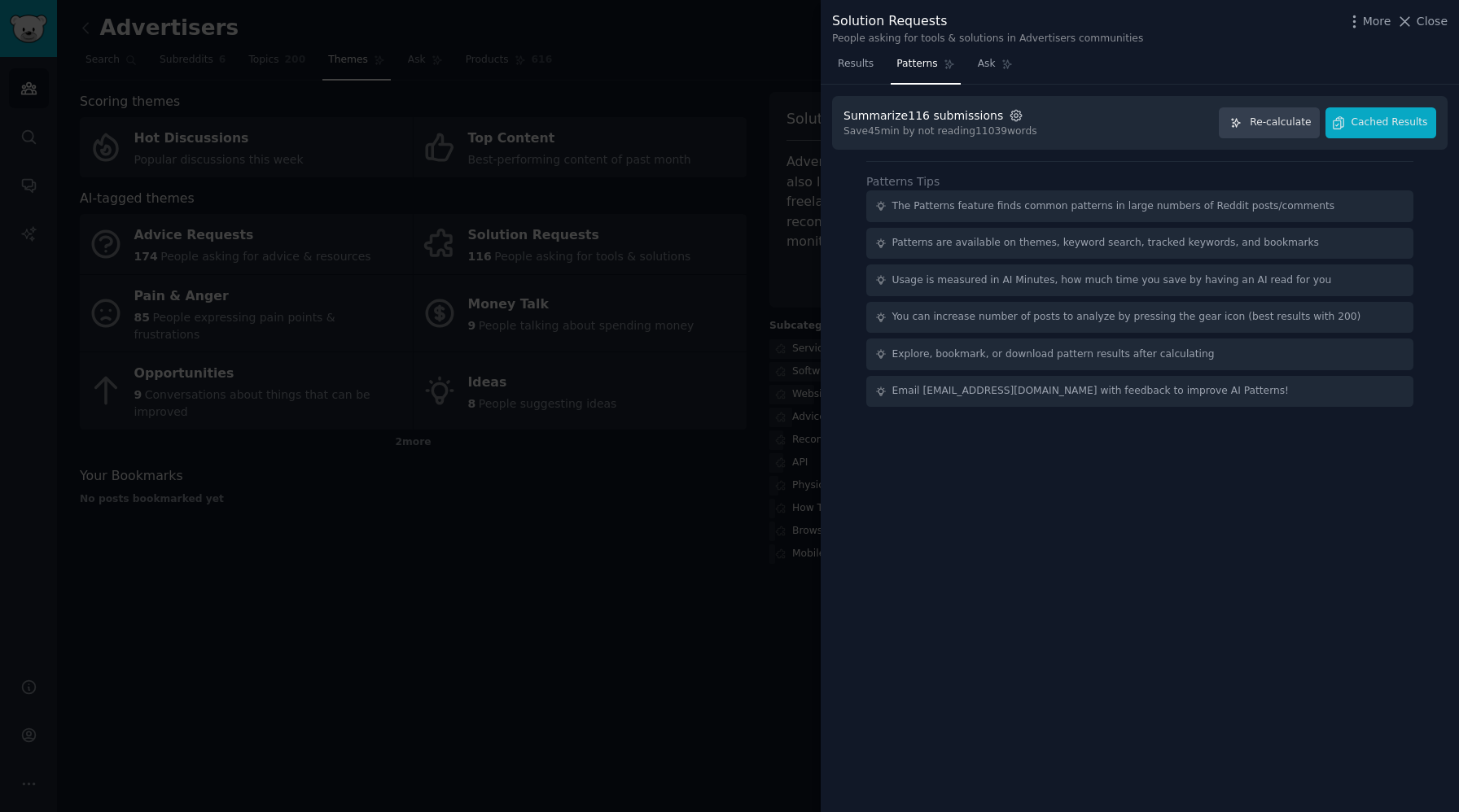
click at [1011, 118] on icon "button" at bounding box center [1016, 115] width 10 height 10
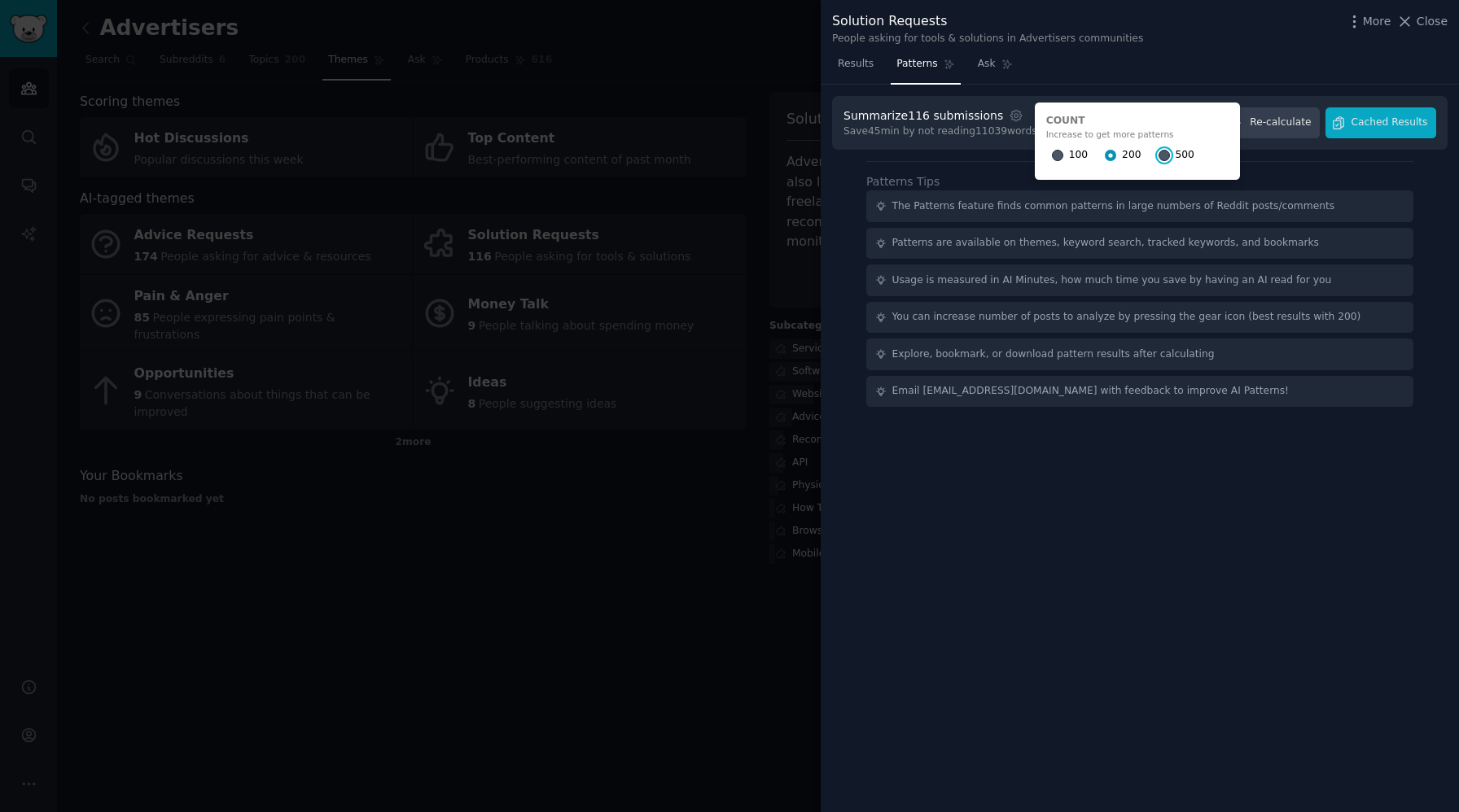
click at [1158, 154] on input "500" at bounding box center [1164, 155] width 11 height 11
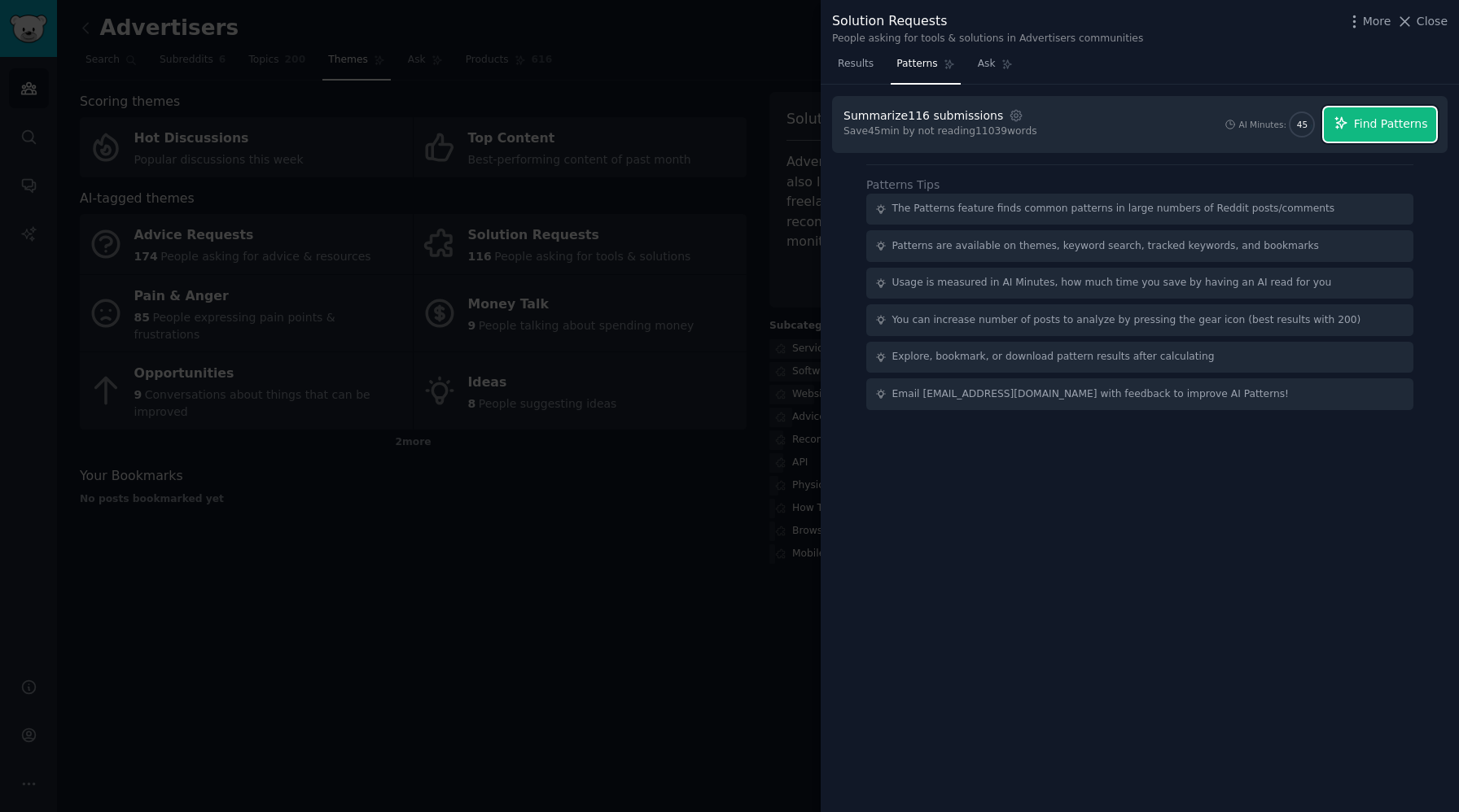
click at [1380, 122] on span "Find Patterns" at bounding box center [1390, 124] width 74 height 17
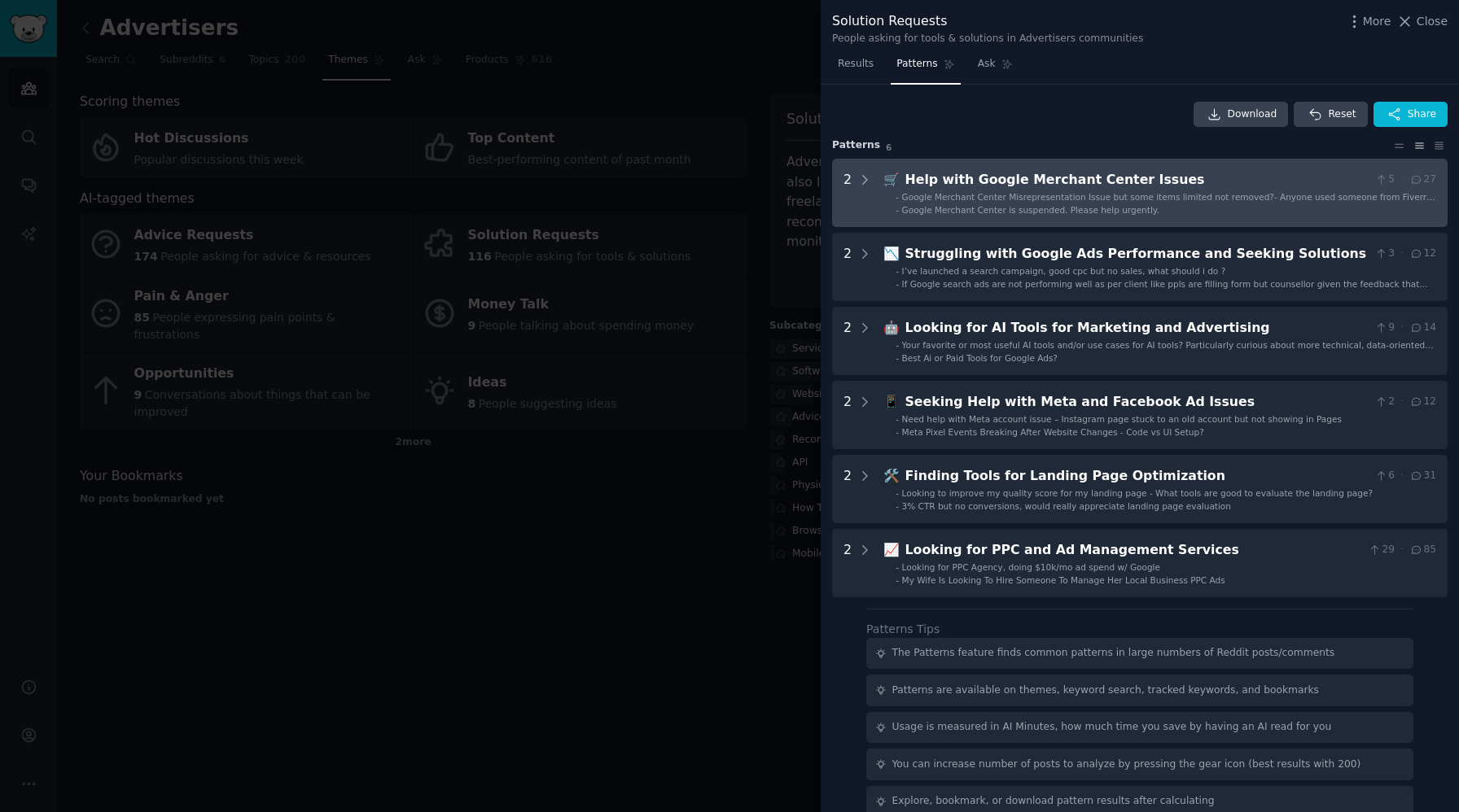
click at [1041, 214] on span "Google Merchant Center is suspended. Please help urgently." at bounding box center [1031, 209] width 257 height 10
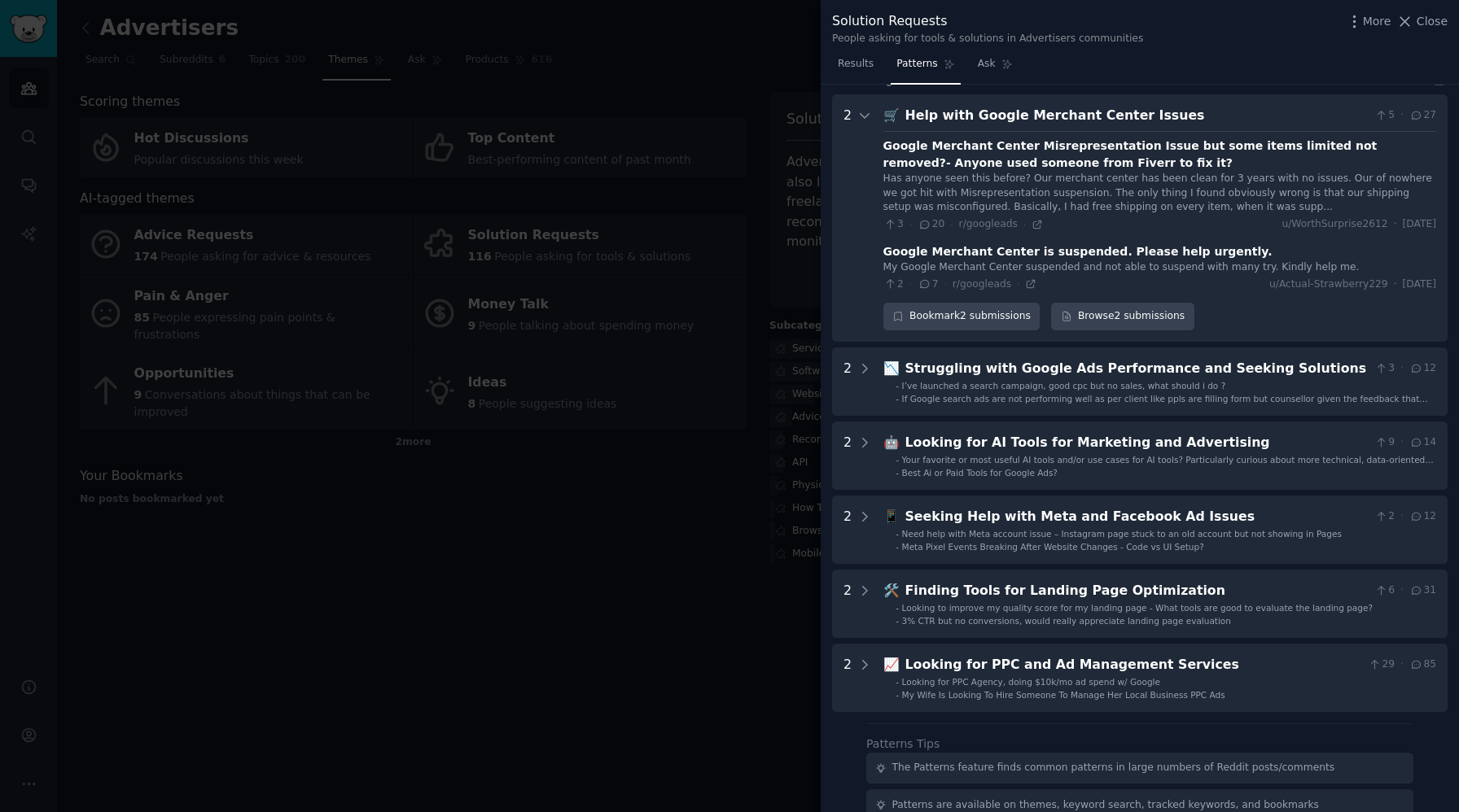
scroll to position [74, 0]
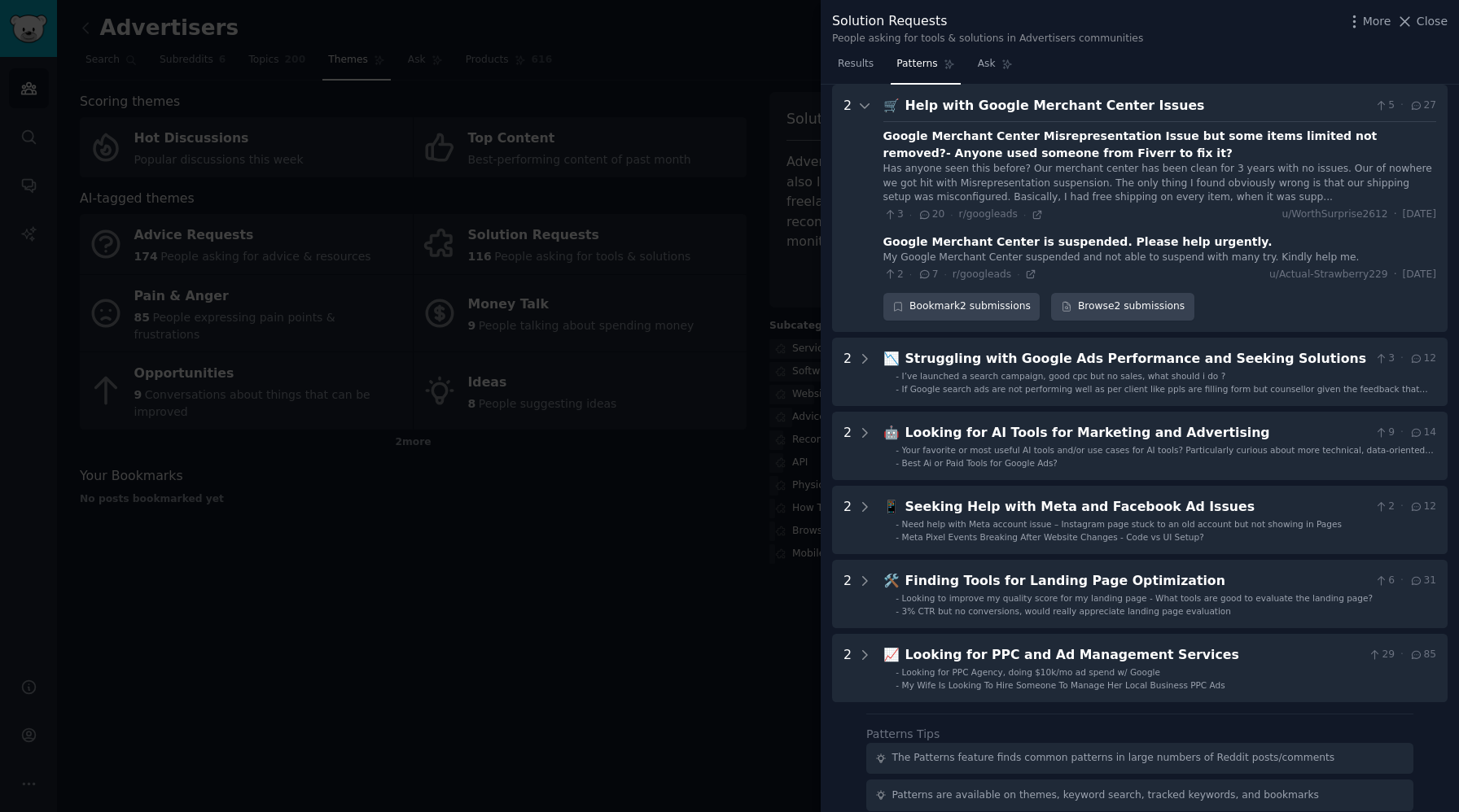
click at [881, 134] on Issues "2 🛒 Help with Google Merchant Center Issues 5 · 27 Google Merchant Center Misre…" at bounding box center [1140, 208] width 615 height 248
drag, startPoint x: 1159, startPoint y: 102, endPoint x: 904, endPoint y: 114, distance: 255.3
click at [905, 114] on div "Help with Google Merchant Center Issues" at bounding box center [1137, 106] width 463 height 20
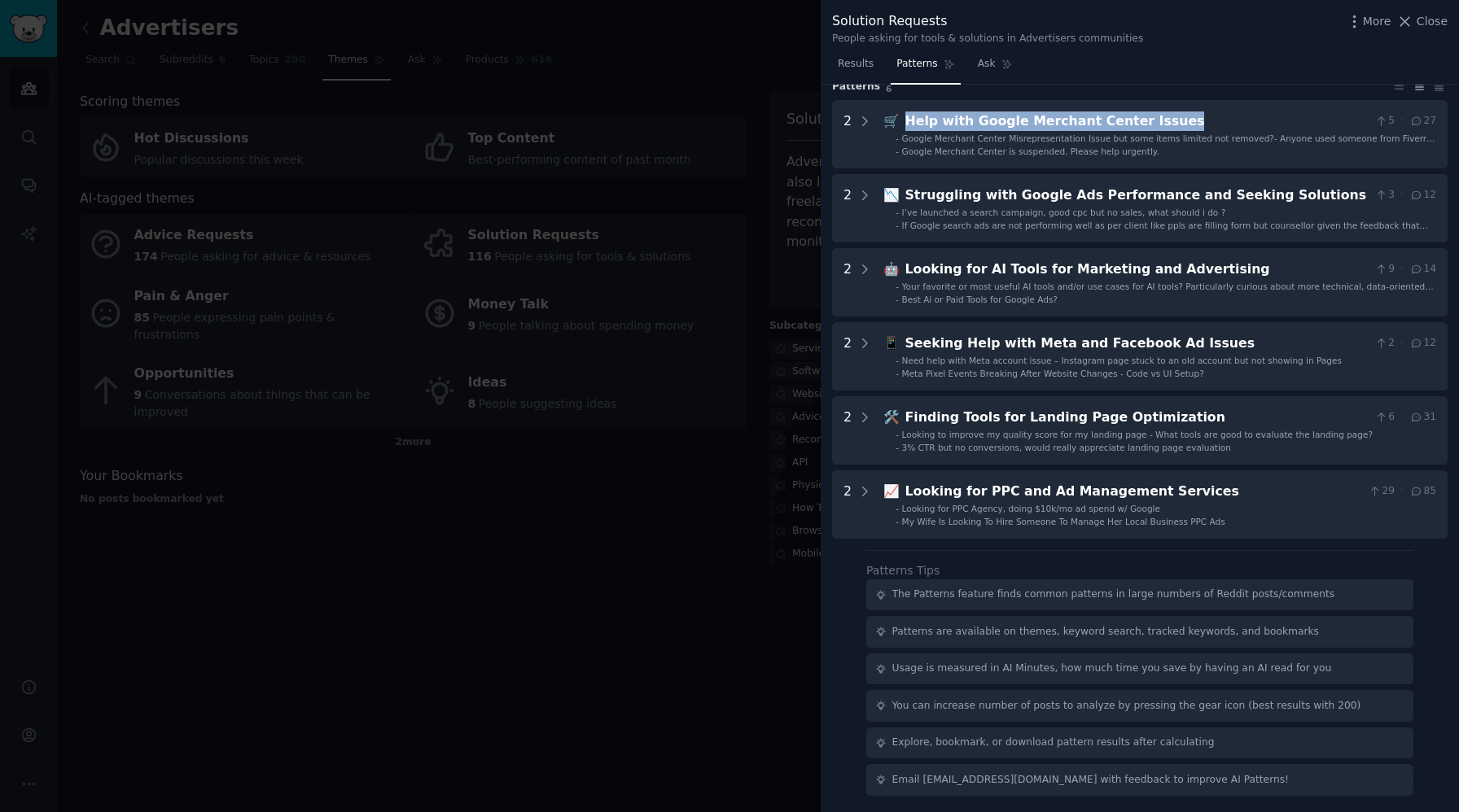
scroll to position [58, 0]
click at [941, 140] on span "Google Merchant Center Misrepresentation Issue but some items limited not remov…" at bounding box center [1169, 144] width 534 height 21
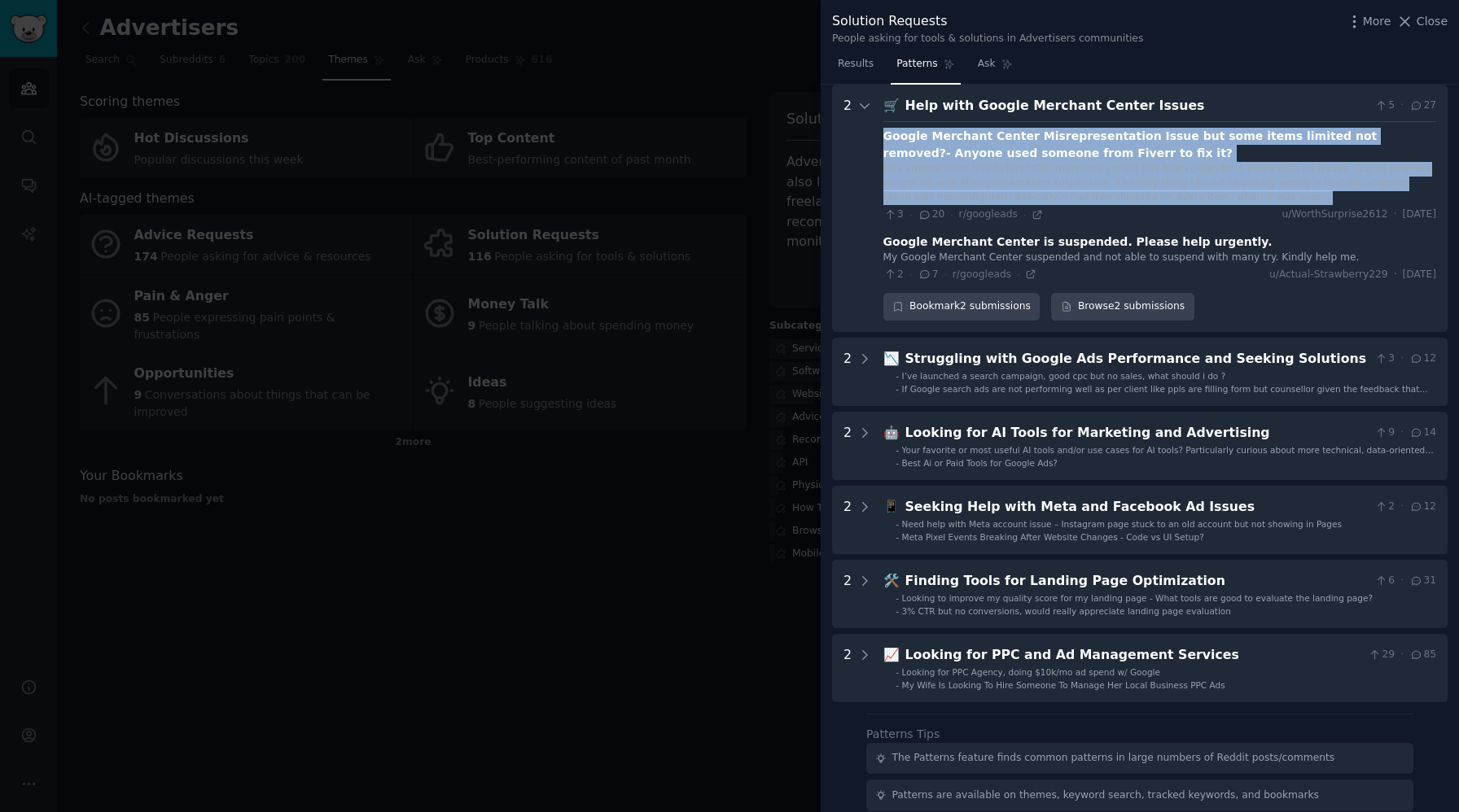
drag, startPoint x: 883, startPoint y: 135, endPoint x: 1266, endPoint y: 200, distance: 388.5
click at [1266, 200] on div "Google Merchant Center Misrepresentation Issue but some items limited not remov…" at bounding box center [1160, 175] width 553 height 95
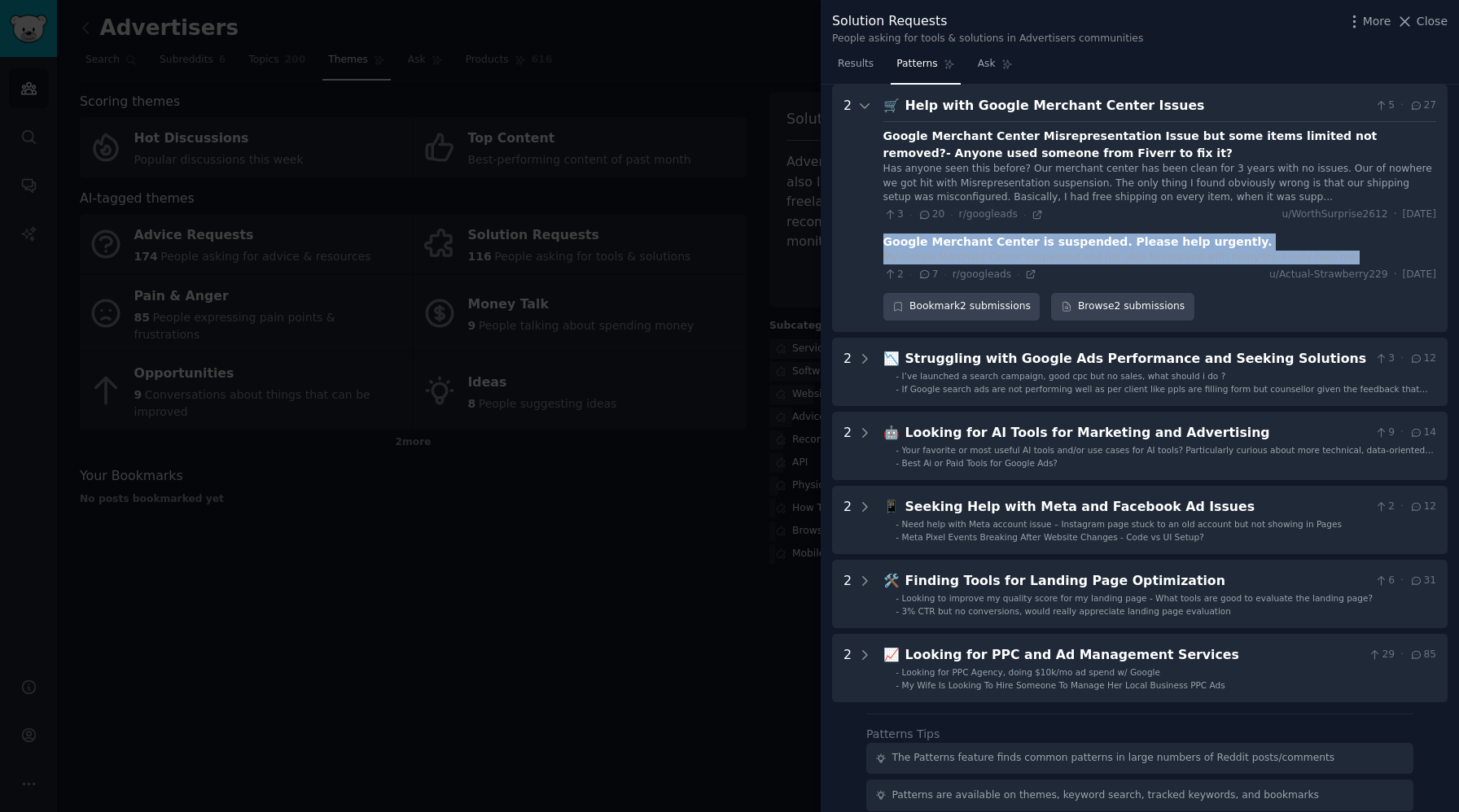
drag, startPoint x: 885, startPoint y: 241, endPoint x: 1375, endPoint y: 254, distance: 490.2
click at [1375, 254] on div "Google Merchant Center is suspended. Please help urgently. My Google Merchant C…" at bounding box center [1160, 258] width 553 height 49
